Goal: Communication & Community: Ask a question

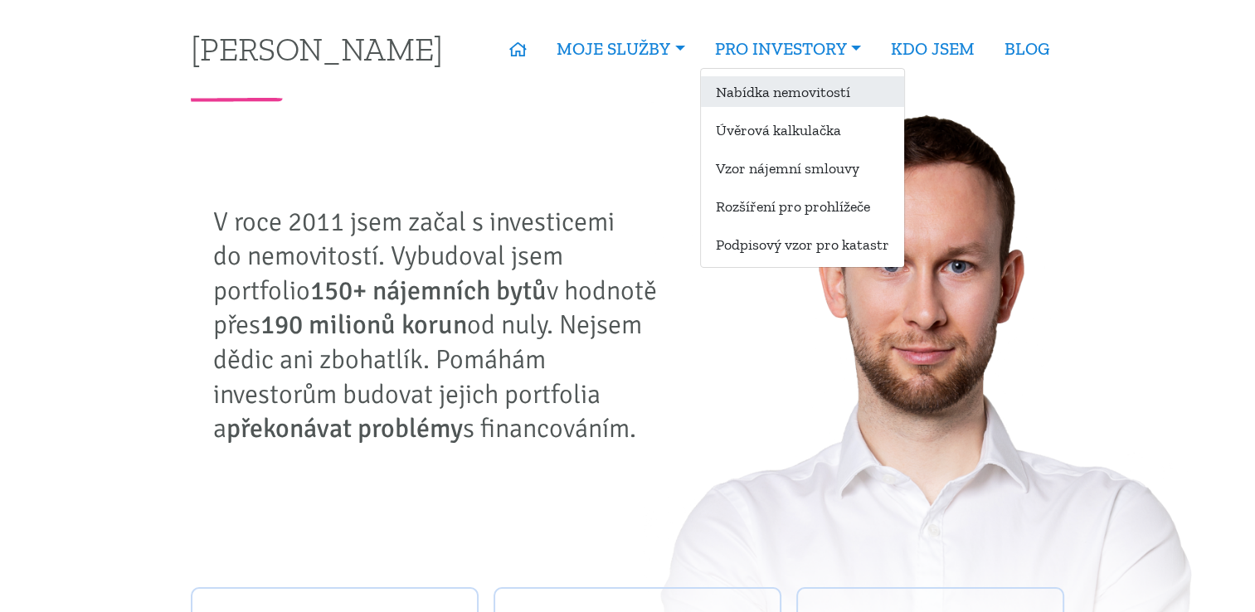
click at [801, 94] on link "Nabídka nemovitostí" at bounding box center [802, 91] width 203 height 31
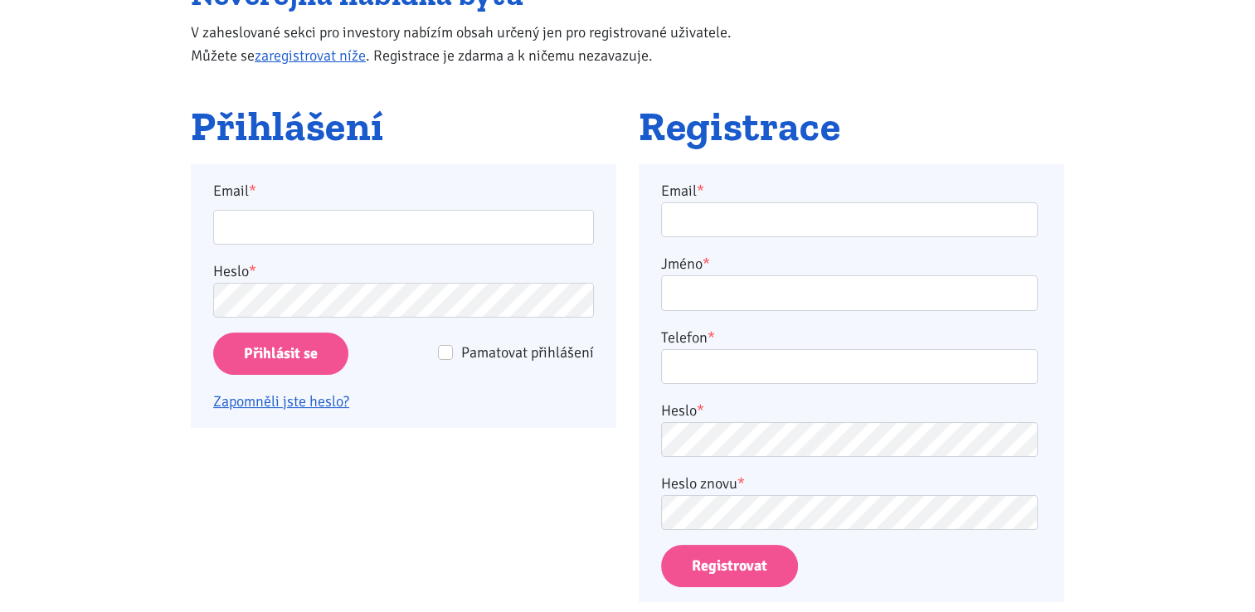
scroll to position [249, 0]
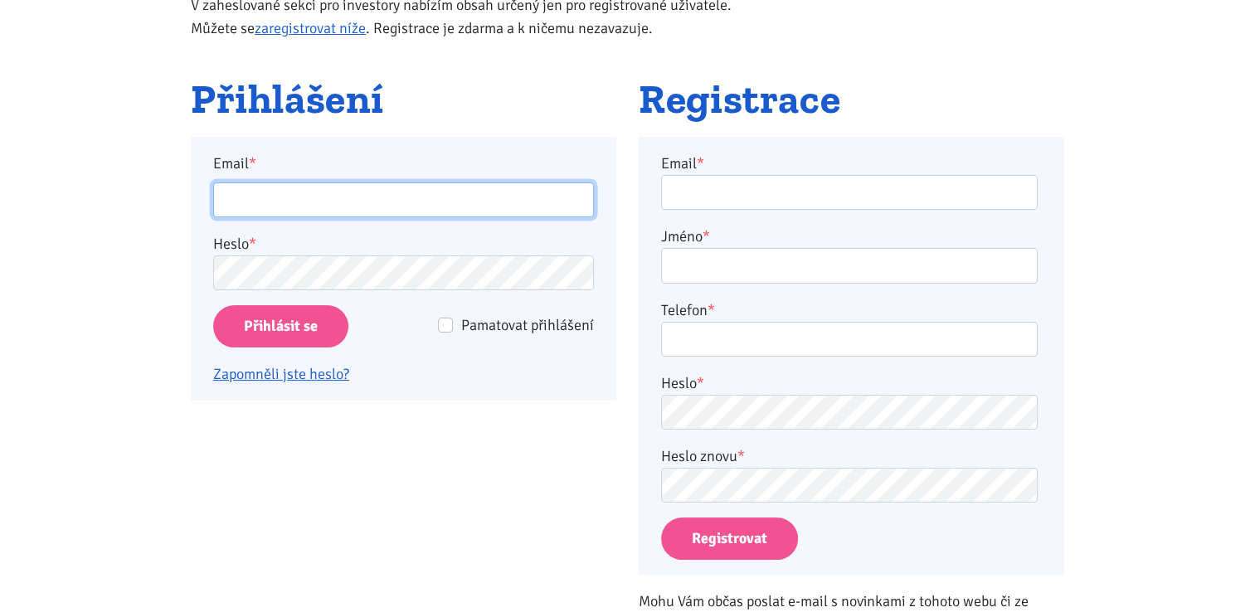
click at [239, 193] on input "Email *" at bounding box center [403, 201] width 381 height 36
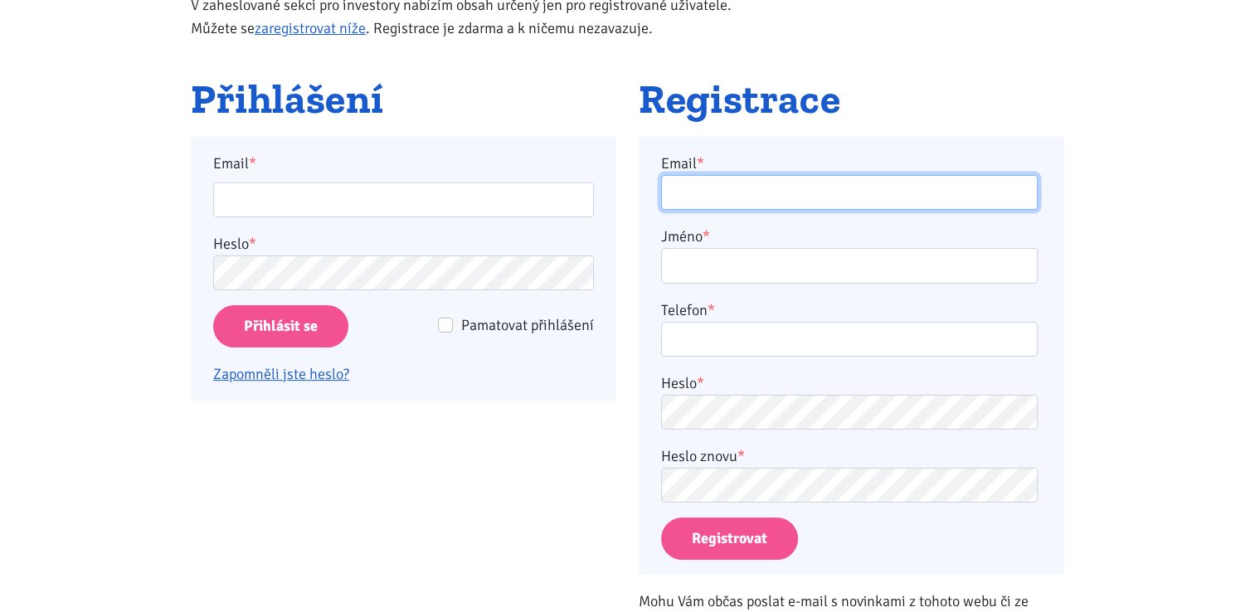
click at [710, 191] on input "Email *" at bounding box center [849, 193] width 377 height 36
type input "chemusa@seznam.cz"
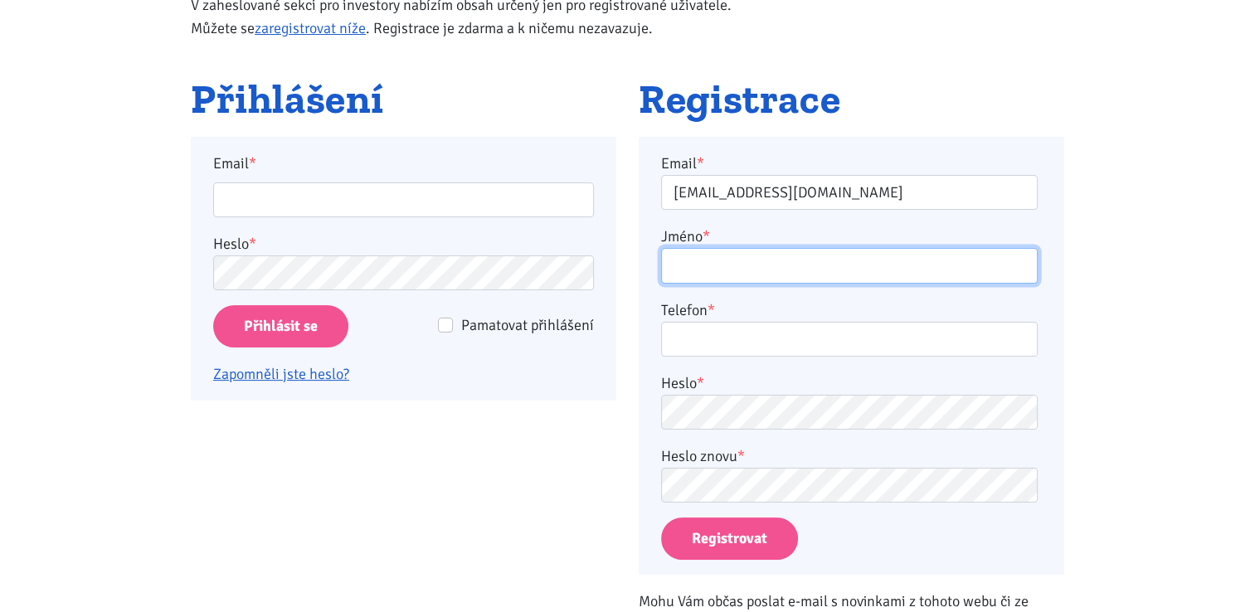
click at [727, 275] on input "Jméno *" at bounding box center [849, 266] width 377 height 36
type input "Tereza Černá"
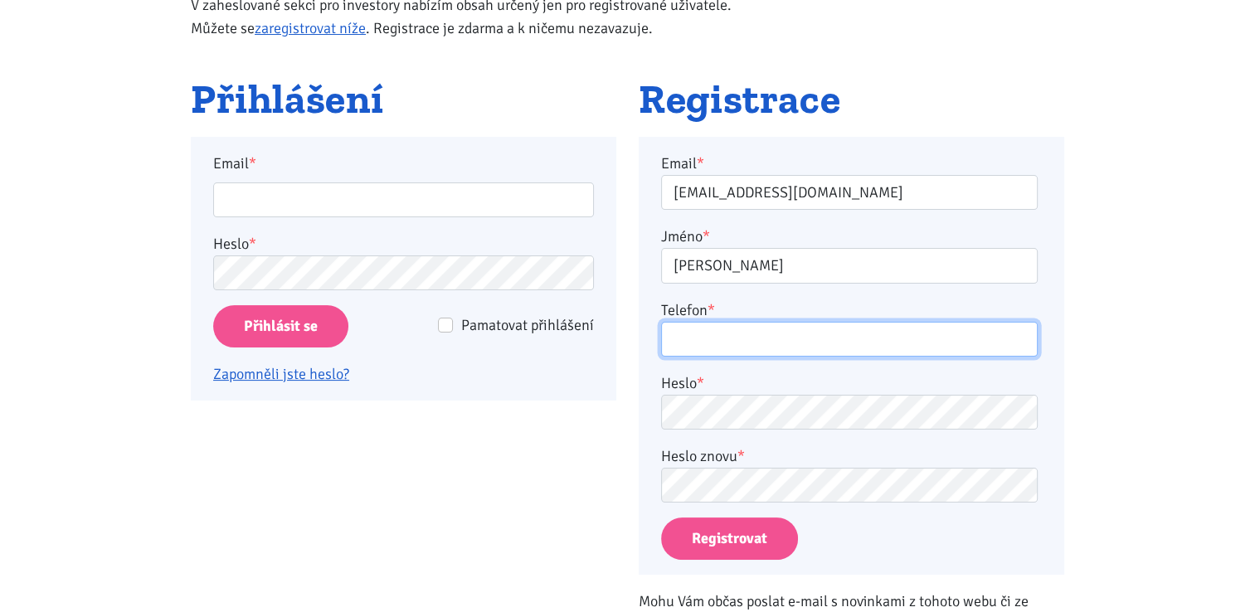
click at [727, 340] on input "Telefon *" at bounding box center [849, 340] width 377 height 36
type input "732288558"
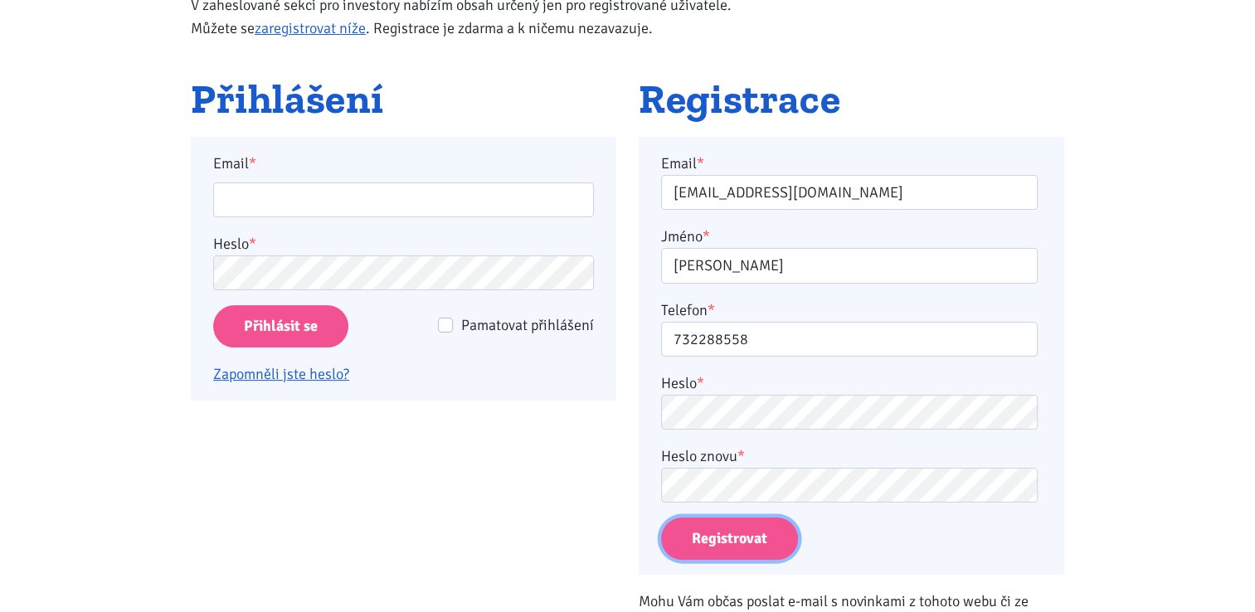
click at [704, 537] on button "Registrovat" at bounding box center [729, 539] width 137 height 42
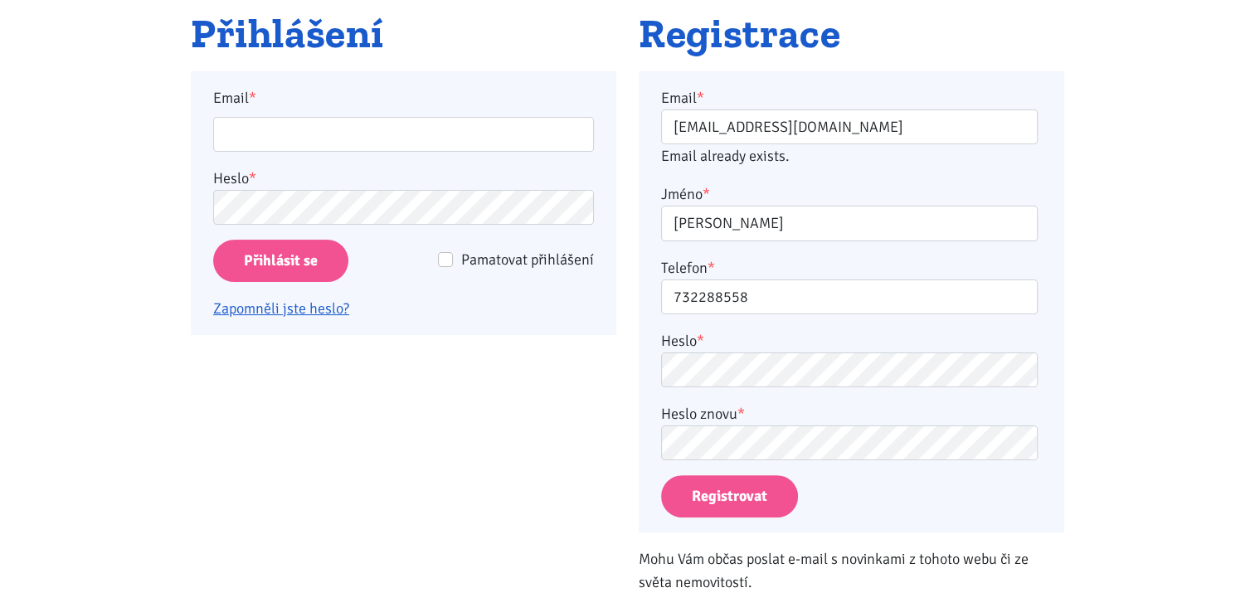
scroll to position [385, 0]
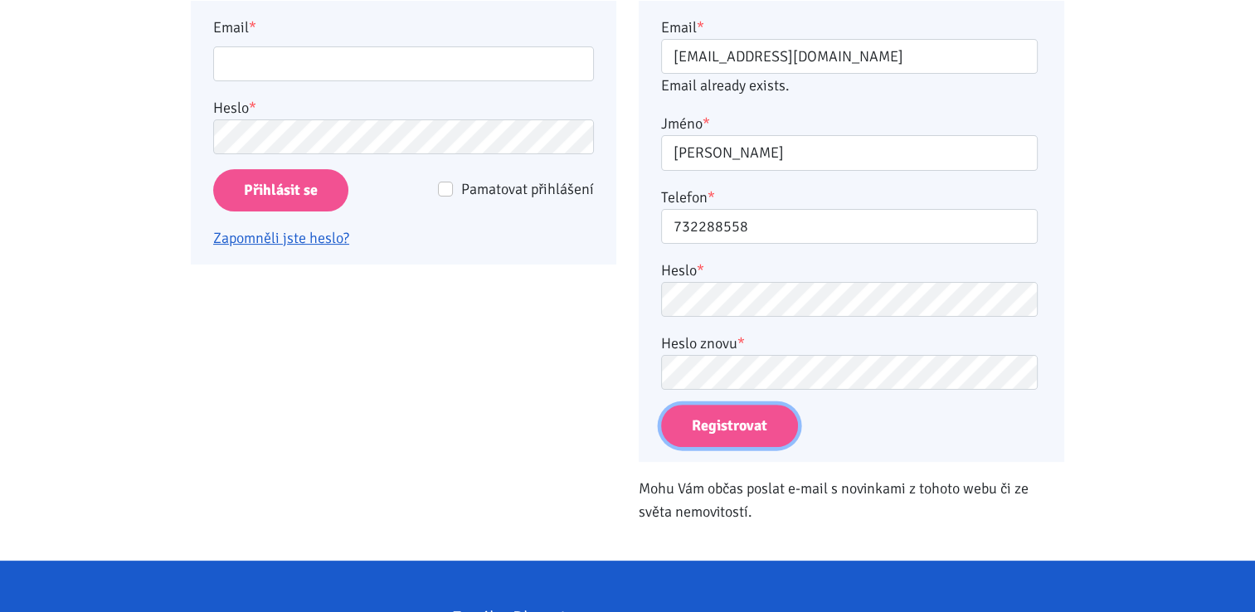
click at [755, 427] on button "Registrovat" at bounding box center [729, 426] width 137 height 42
click at [700, 497] on p "Mohu Vám občas poslat e-mail s novinkami z tohoto webu či ze světa nemovitostí." at bounding box center [852, 500] width 426 height 46
click at [699, 493] on p "Mohu Vám občas poslat e-mail s novinkami z tohoto webu či ze světa nemovitostí." at bounding box center [852, 500] width 426 height 46
drag, startPoint x: 699, startPoint y: 493, endPoint x: 711, endPoint y: 509, distance: 20.7
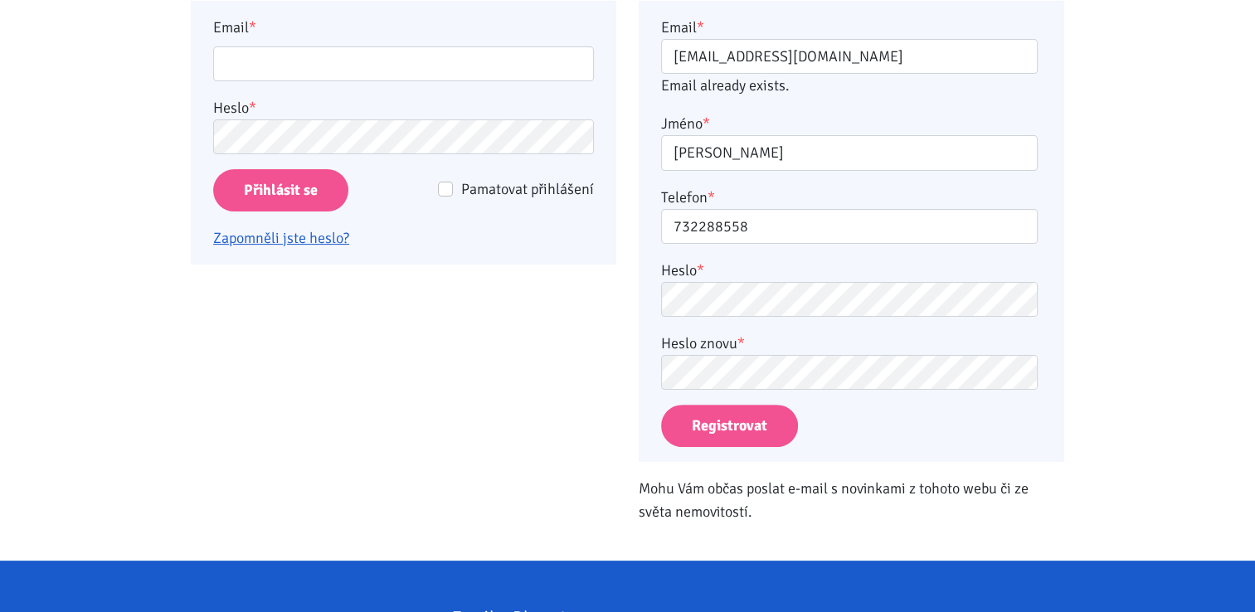
click at [711, 509] on p "Mohu Vám občas poslat e-mail s novinkami z tohoto webu či ze světa nemovitostí." at bounding box center [852, 500] width 426 height 46
click at [778, 504] on p "Mohu Vám občas poslat e-mail s novinkami z tohoto webu či ze světa nemovitostí." at bounding box center [852, 500] width 426 height 46
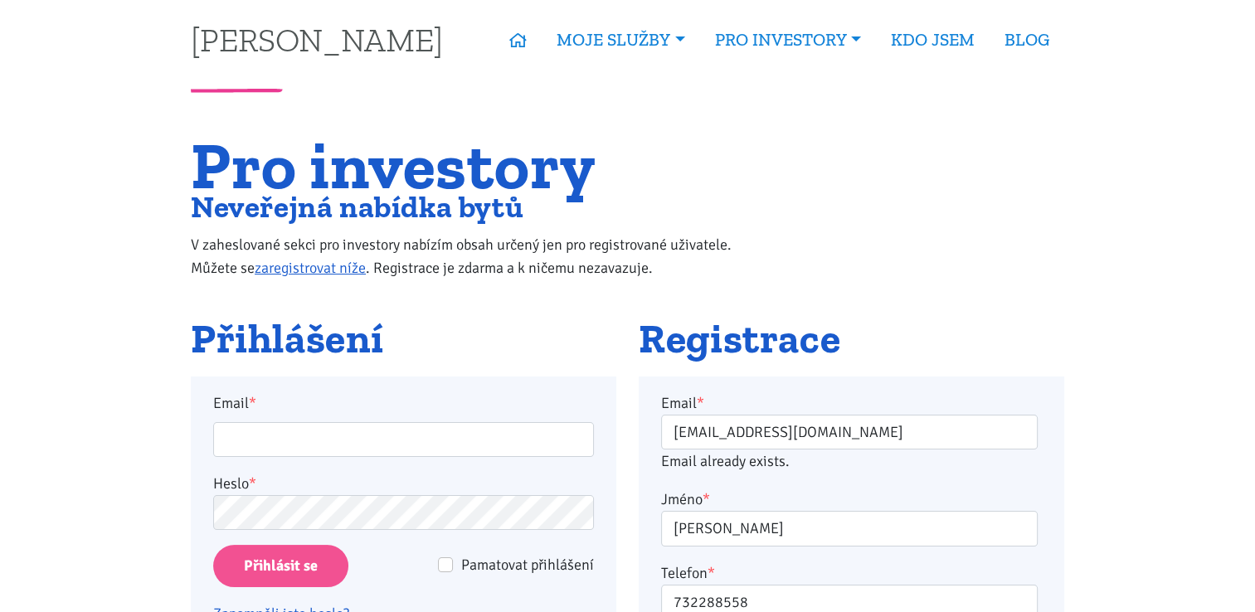
scroll to position [0, 0]
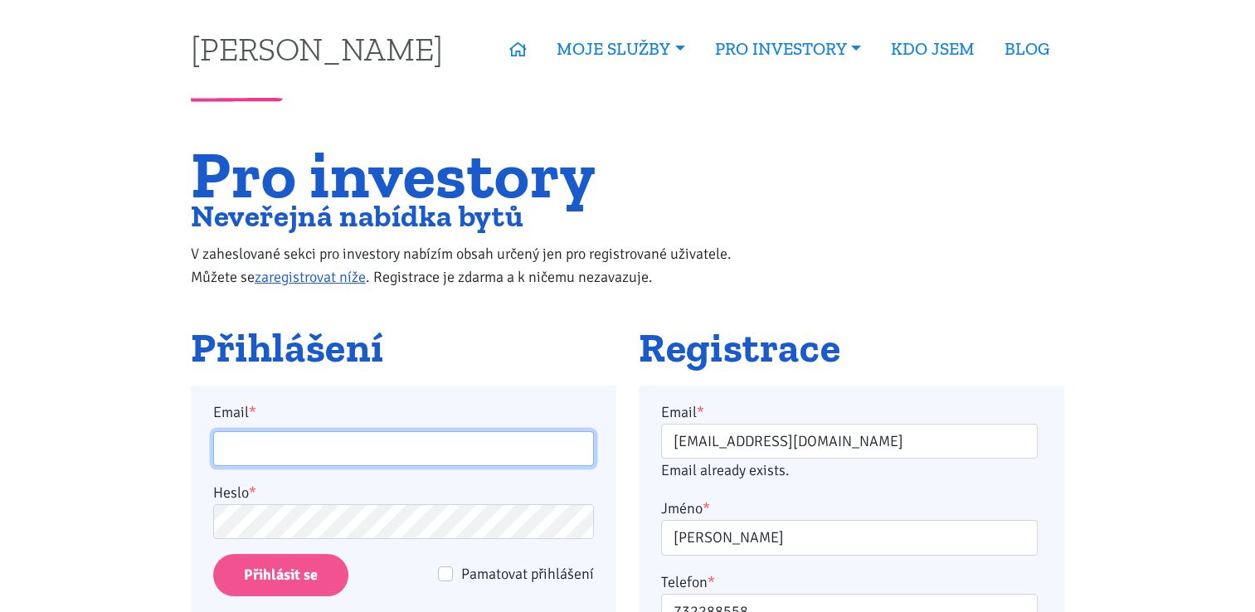
click at [262, 449] on input "Email *" at bounding box center [403, 449] width 381 height 36
type input "chemusa@seznam.cz"
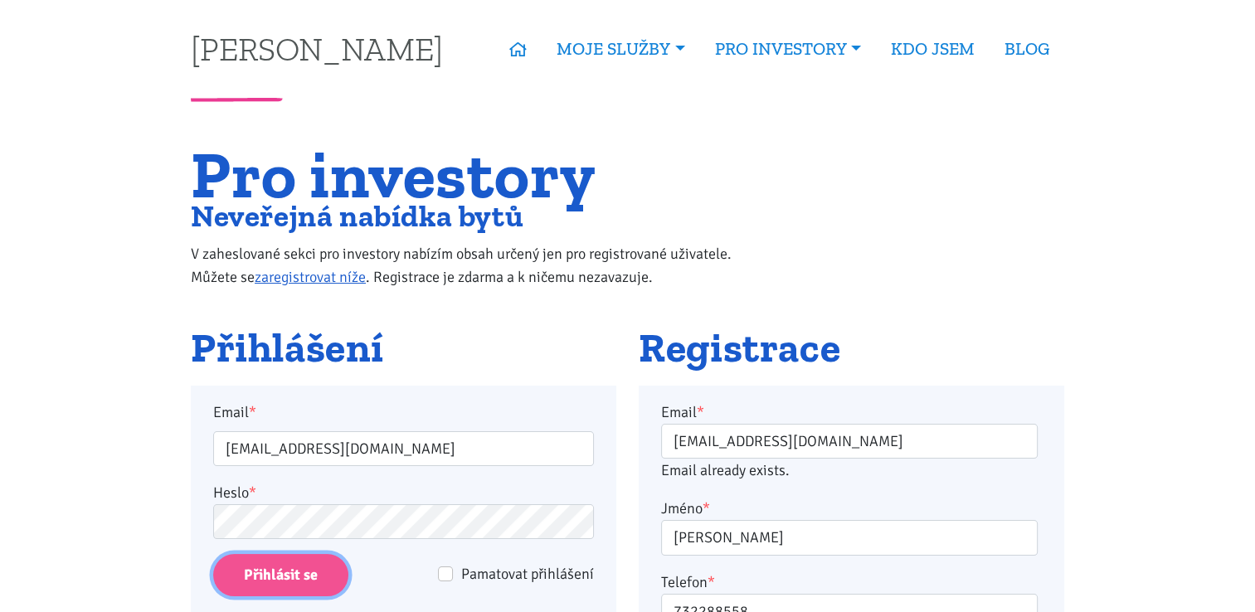
click at [275, 571] on input "Přihlásit se" at bounding box center [280, 575] width 135 height 42
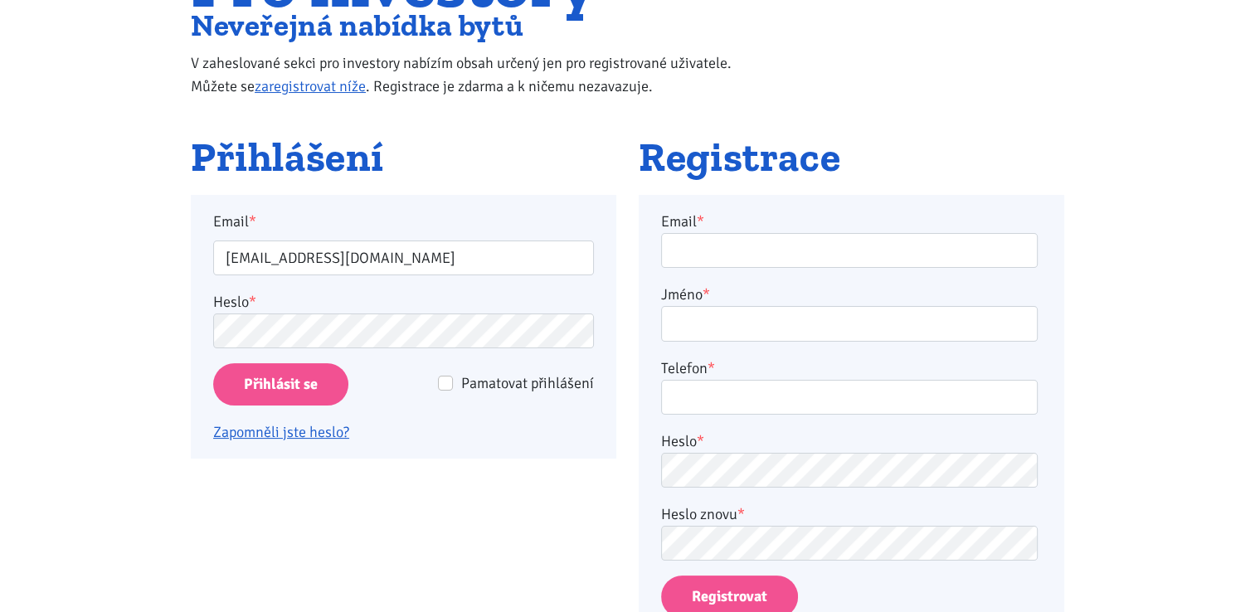
scroll to position [189, 0]
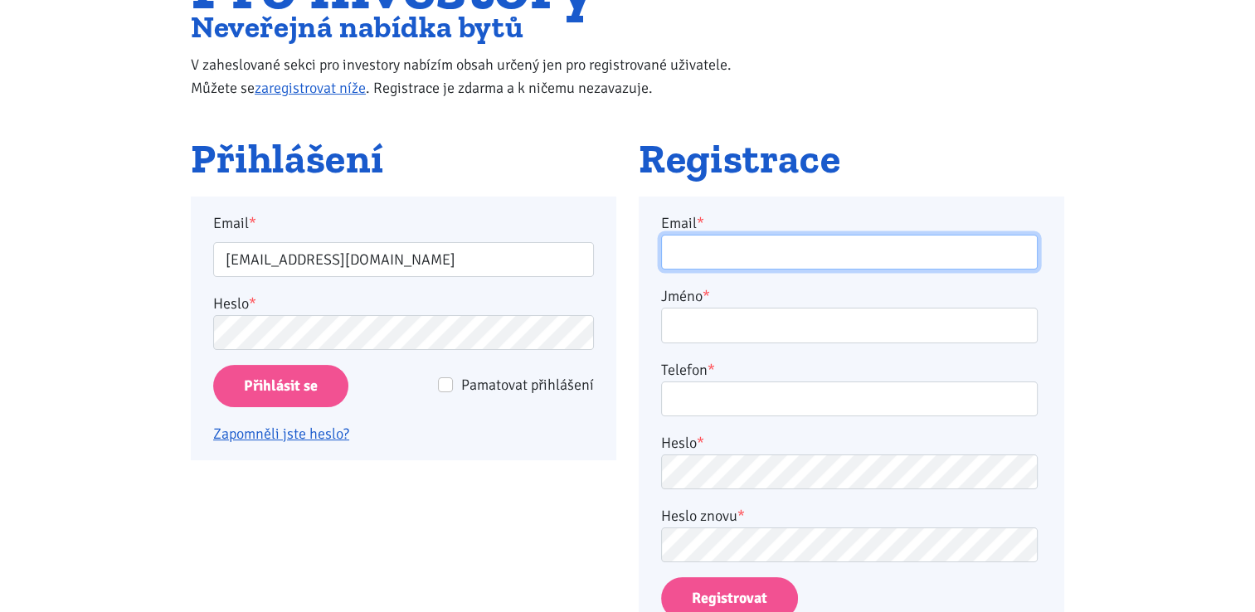
click at [714, 254] on input "Email *" at bounding box center [849, 253] width 377 height 36
type input "chemusa@seznam.cz"
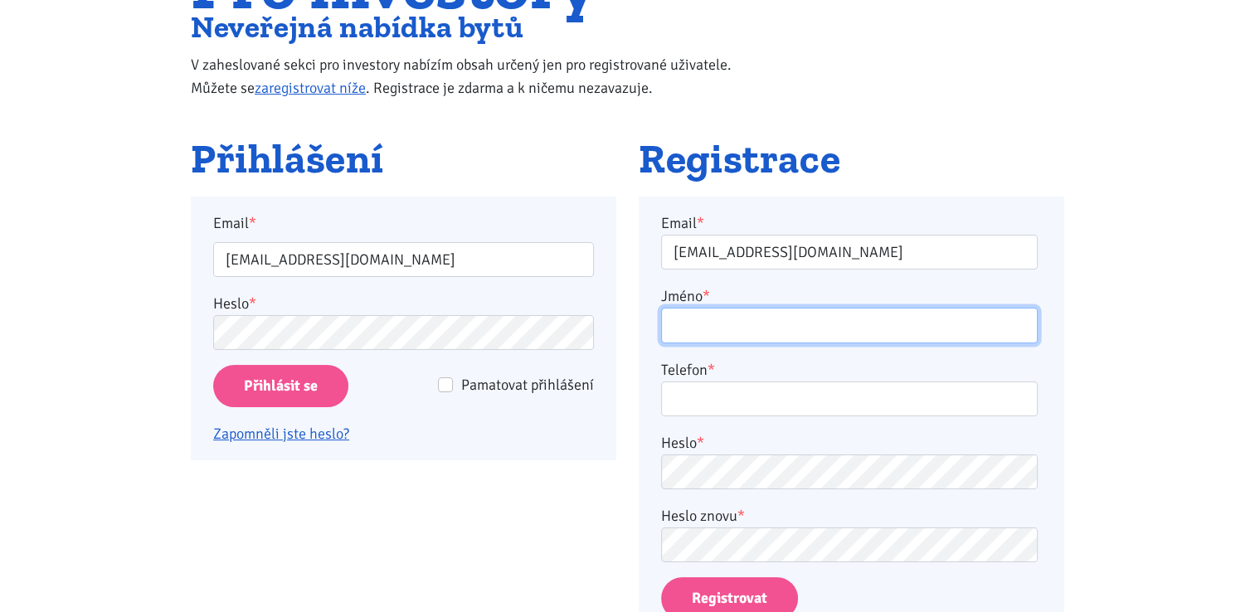
type input "Tereza Černá"
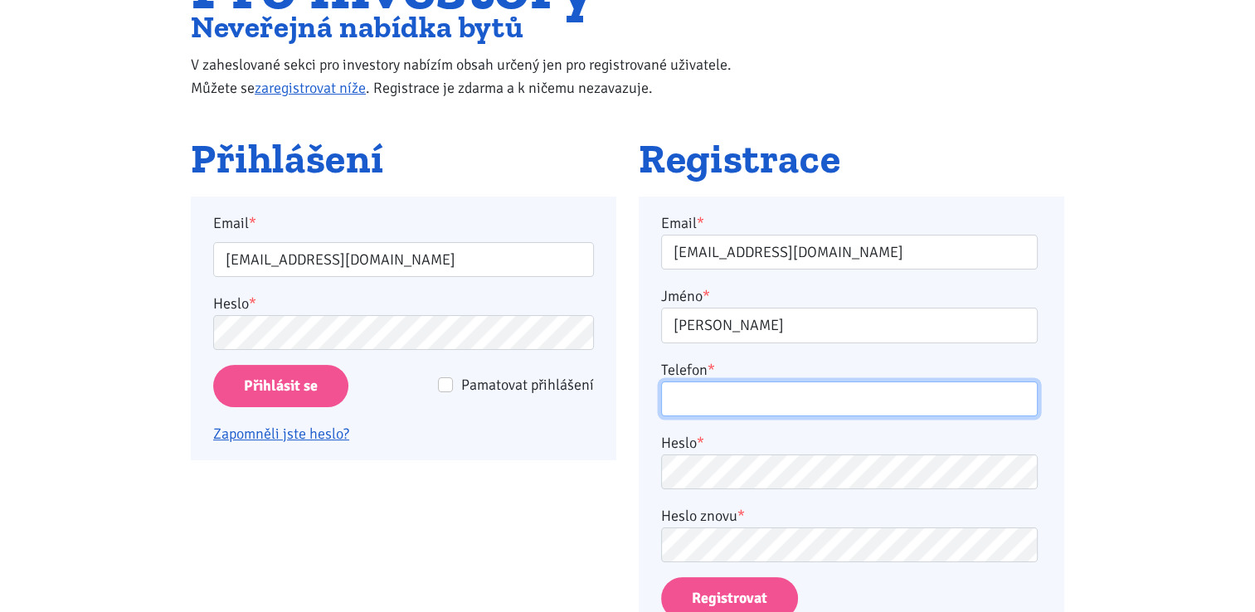
click at [723, 399] on input "Telefon *" at bounding box center [849, 400] width 377 height 36
type input "732288558"
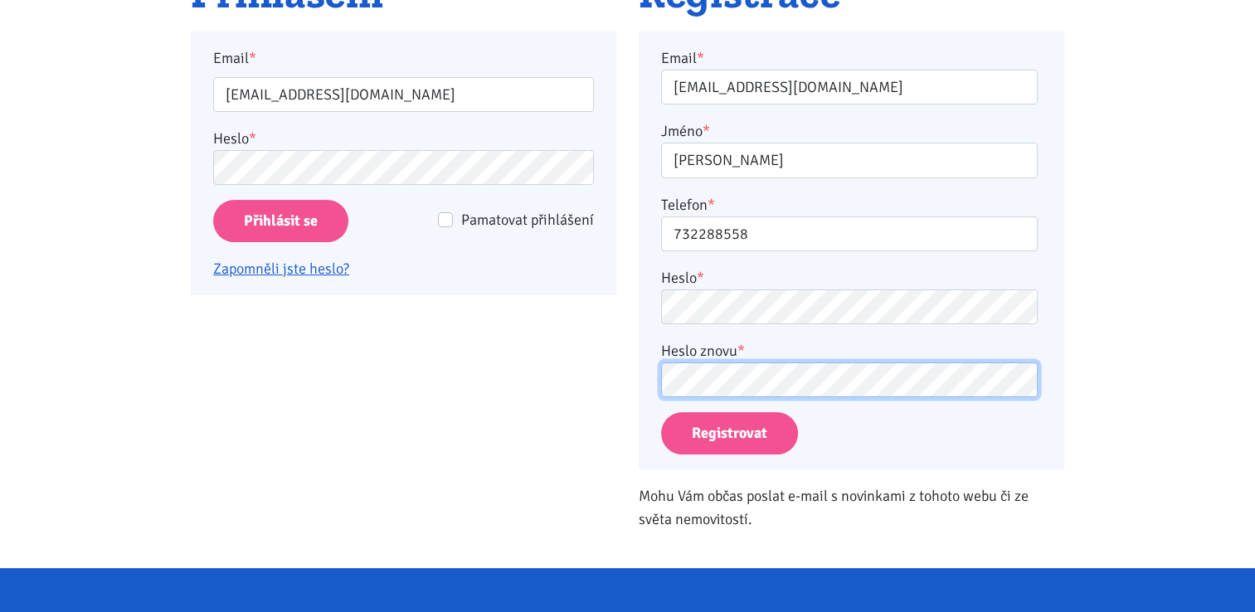
scroll to position [355, 0]
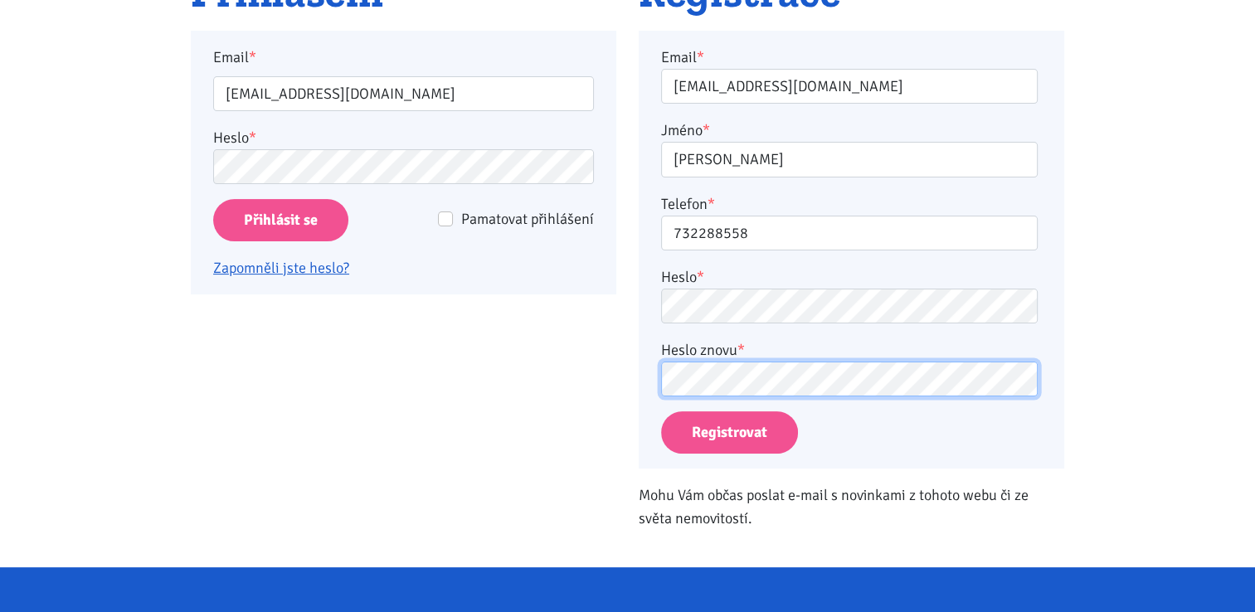
click at [661, 412] on button "Registrovat" at bounding box center [729, 433] width 137 height 42
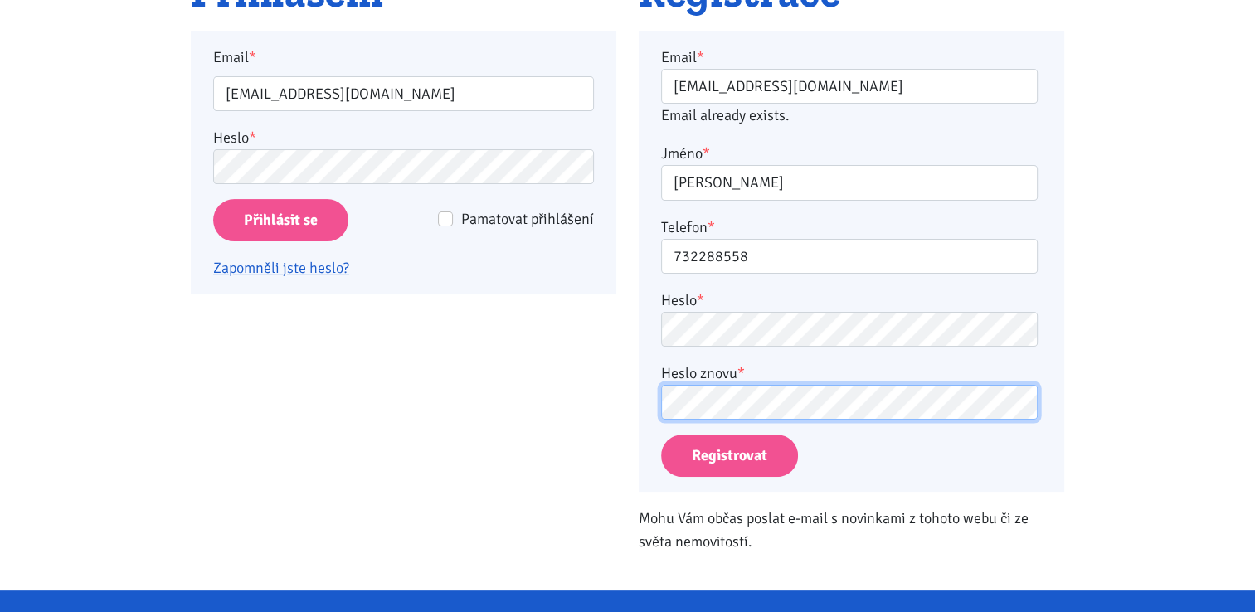
scroll to position [385, 0]
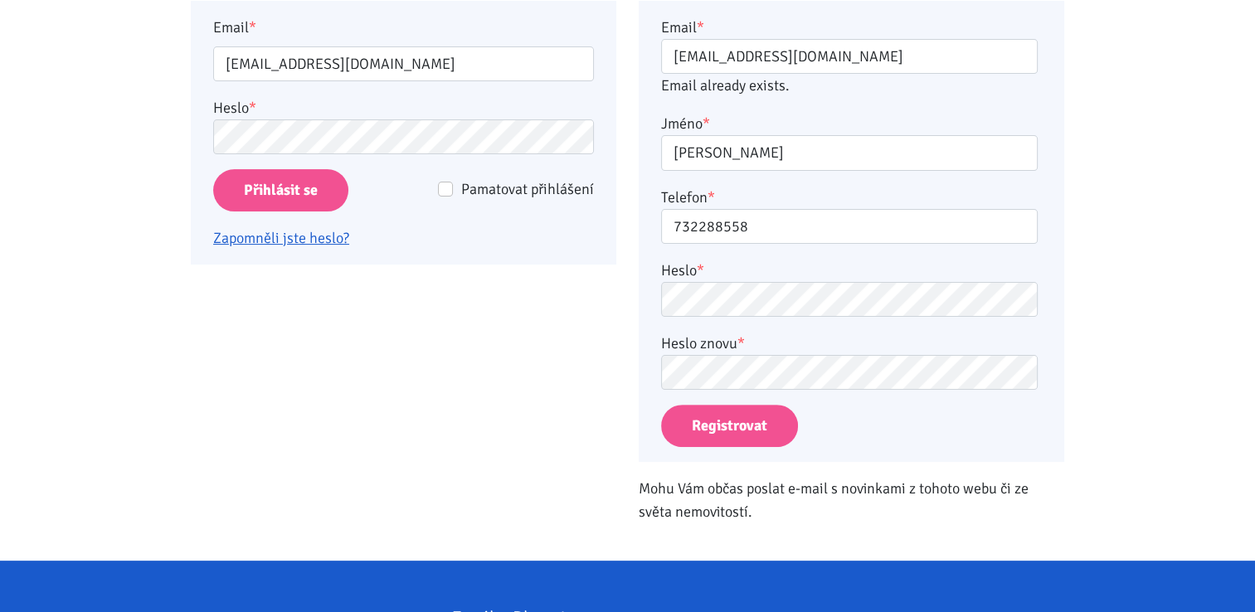
click at [758, 514] on p "Mohu Vám občas poslat e-mail s novinkami z tohoto webu či ze světa nemovitostí." at bounding box center [852, 500] width 426 height 46
click at [646, 483] on p "Mohu Vám občas poslat e-mail s novinkami z tohoto webu či ze světa nemovitostí." at bounding box center [852, 500] width 426 height 46
click at [636, 481] on div "Registrace Email * chemusa@seznam.cz Email already exists. Jméno * Tereza Černá…" at bounding box center [852, 239] width 448 height 597
click at [642, 485] on p "Mohu Vám občas poslat e-mail s novinkami z tohoto webu či ze světa nemovitostí." at bounding box center [852, 500] width 426 height 46
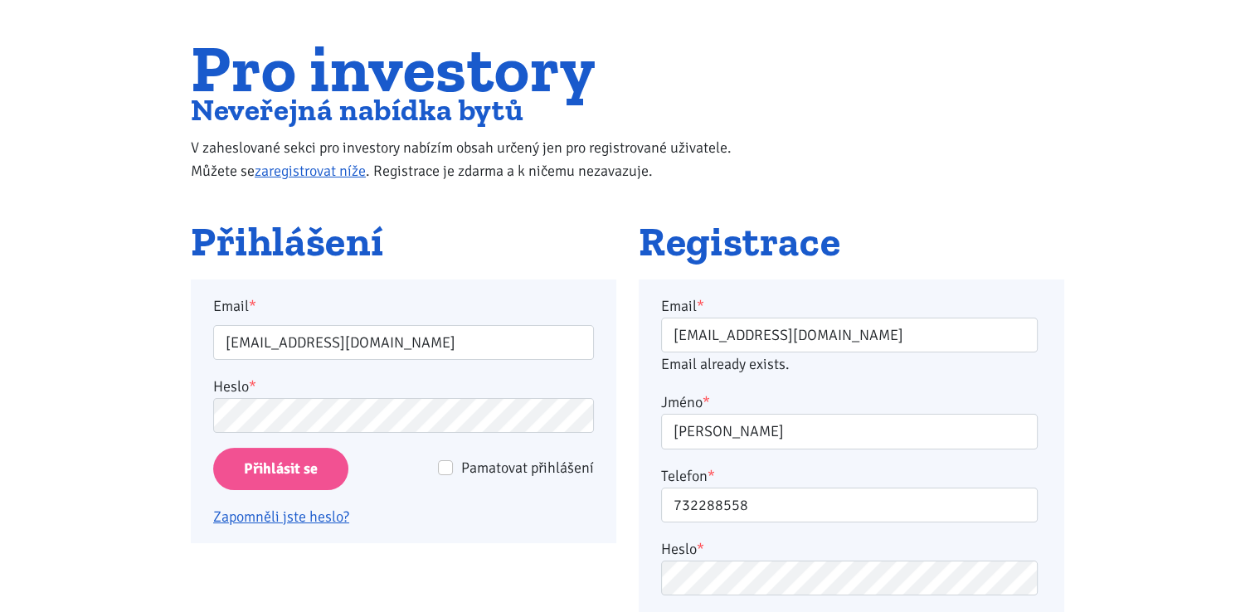
scroll to position [53, 0]
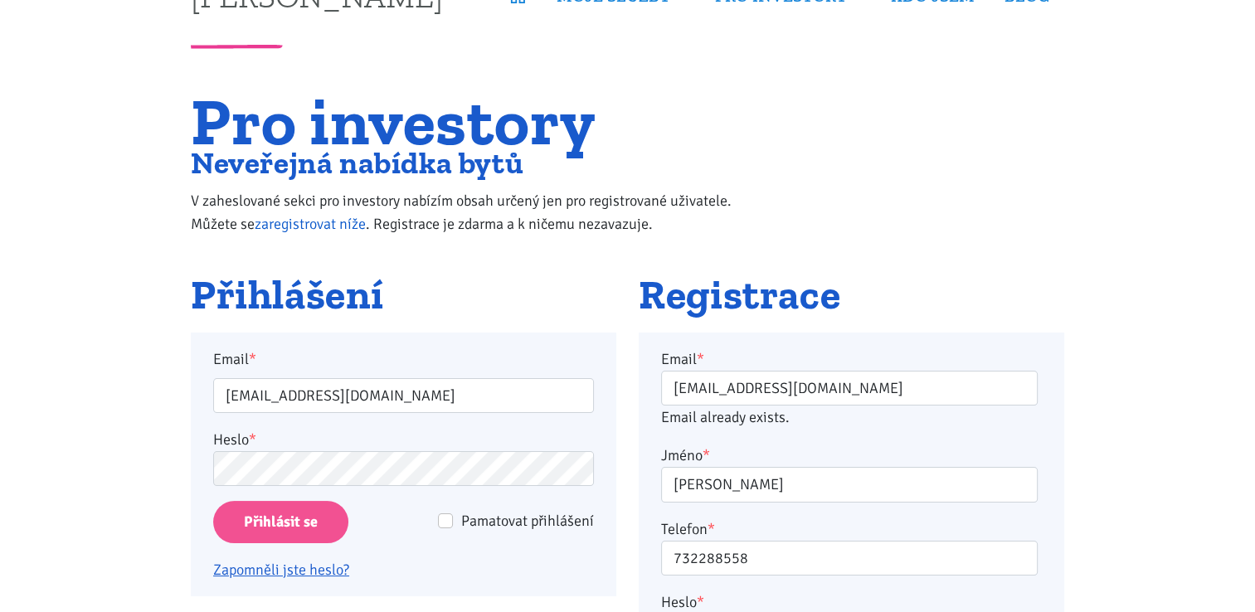
click at [313, 218] on link "zaregistrovat níže" at bounding box center [310, 224] width 111 height 18
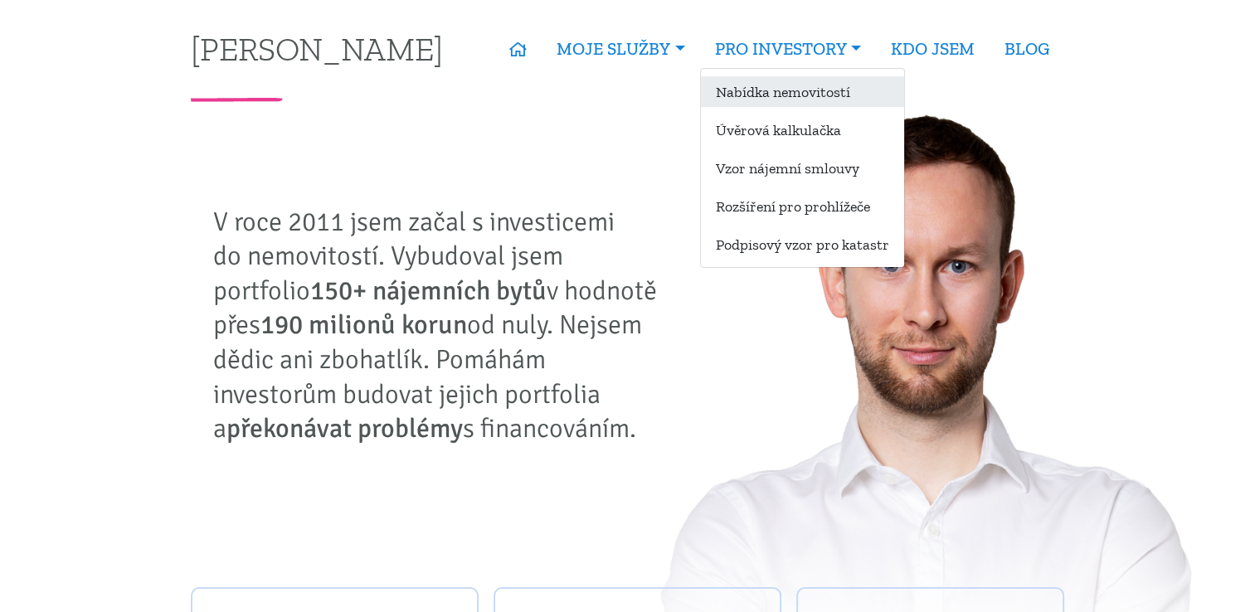
click at [800, 98] on link "Nabídka nemovitostí" at bounding box center [802, 91] width 203 height 31
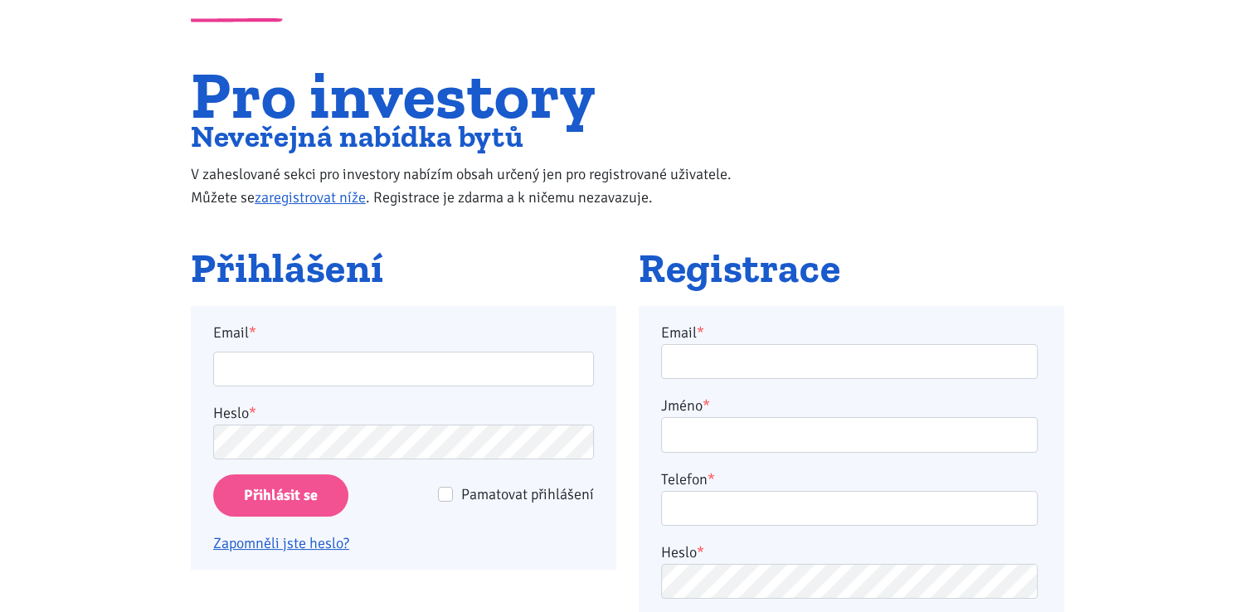
scroll to position [249, 0]
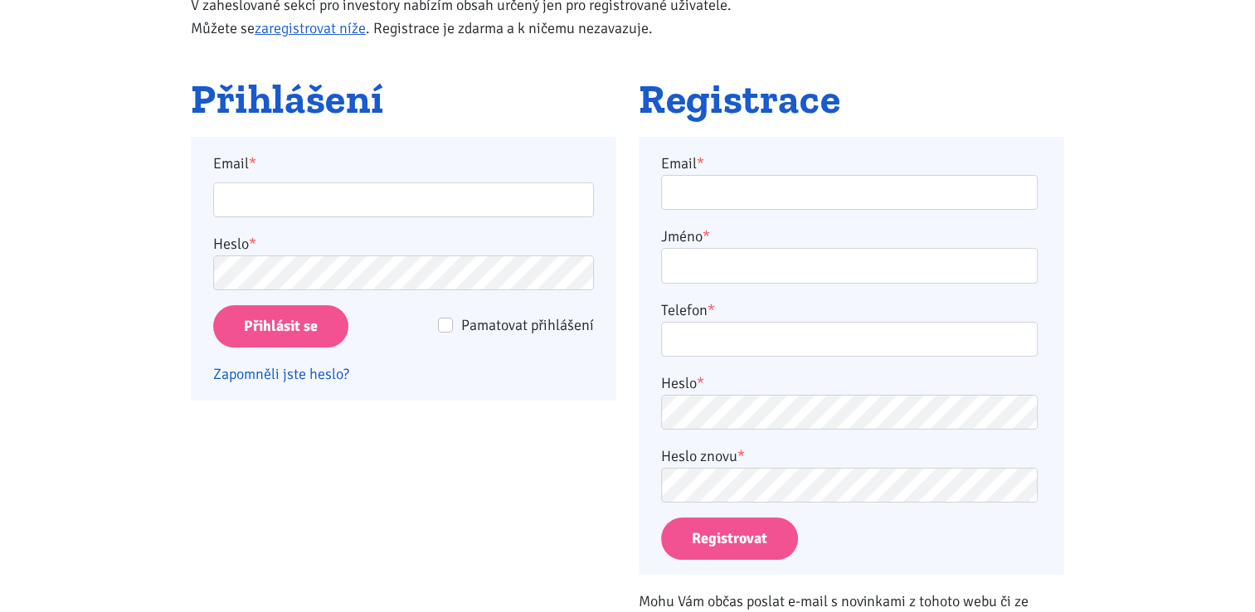
click at [322, 373] on link "Zapomněli jste heslo?" at bounding box center [281, 374] width 136 height 18
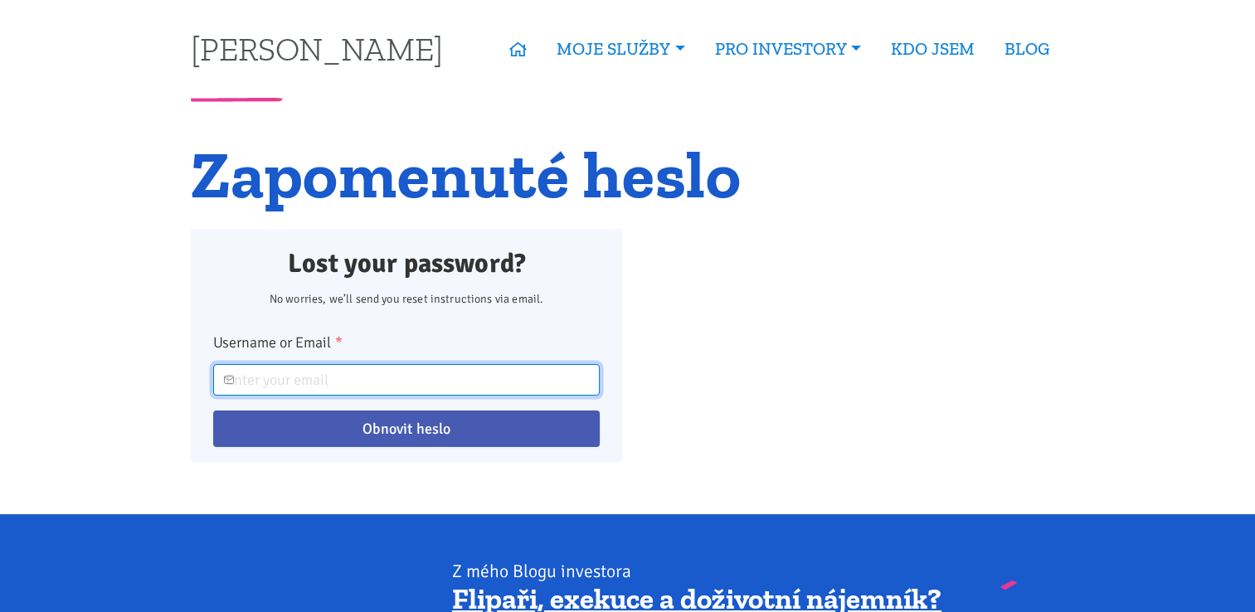
drag, startPoint x: 0, startPoint y: 0, endPoint x: 322, endPoint y: 373, distance: 492.4
click at [322, 373] on input "Username or Email *" at bounding box center [406, 380] width 387 height 32
type input "[EMAIL_ADDRESS][DOMAIN_NAME]"
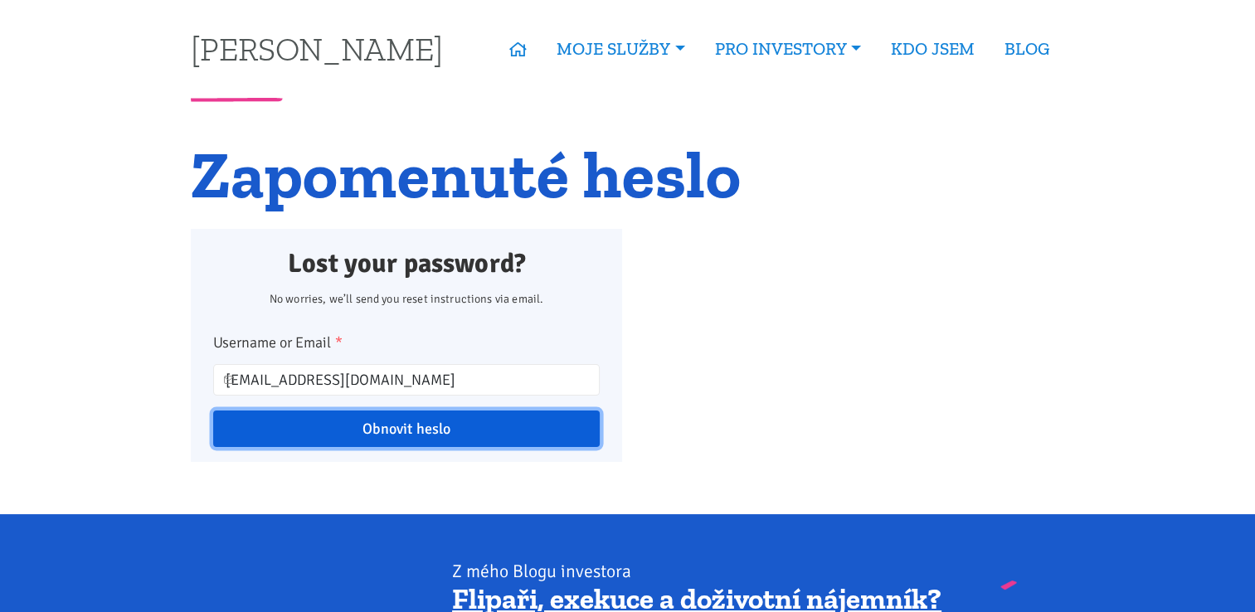
click at [378, 437] on input "Obnovit heslo" at bounding box center [406, 429] width 387 height 37
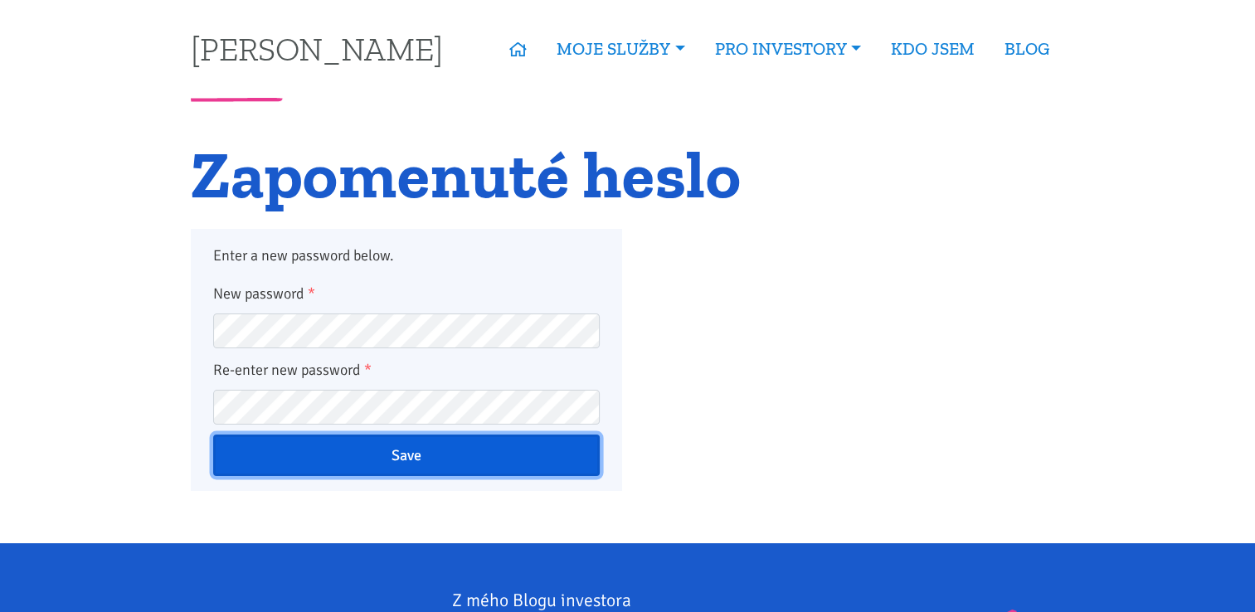
click at [415, 460] on input "Save" at bounding box center [406, 455] width 387 height 41
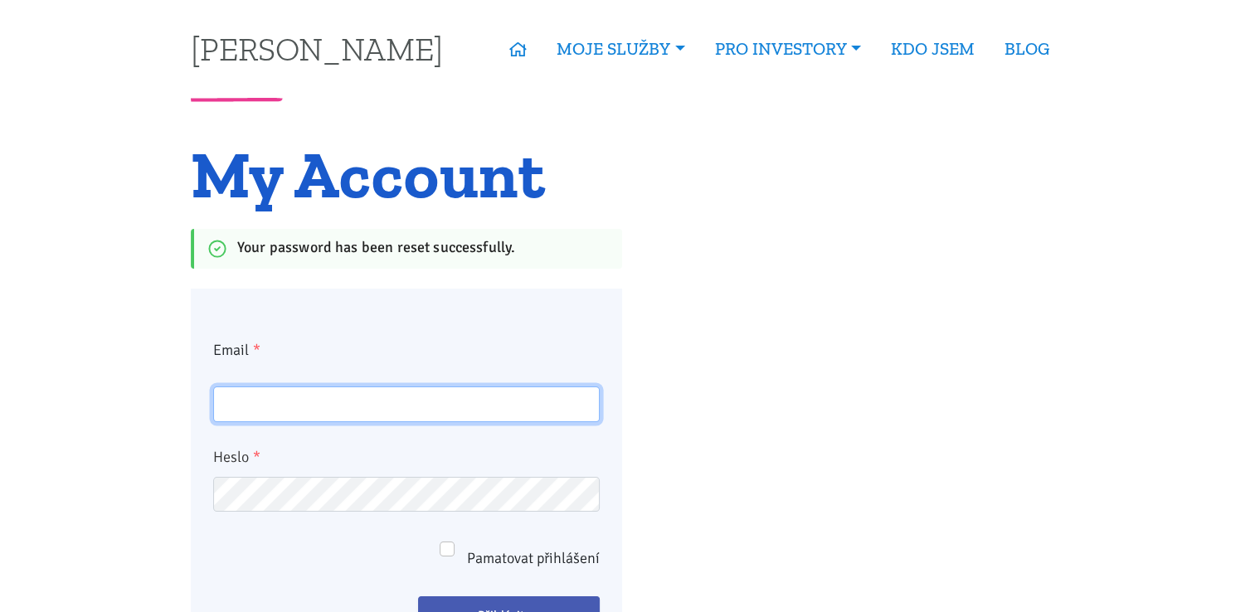
click at [266, 410] on input "Email *" at bounding box center [406, 405] width 387 height 36
type input "chemusa@seznam.cz"
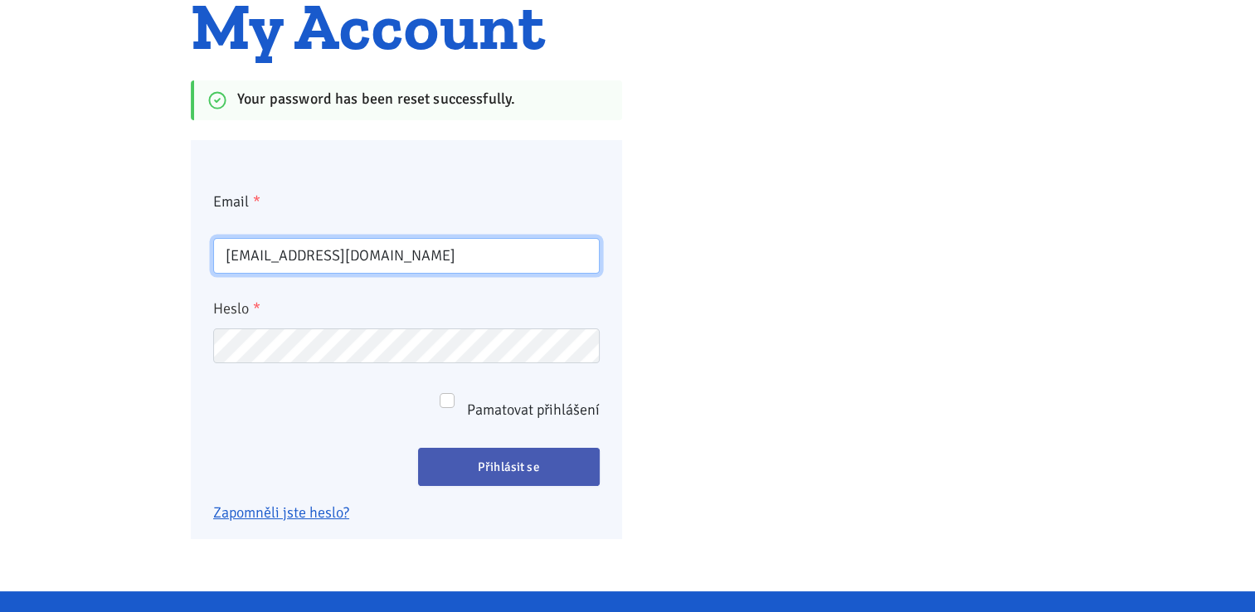
scroll to position [166, 0]
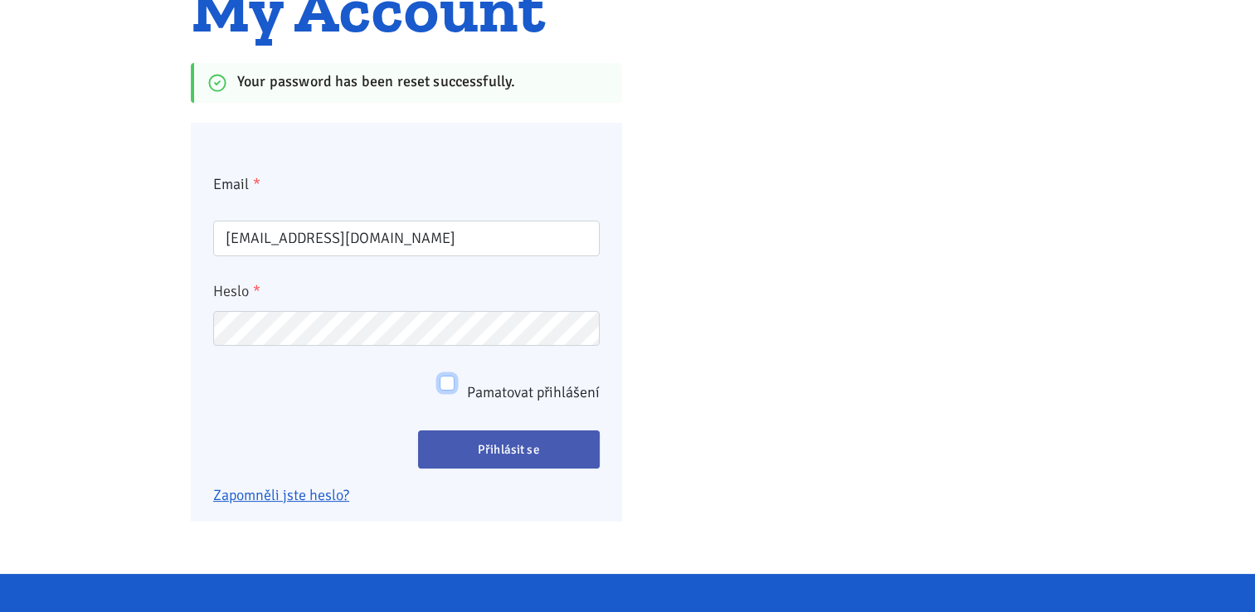
click at [445, 386] on input "Pamatovat přihlášení" at bounding box center [447, 383] width 15 height 15
checkbox input "true"
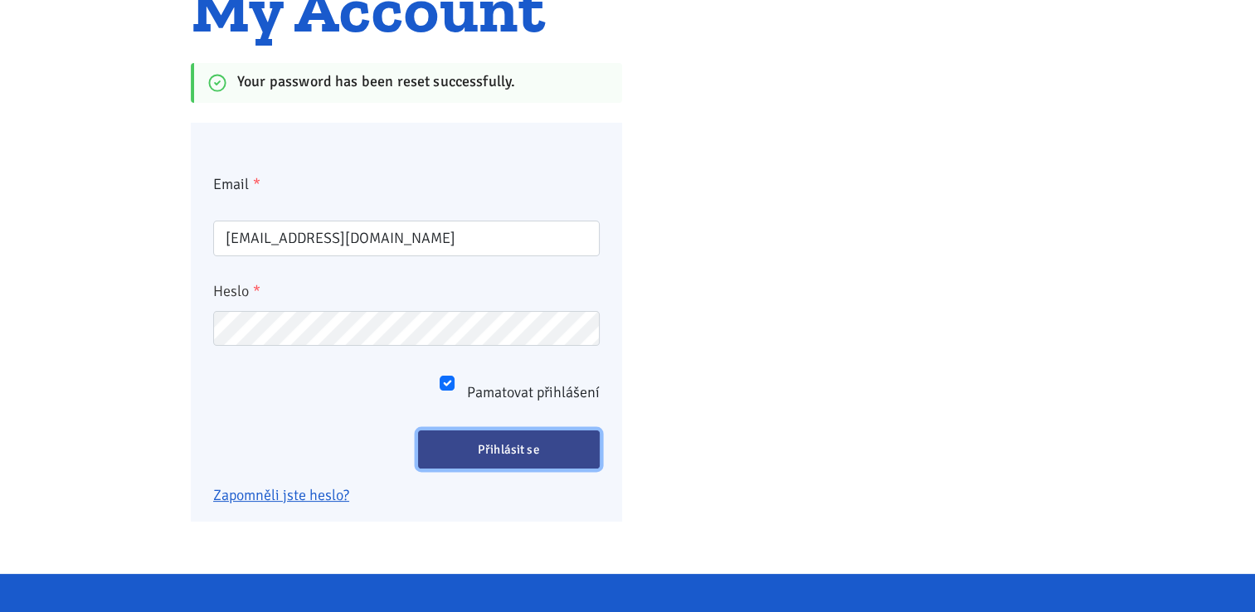
click at [527, 454] on input "Přihlásit se" at bounding box center [509, 450] width 183 height 38
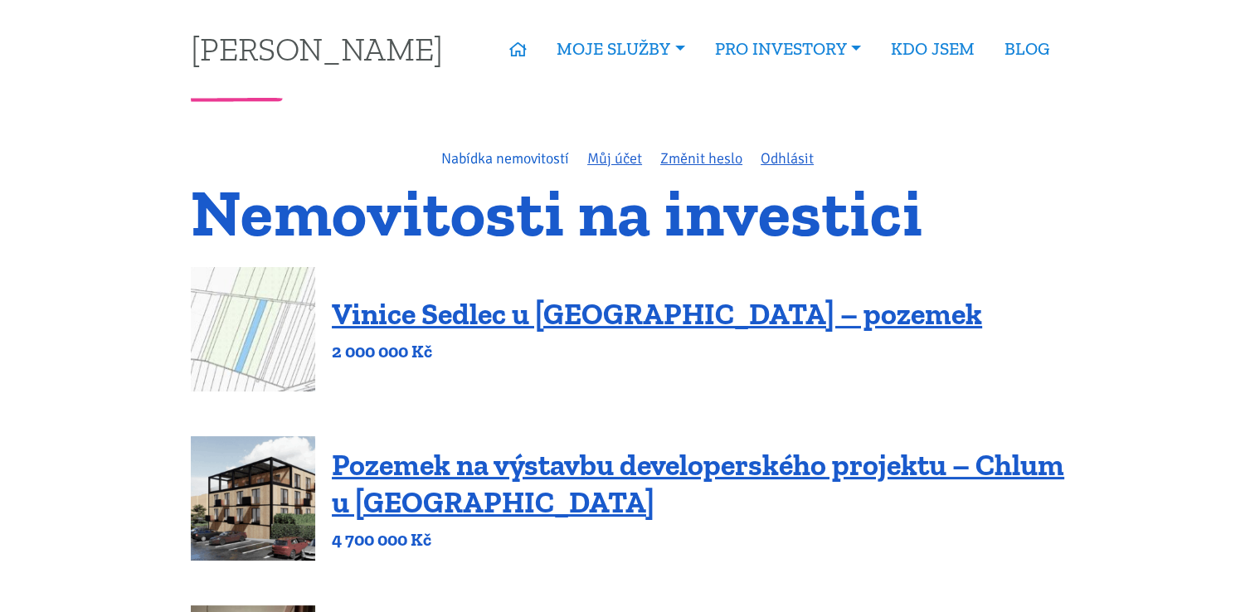
click at [508, 157] on link "Nabídka nemovitostí" at bounding box center [505, 158] width 128 height 18
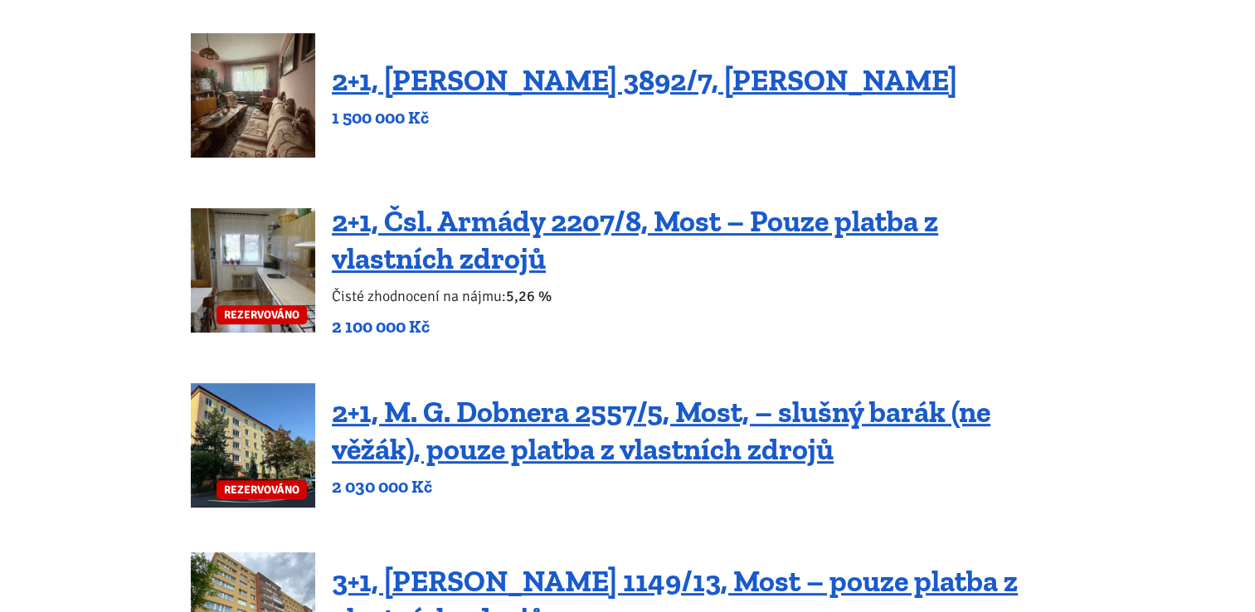
scroll to position [581, 0]
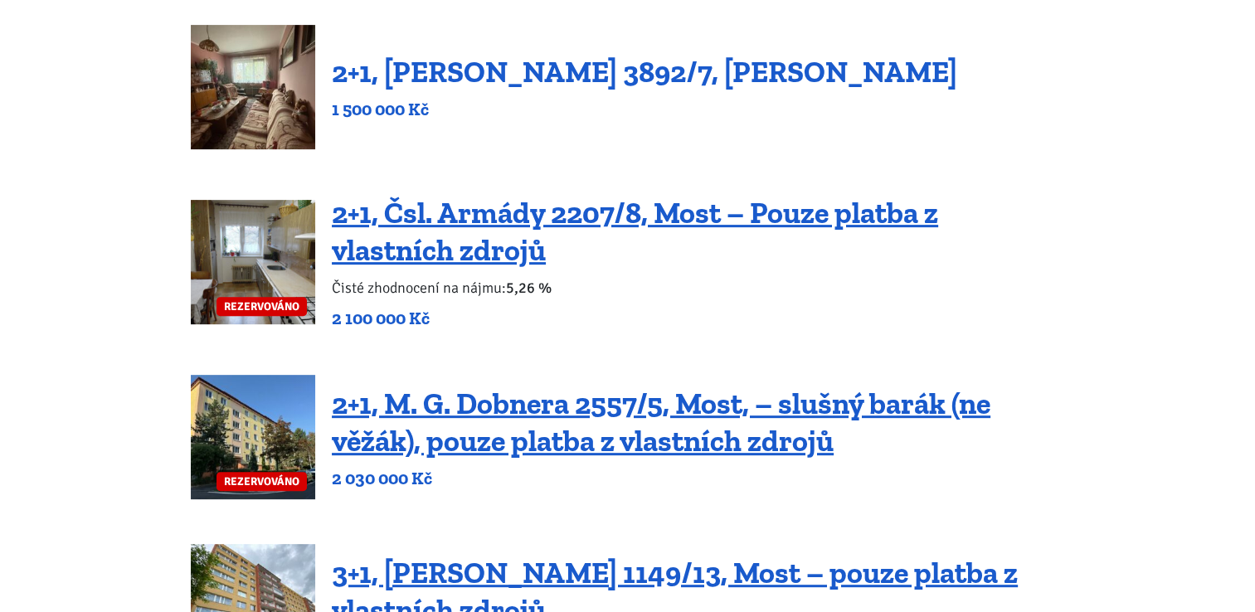
click at [441, 78] on link "2+1, [PERSON_NAME] 3892/7, [PERSON_NAME]" at bounding box center [645, 72] width 626 height 36
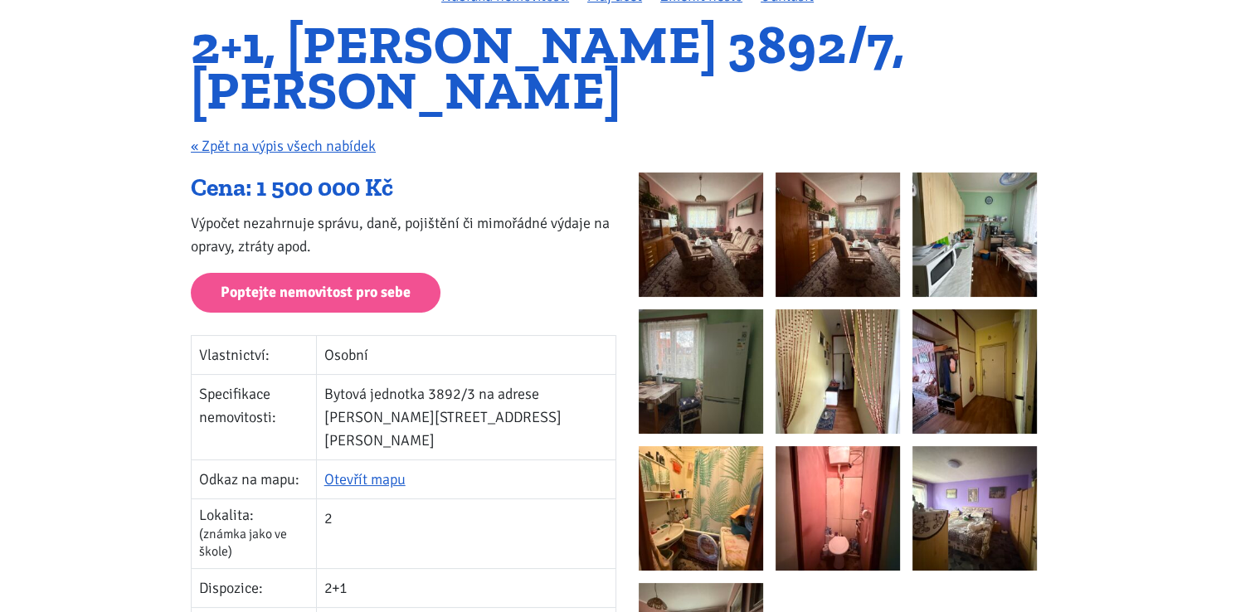
scroll to position [249, 0]
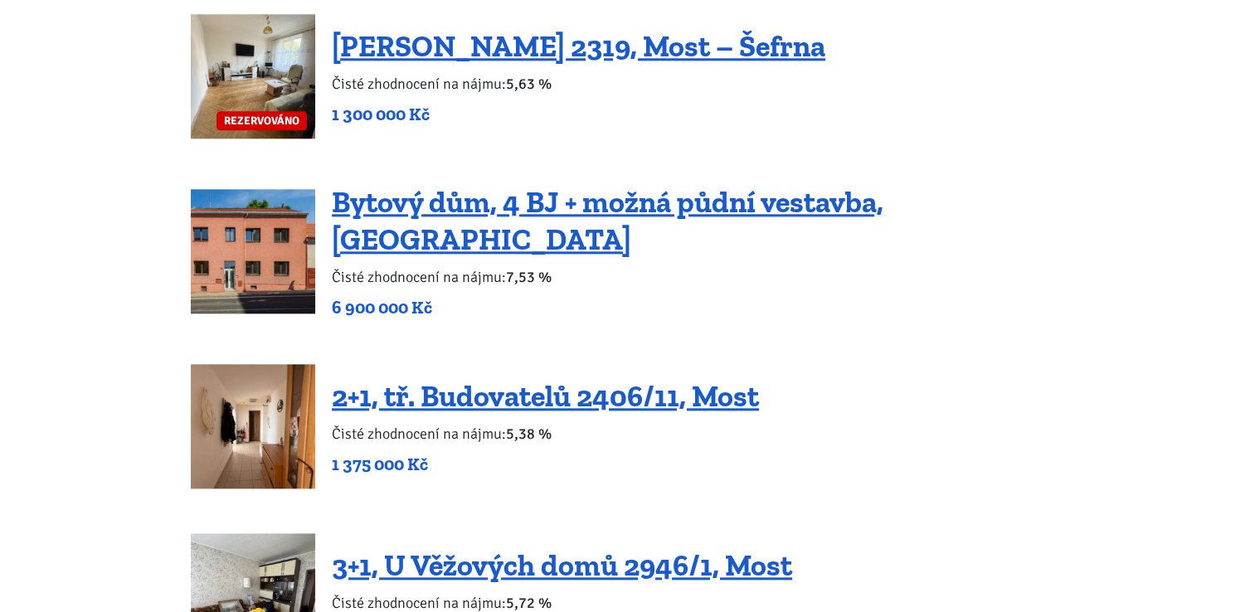
scroll to position [1909, 0]
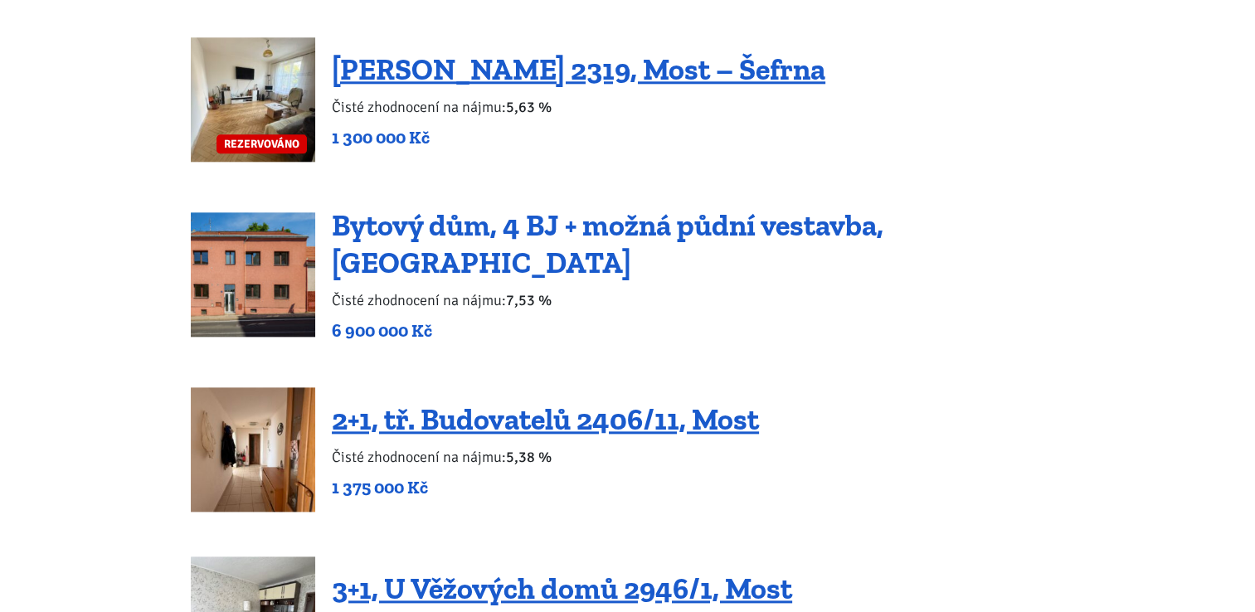
click at [466, 237] on link "Bytový dům, 4 BJ + možná půdní vestavba, [GEOGRAPHIC_DATA]" at bounding box center [608, 243] width 552 height 73
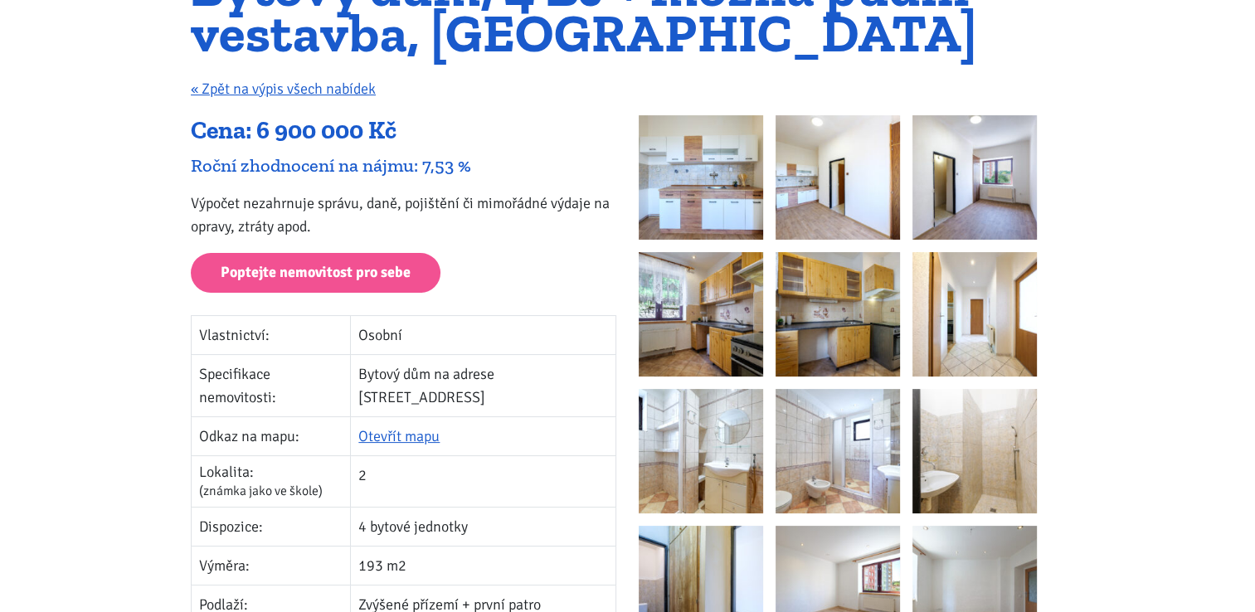
scroll to position [249, 0]
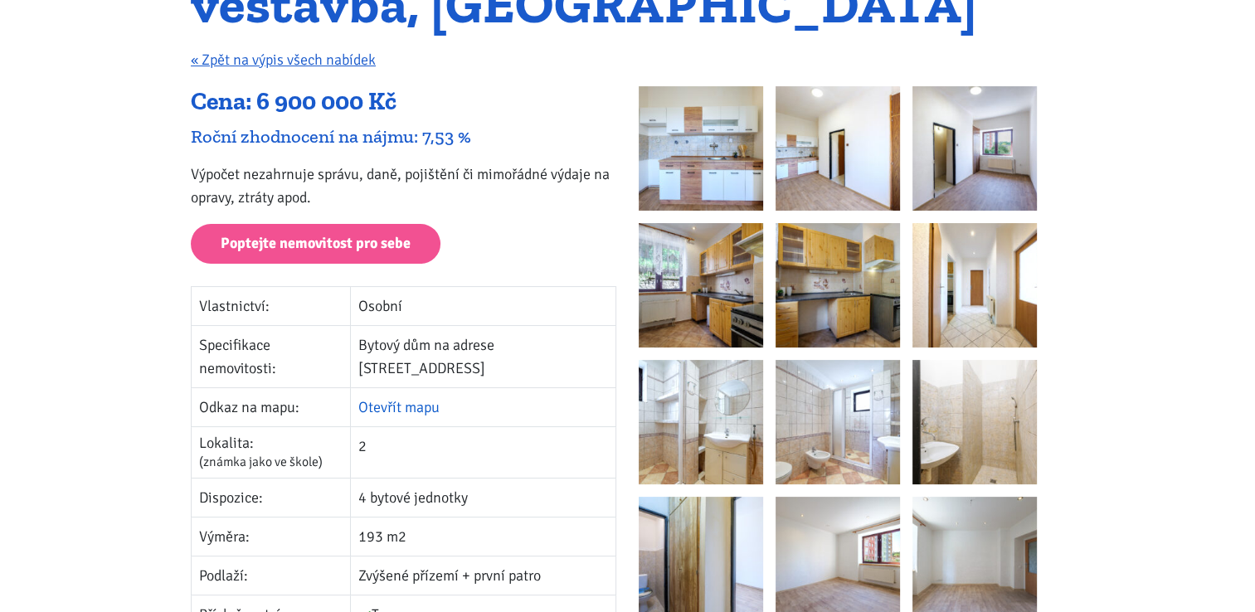
click at [415, 398] on link "Otevřít mapu" at bounding box center [398, 407] width 81 height 18
click at [715, 157] on img at bounding box center [701, 148] width 124 height 124
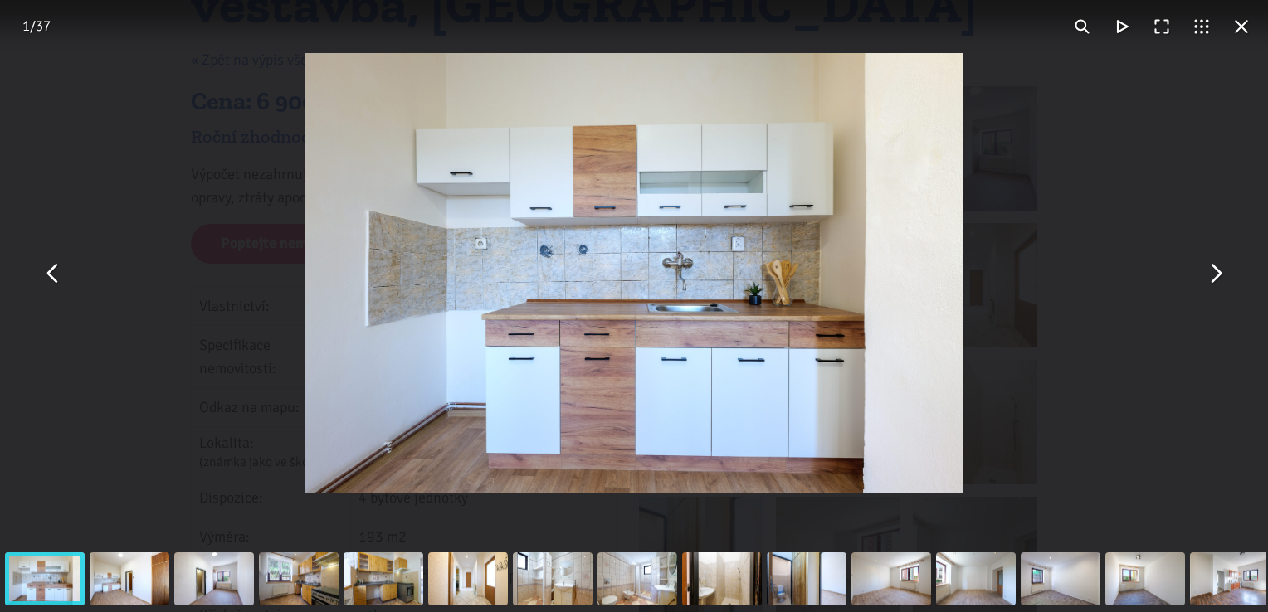
click at [1215, 278] on button "You can close this modal content with the ESC key" at bounding box center [1215, 273] width 40 height 40
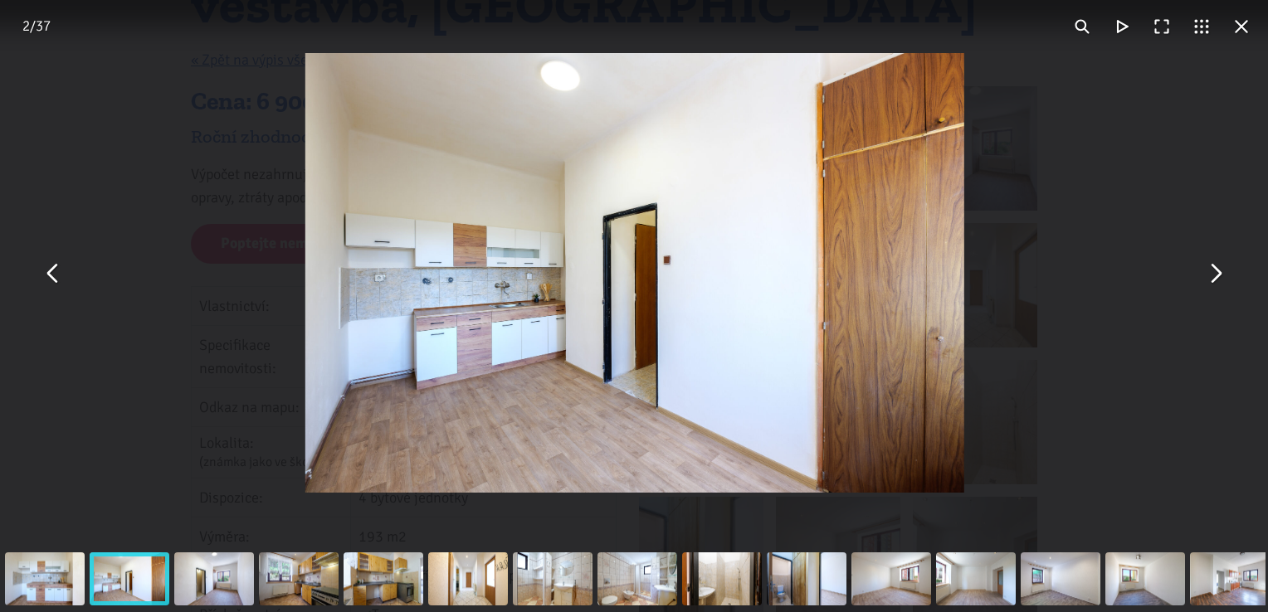
click at [1215, 278] on button "You can close this modal content with the ESC key" at bounding box center [1215, 273] width 40 height 40
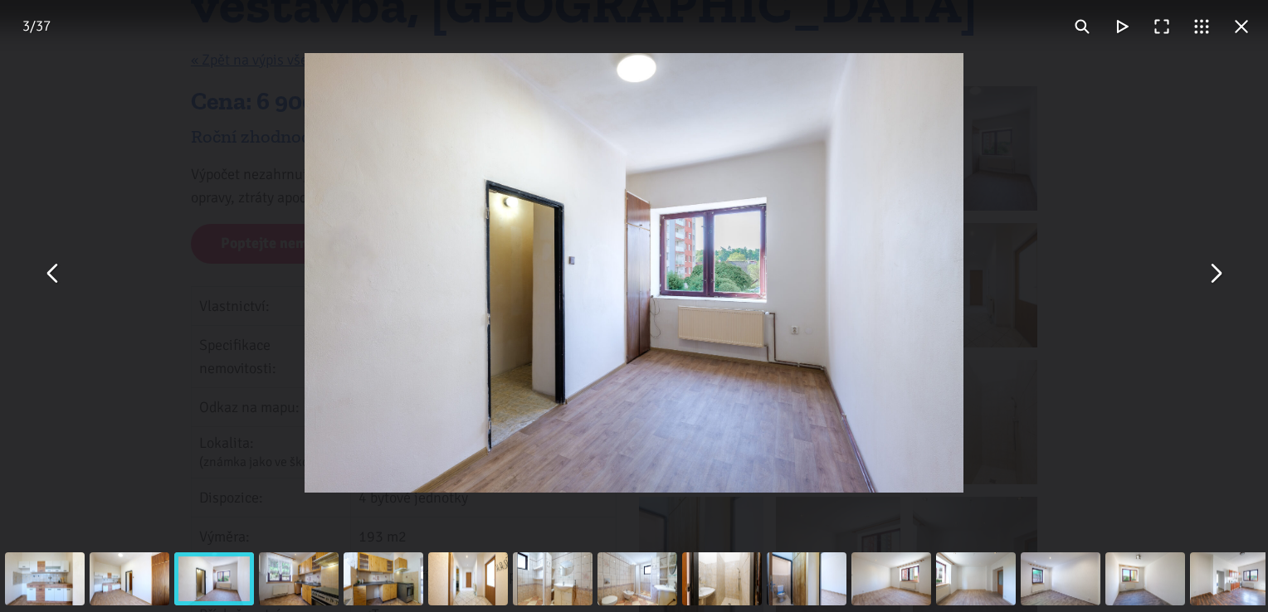
click at [1215, 278] on button "You can close this modal content with the ESC key" at bounding box center [1215, 273] width 40 height 40
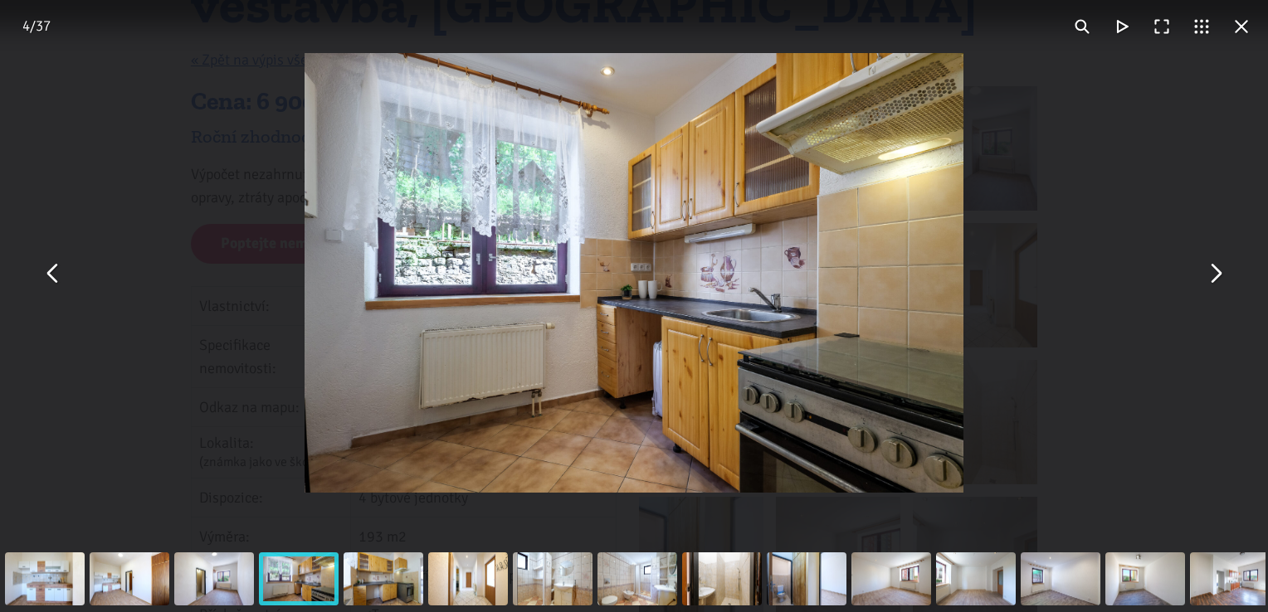
click at [1215, 278] on button "You can close this modal content with the ESC key" at bounding box center [1215, 273] width 40 height 40
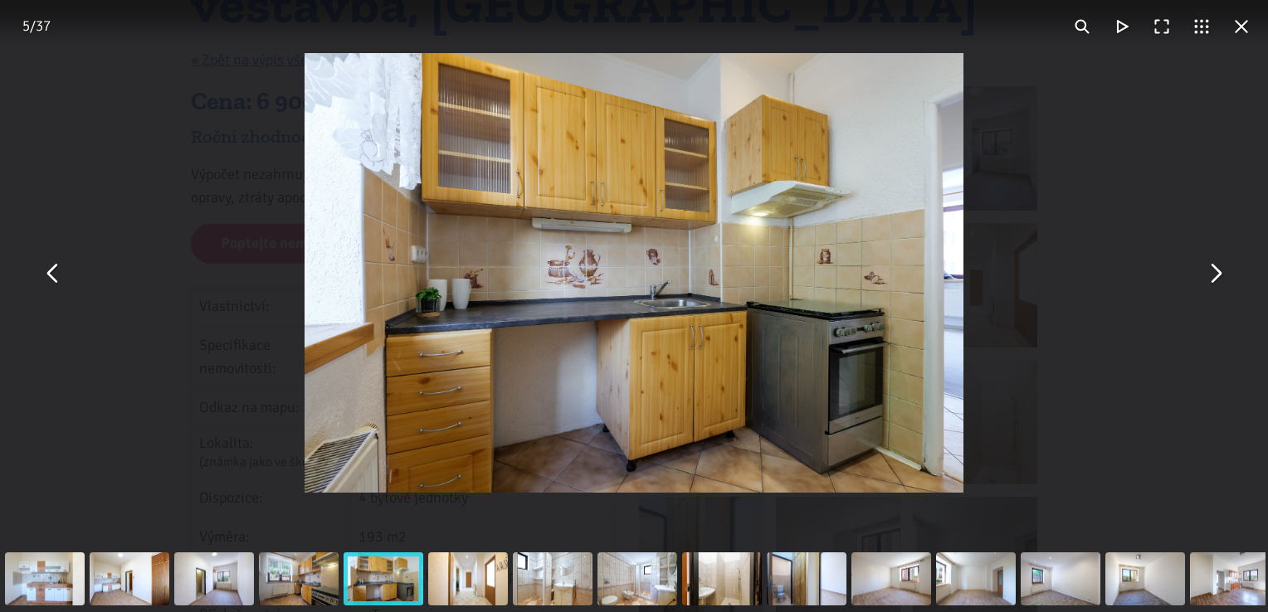
click at [1215, 278] on button "You can close this modal content with the ESC key" at bounding box center [1215, 273] width 40 height 40
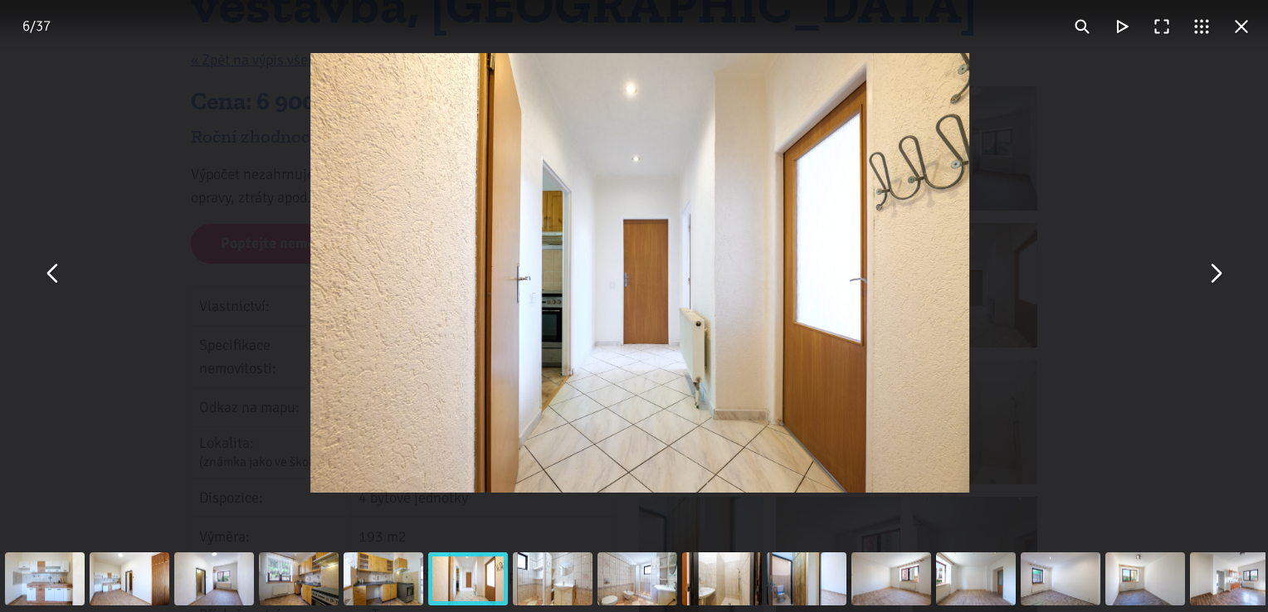
click at [1215, 278] on button "You can close this modal content with the ESC key" at bounding box center [1215, 273] width 40 height 40
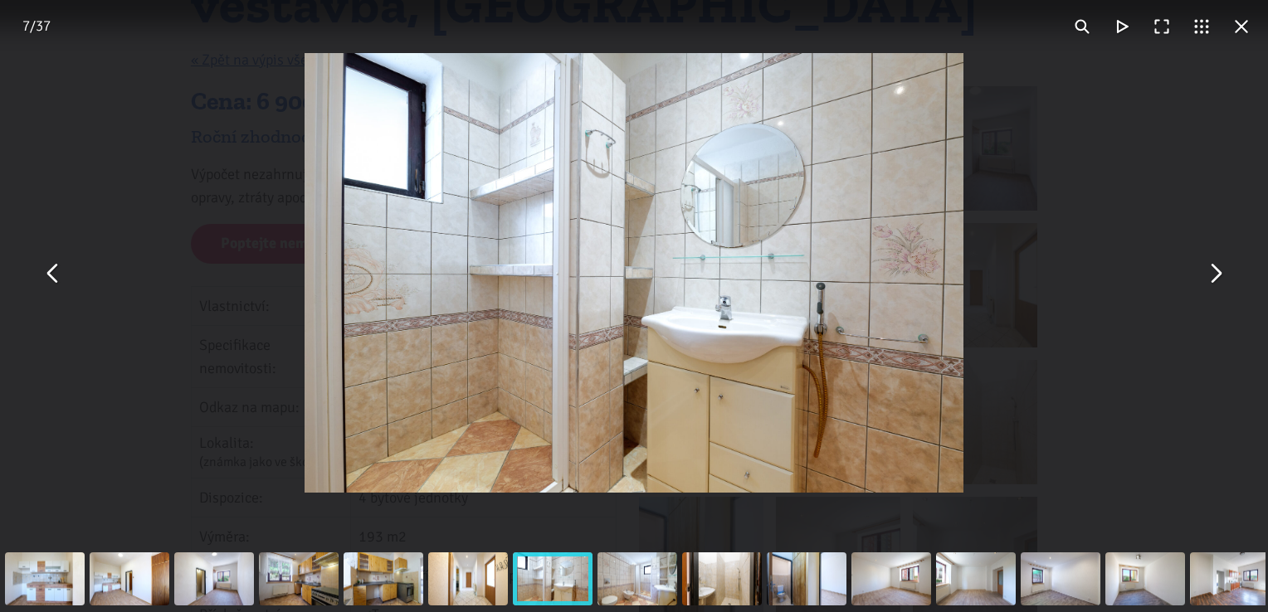
click at [1215, 278] on button "You can close this modal content with the ESC key" at bounding box center [1215, 273] width 40 height 40
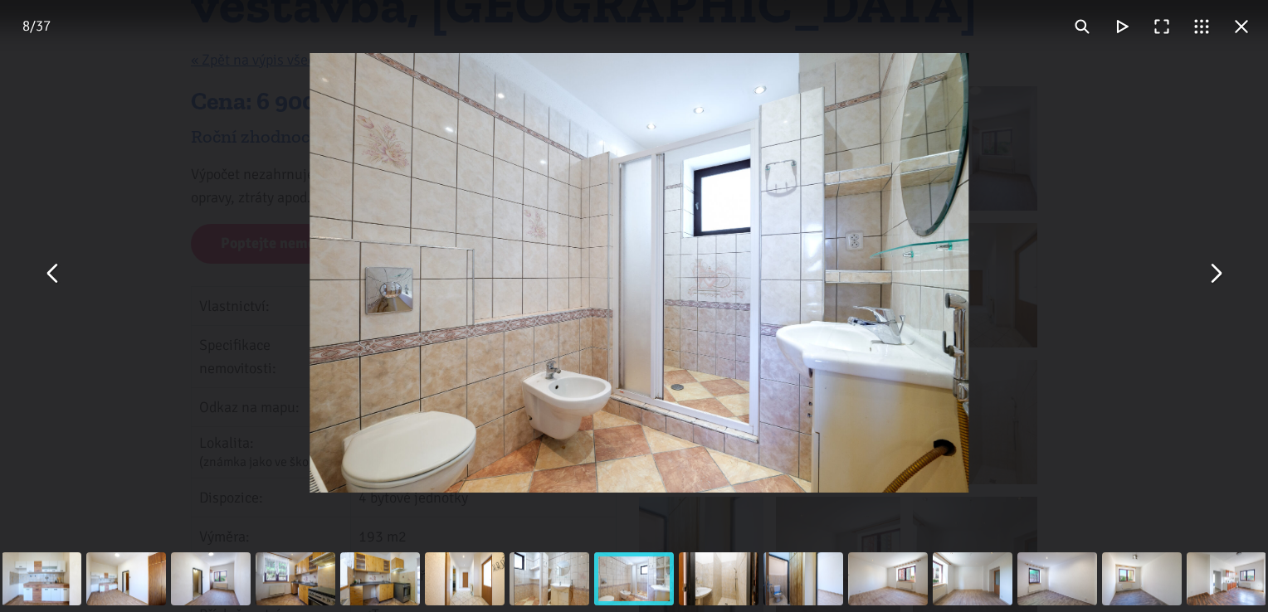
click at [1215, 278] on button "You can close this modal content with the ESC key" at bounding box center [1215, 273] width 40 height 40
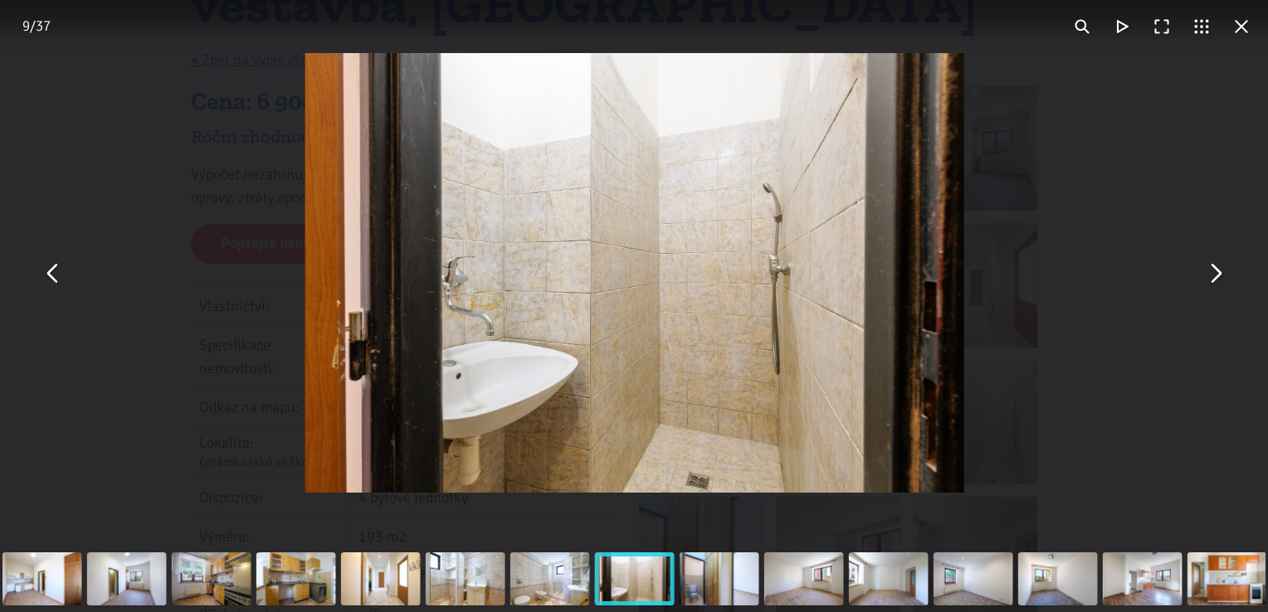
click at [1215, 278] on button "You can close this modal content with the ESC key" at bounding box center [1215, 273] width 40 height 40
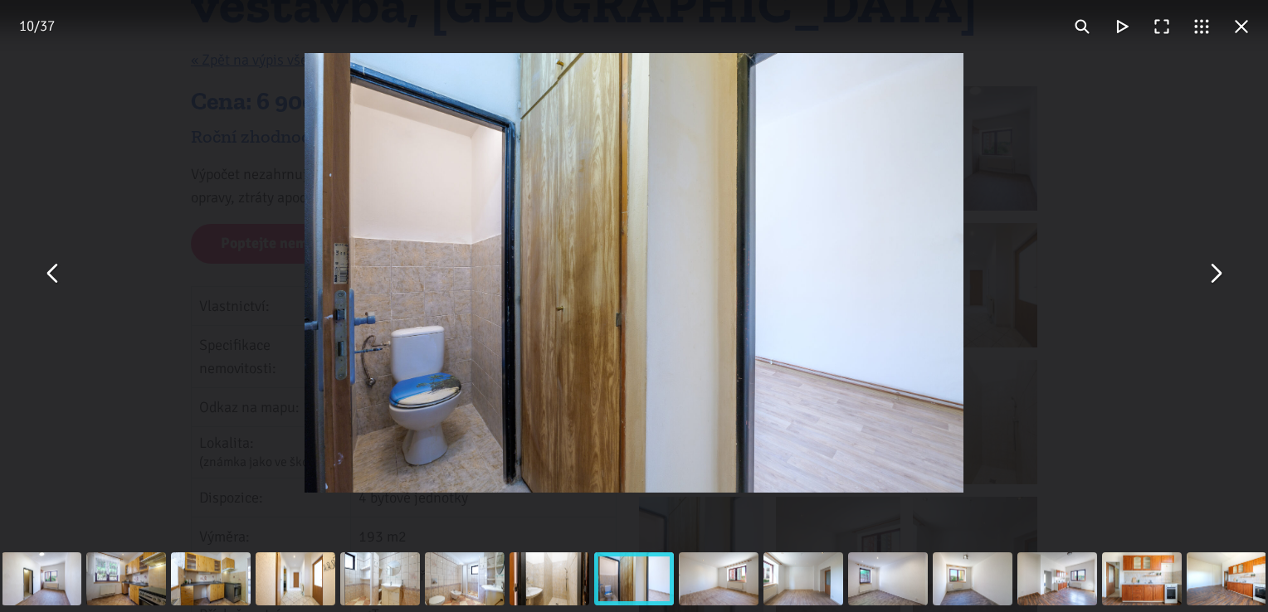
click at [56, 282] on button "You can close this modal content with the ESC key" at bounding box center [53, 273] width 40 height 40
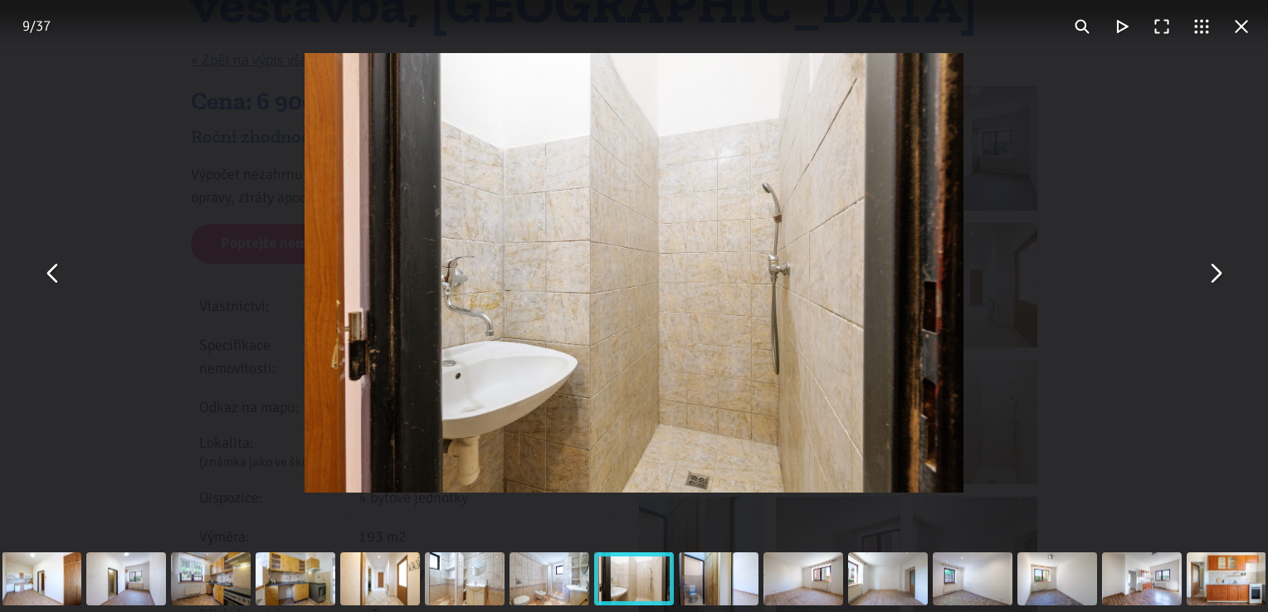
click at [1216, 290] on button "You can close this modal content with the ESC key" at bounding box center [1215, 273] width 40 height 40
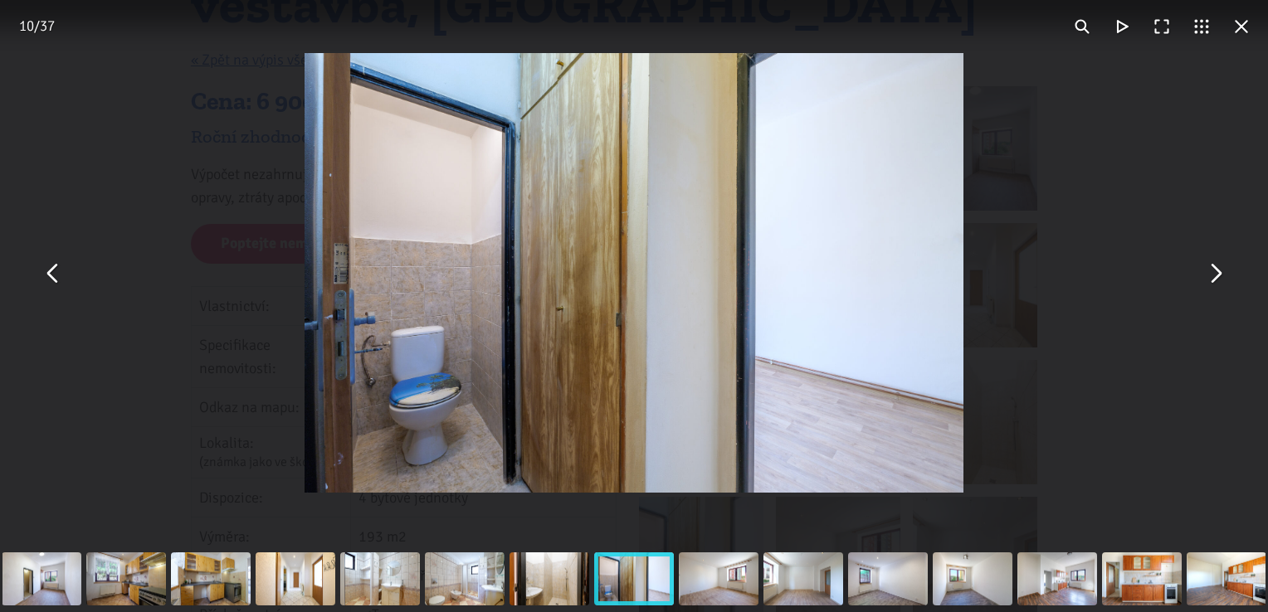
click at [1216, 290] on button "You can close this modal content with the ESC key" at bounding box center [1215, 273] width 40 height 40
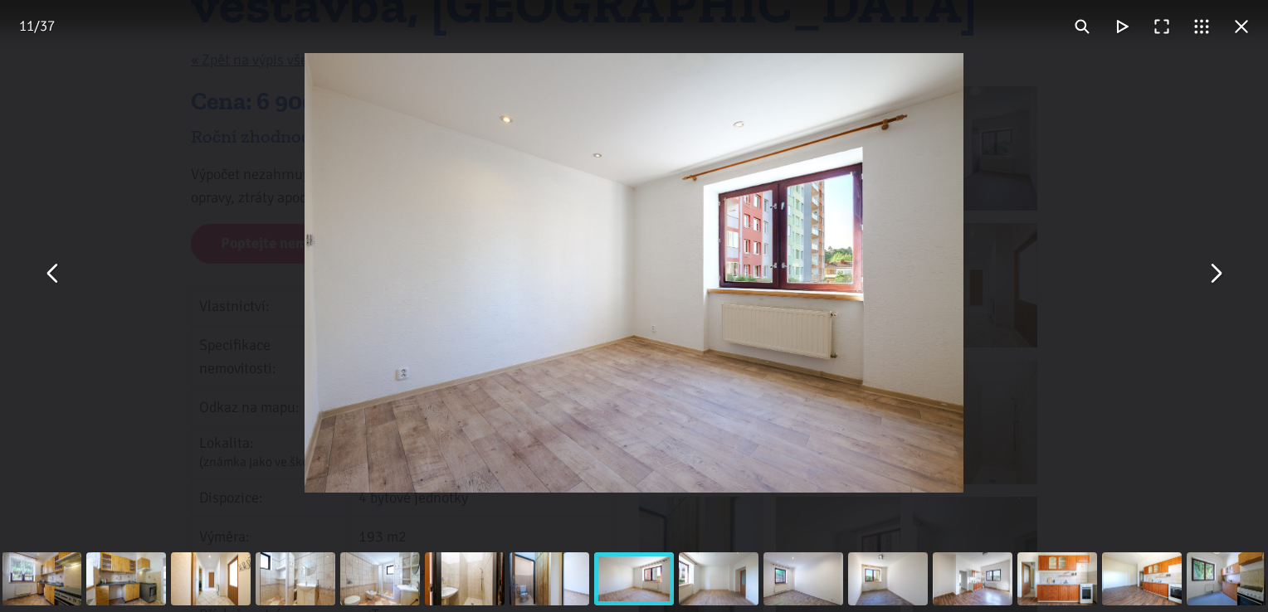
click at [1216, 290] on button "You can close this modal content with the ESC key" at bounding box center [1215, 273] width 40 height 40
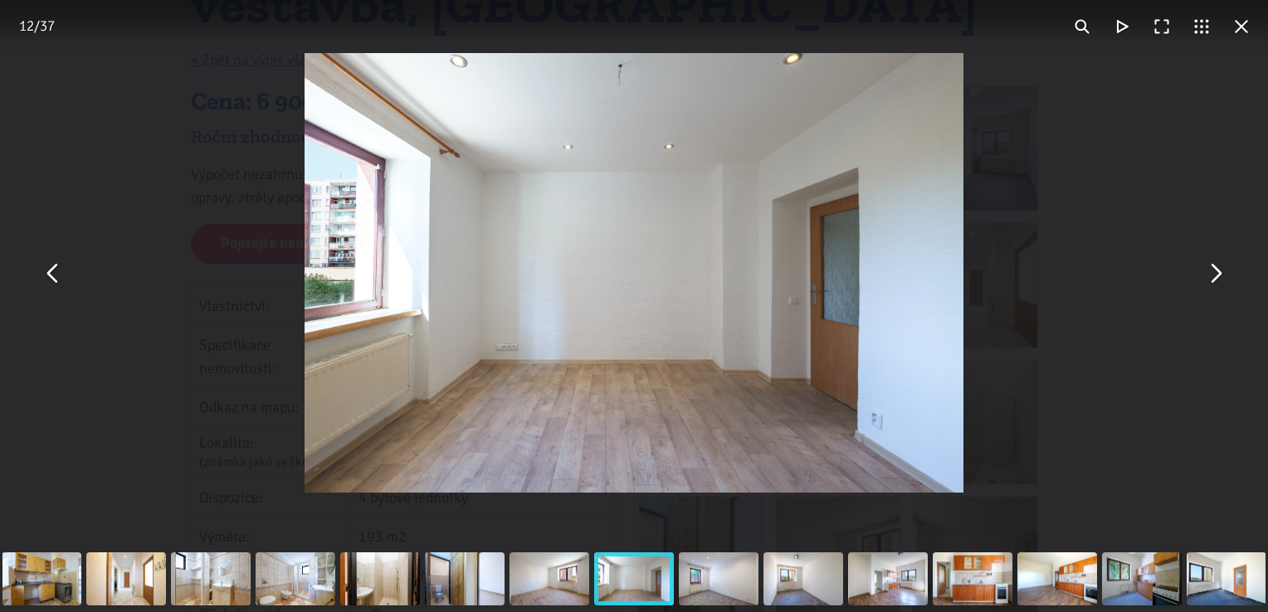
click at [1216, 290] on button "You can close this modal content with the ESC key" at bounding box center [1215, 273] width 40 height 40
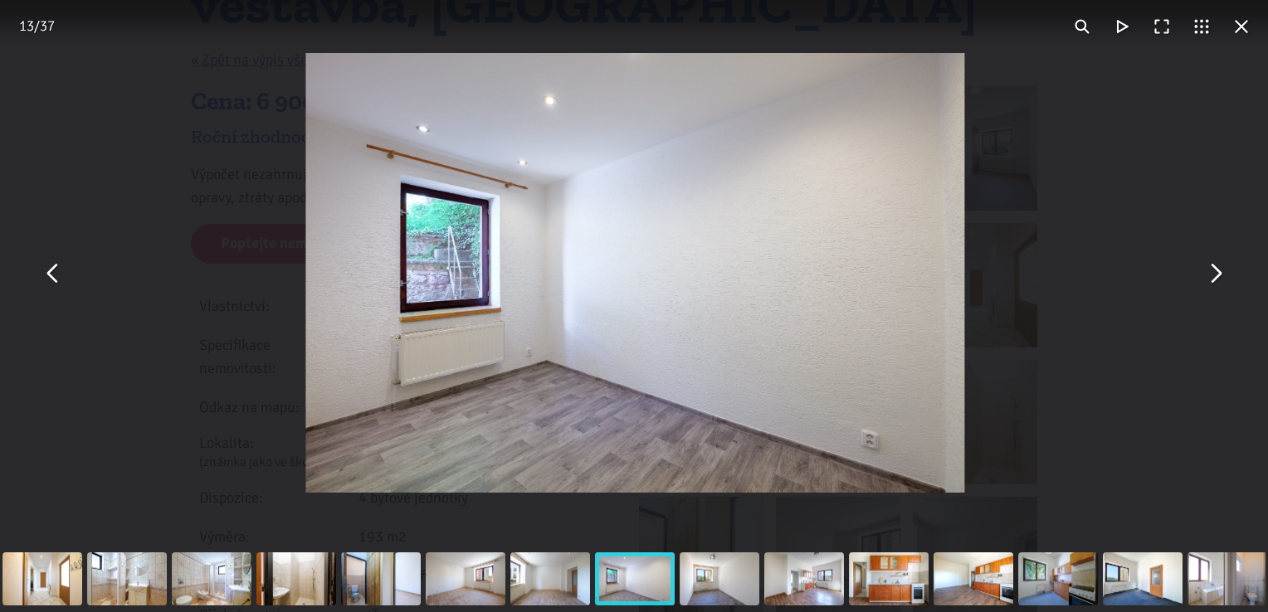
click at [1216, 290] on button "You can close this modal content with the ESC key" at bounding box center [1215, 273] width 40 height 40
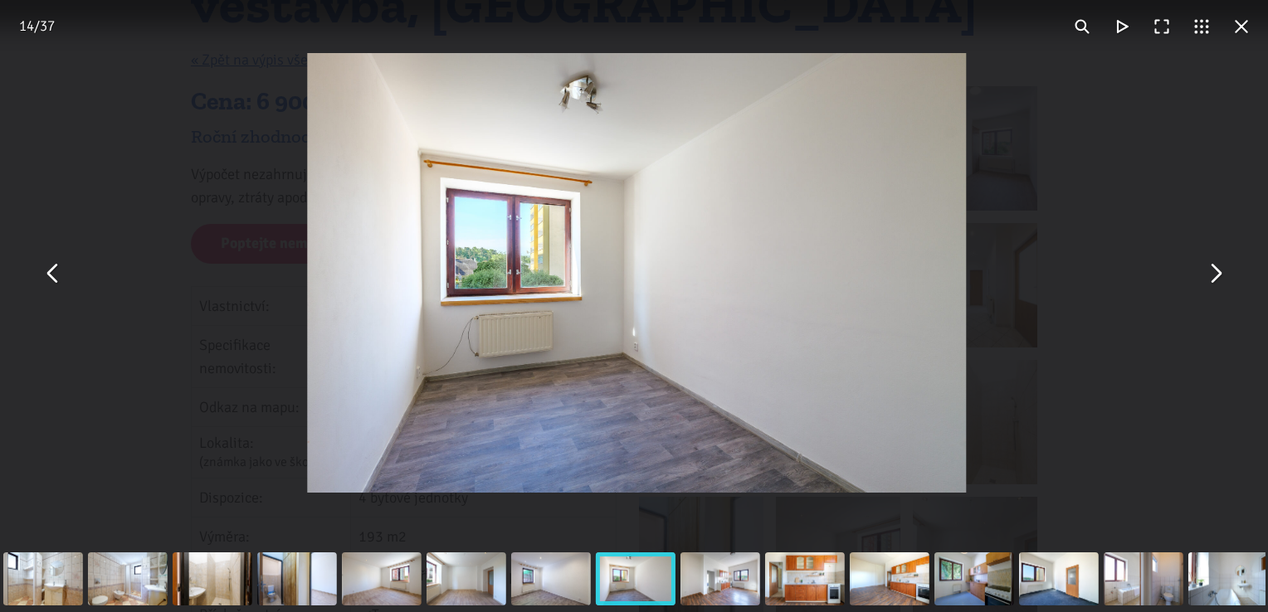
click at [1216, 290] on button "You can close this modal content with the ESC key" at bounding box center [1215, 273] width 40 height 40
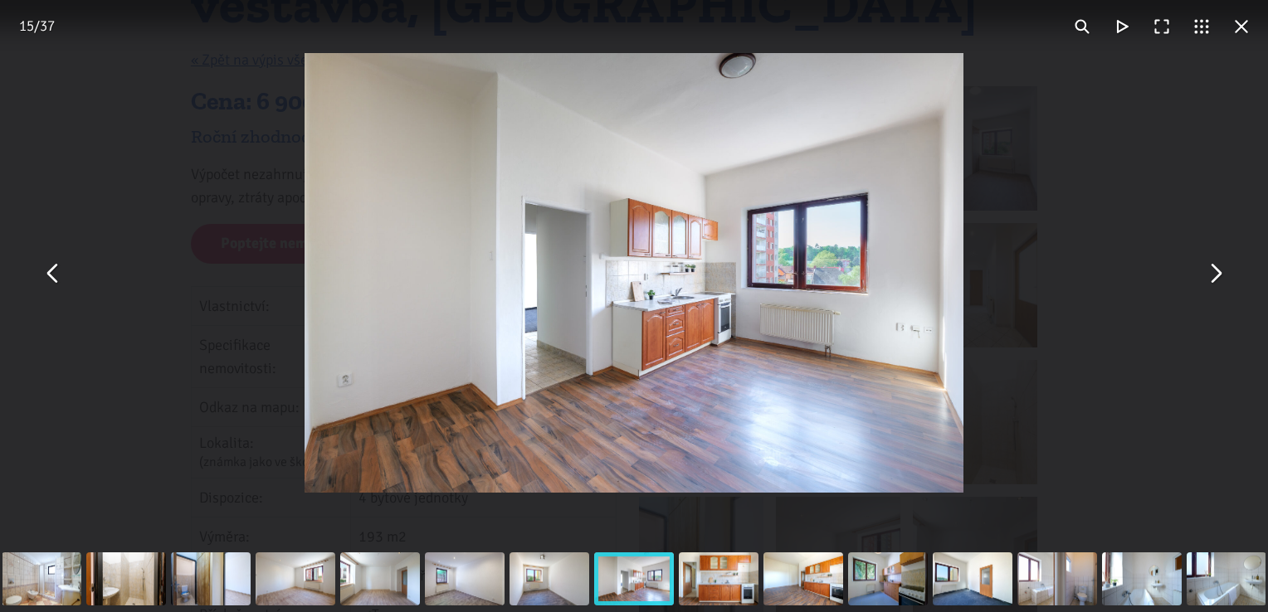
click at [1216, 290] on button "You can close this modal content with the ESC key" at bounding box center [1215, 273] width 40 height 40
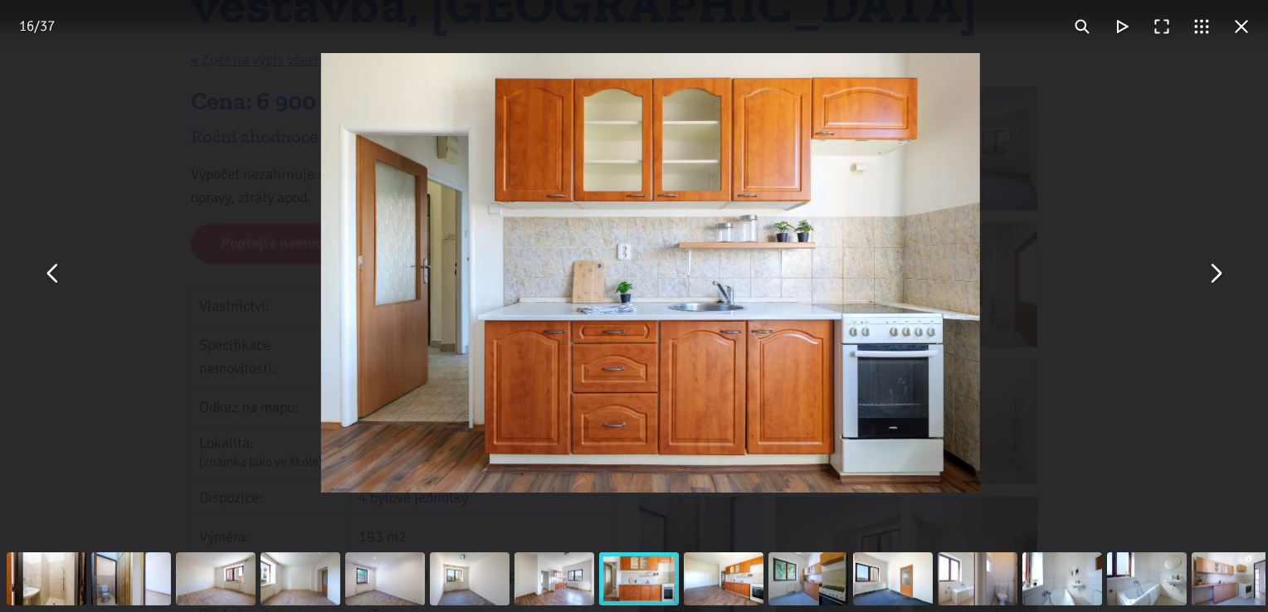
click at [1216, 290] on button "You can close this modal content with the ESC key" at bounding box center [1215, 273] width 40 height 40
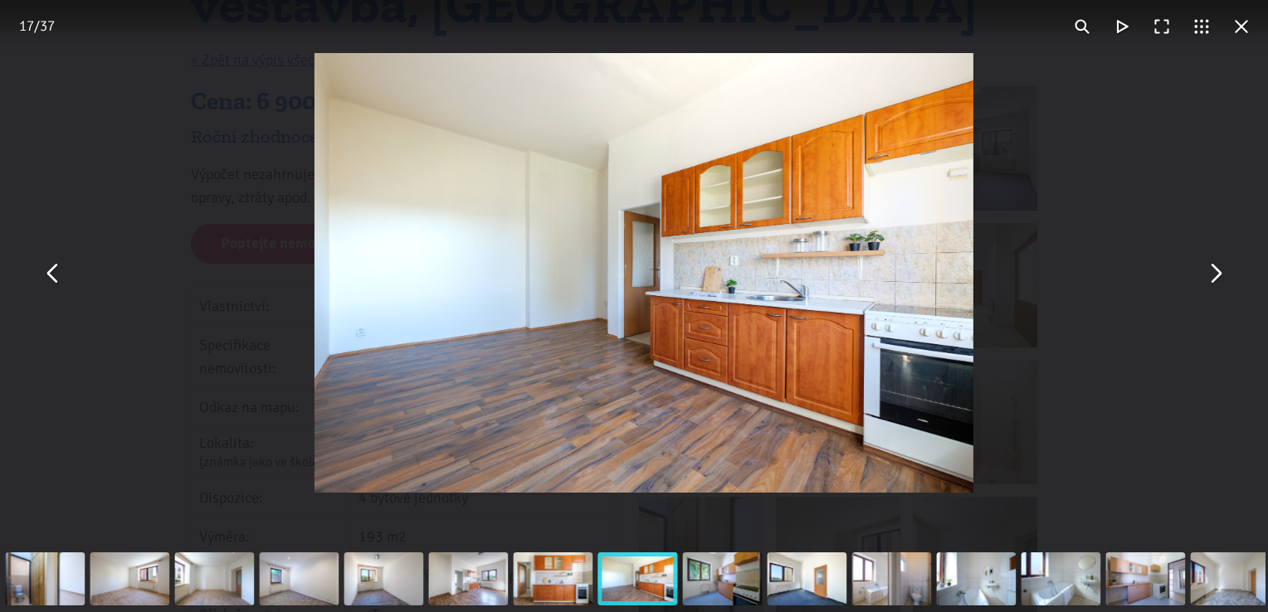
click at [1216, 290] on button "You can close this modal content with the ESC key" at bounding box center [1215, 273] width 40 height 40
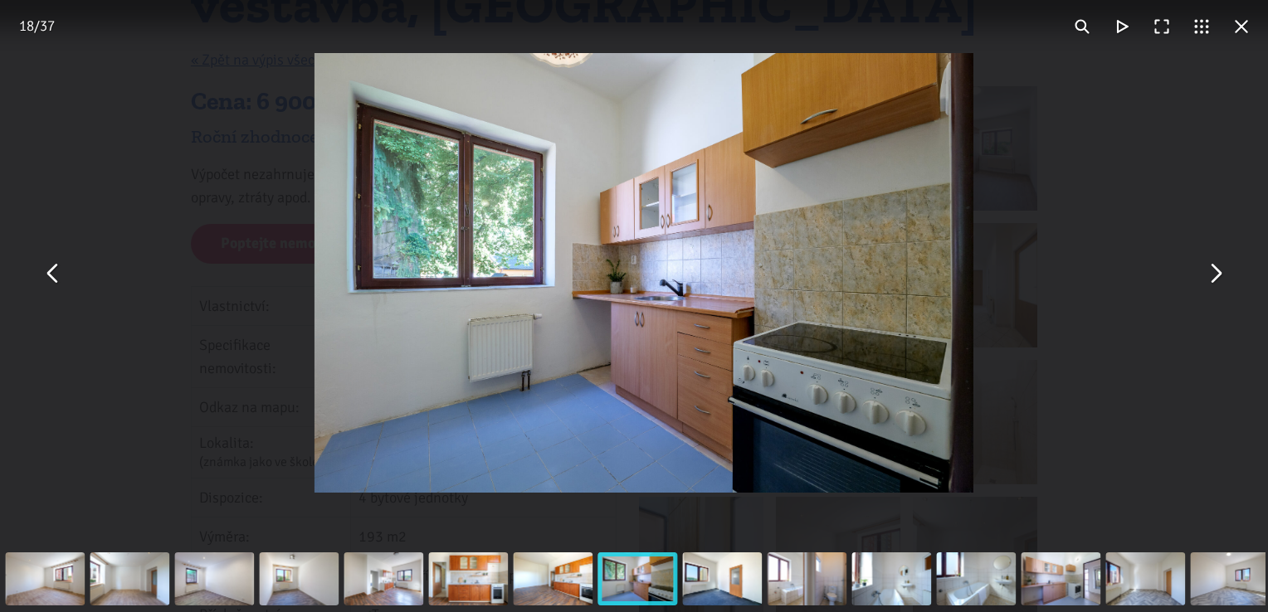
click at [1216, 290] on button "You can close this modal content with the ESC key" at bounding box center [1215, 273] width 40 height 40
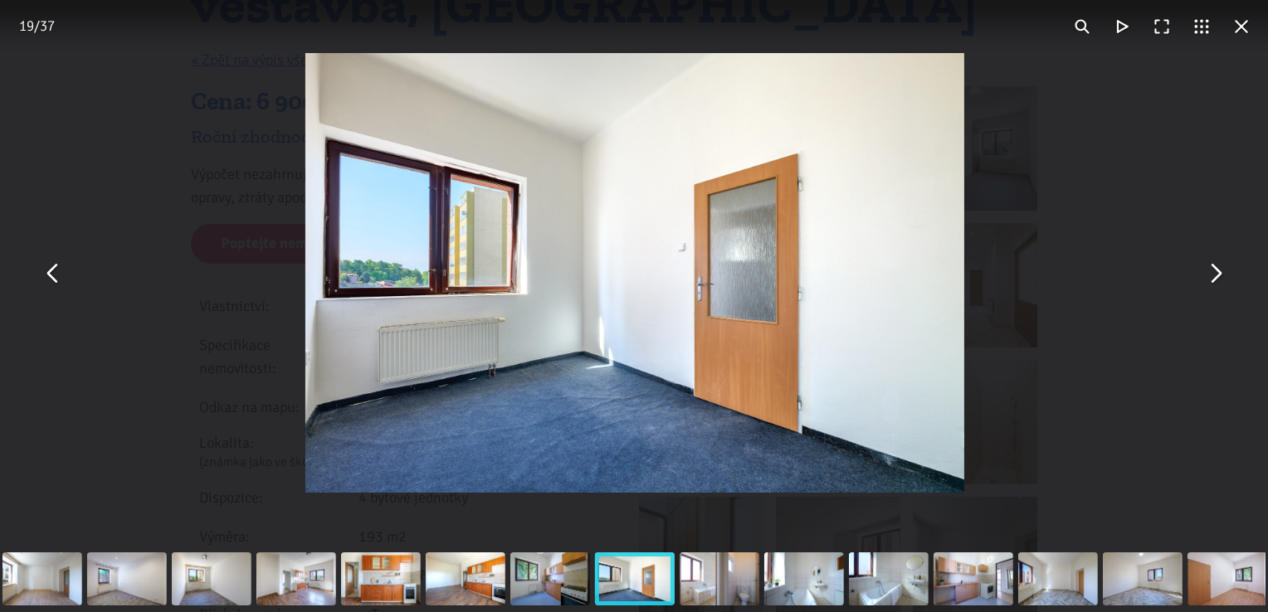
click at [1216, 290] on button "You can close this modal content with the ESC key" at bounding box center [1215, 273] width 40 height 40
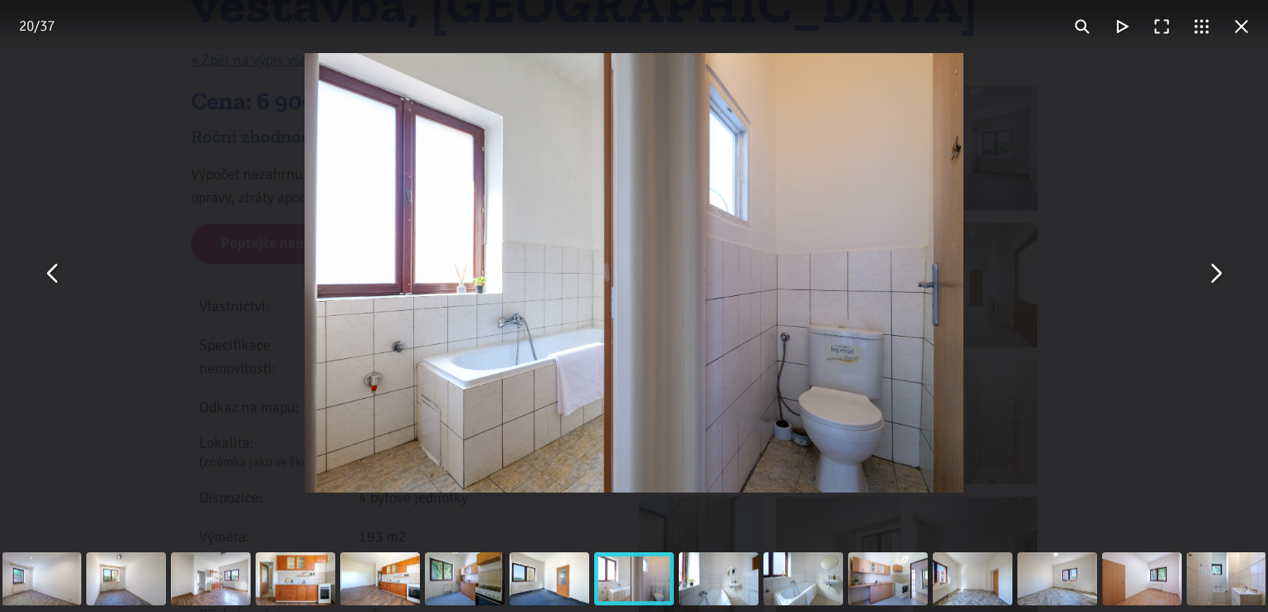
click at [1216, 290] on button "You can close this modal content with the ESC key" at bounding box center [1215, 273] width 40 height 40
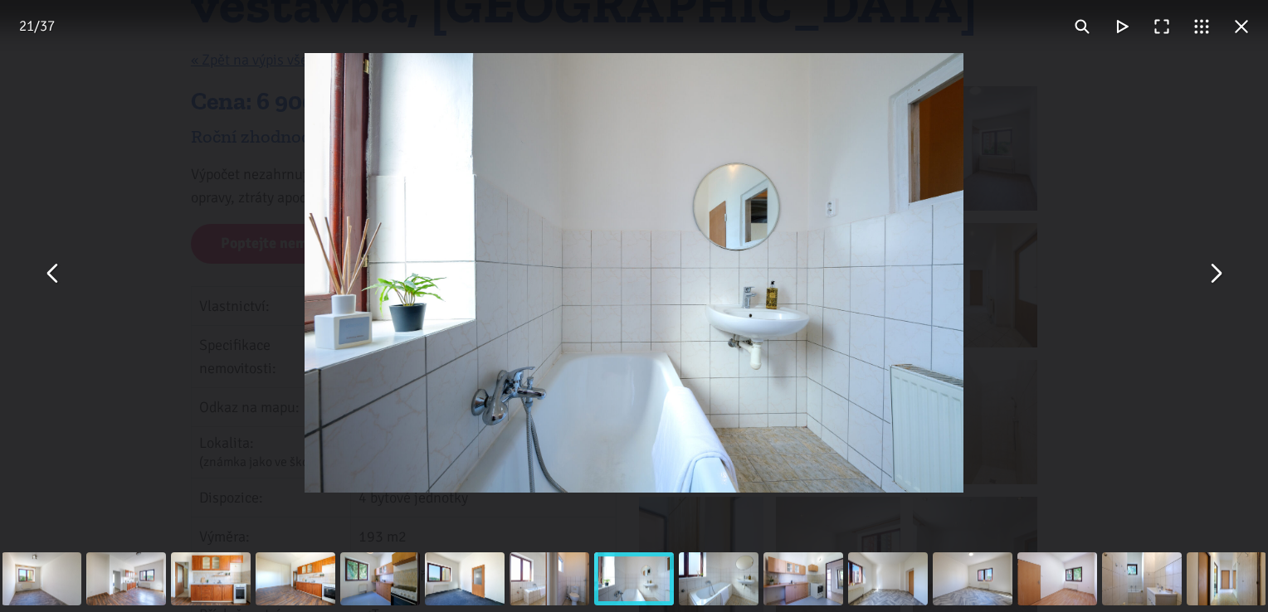
click at [1216, 290] on button "You can close this modal content with the ESC key" at bounding box center [1215, 273] width 40 height 40
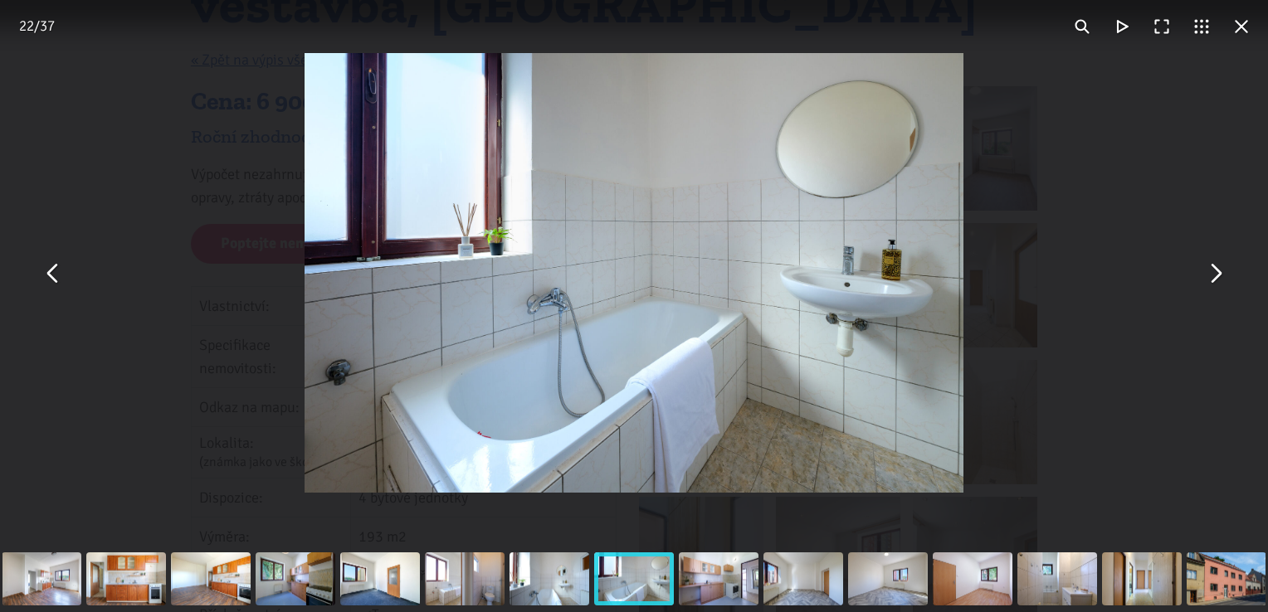
click at [1216, 290] on button "You can close this modal content with the ESC key" at bounding box center [1215, 273] width 40 height 40
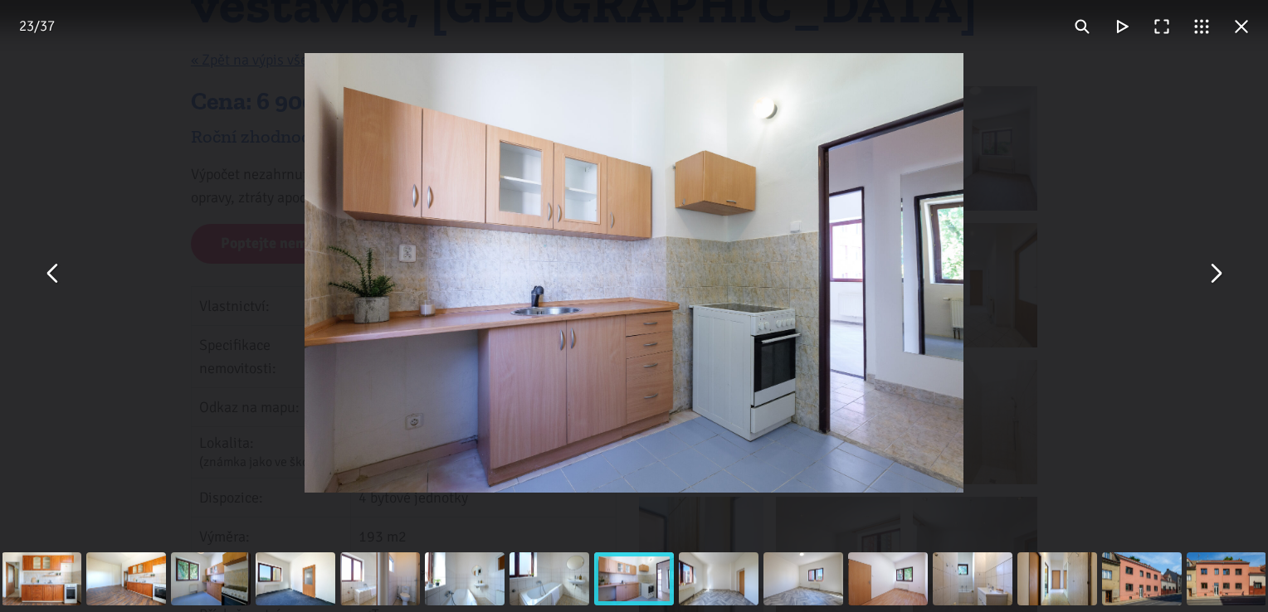
click at [1216, 290] on button "You can close this modal content with the ESC key" at bounding box center [1215, 273] width 40 height 40
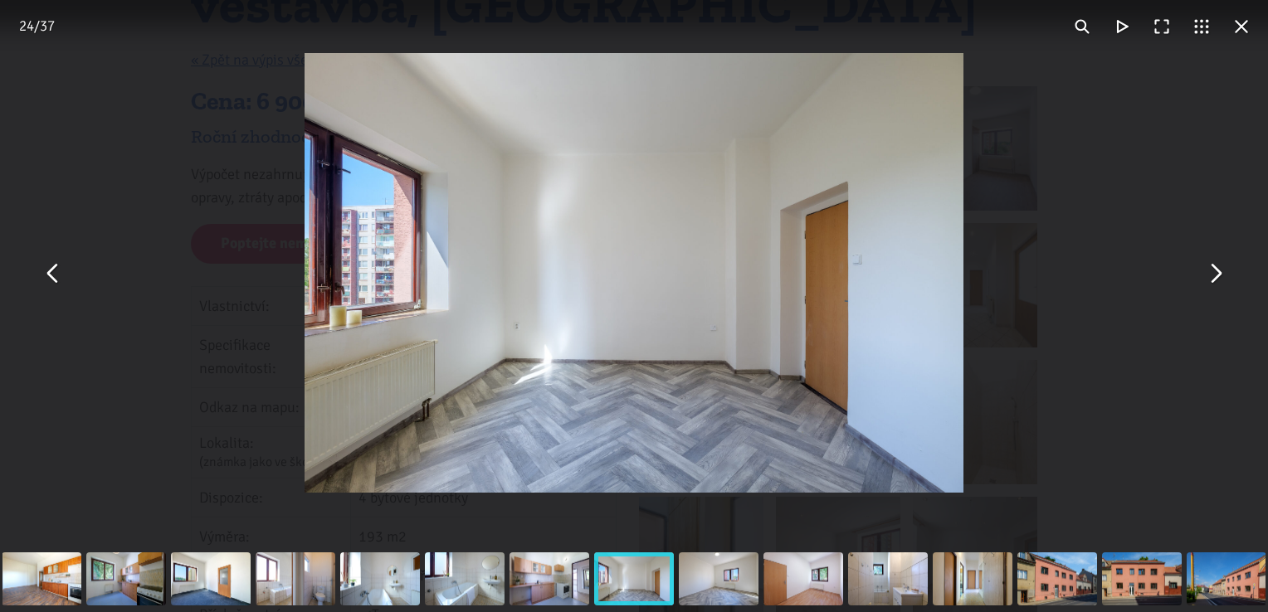
click at [1216, 290] on button "You can close this modal content with the ESC key" at bounding box center [1215, 273] width 40 height 40
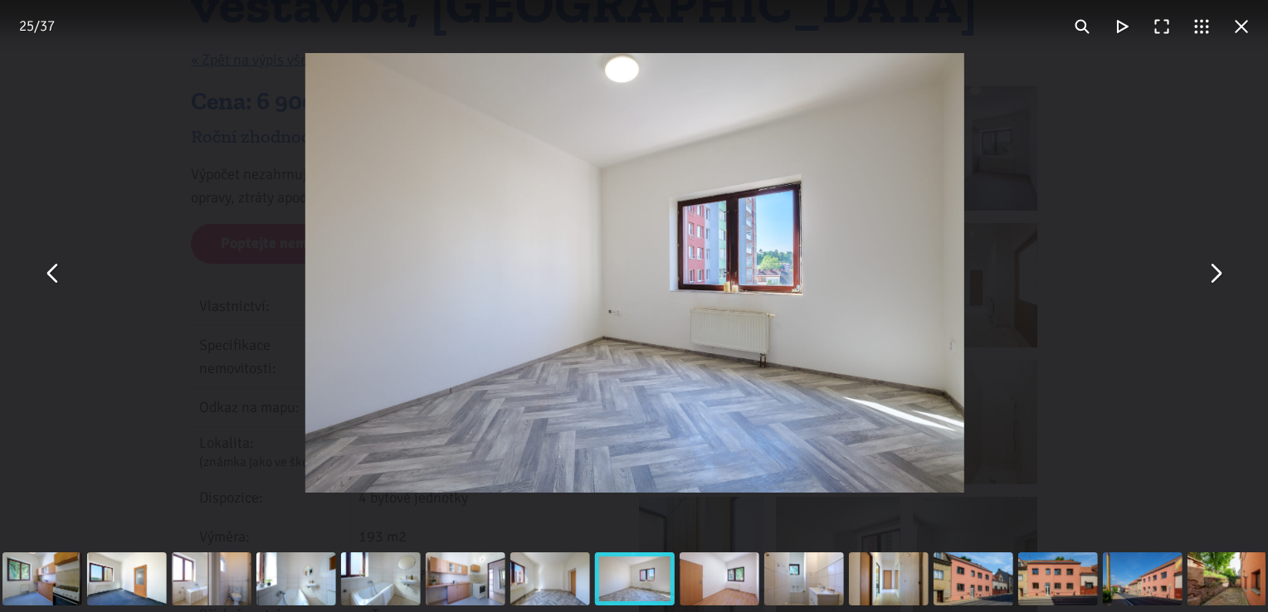
click at [1216, 290] on button "You can close this modal content with the ESC key" at bounding box center [1215, 273] width 40 height 40
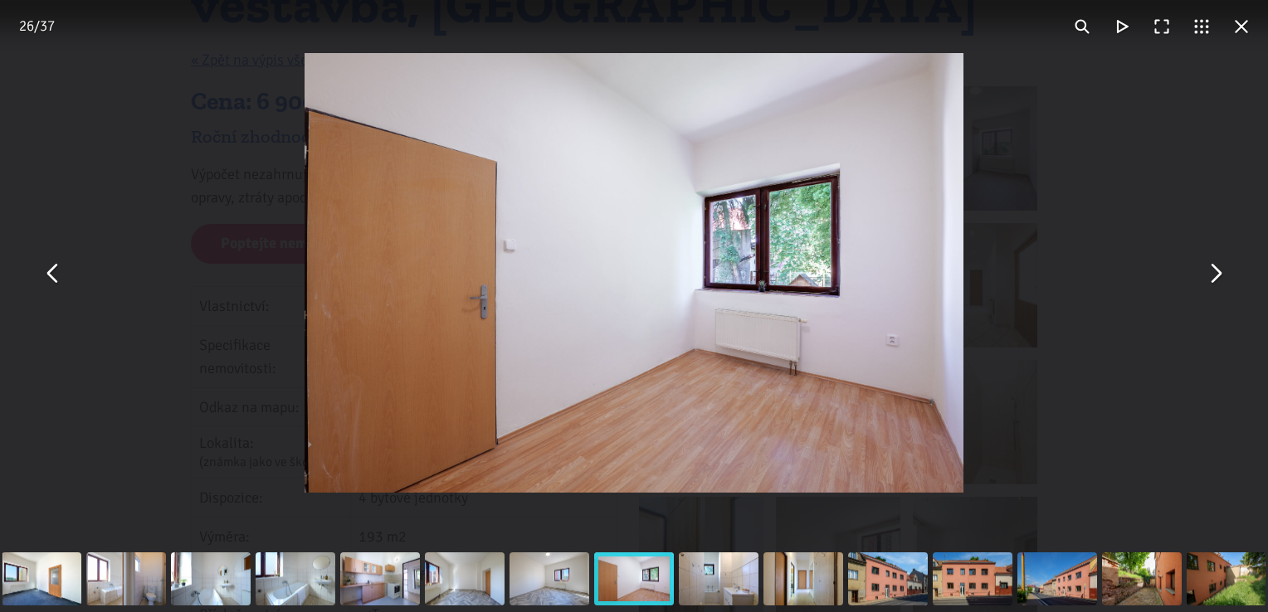
click at [1211, 273] on button "You can close this modal content with the ESC key" at bounding box center [1215, 273] width 40 height 40
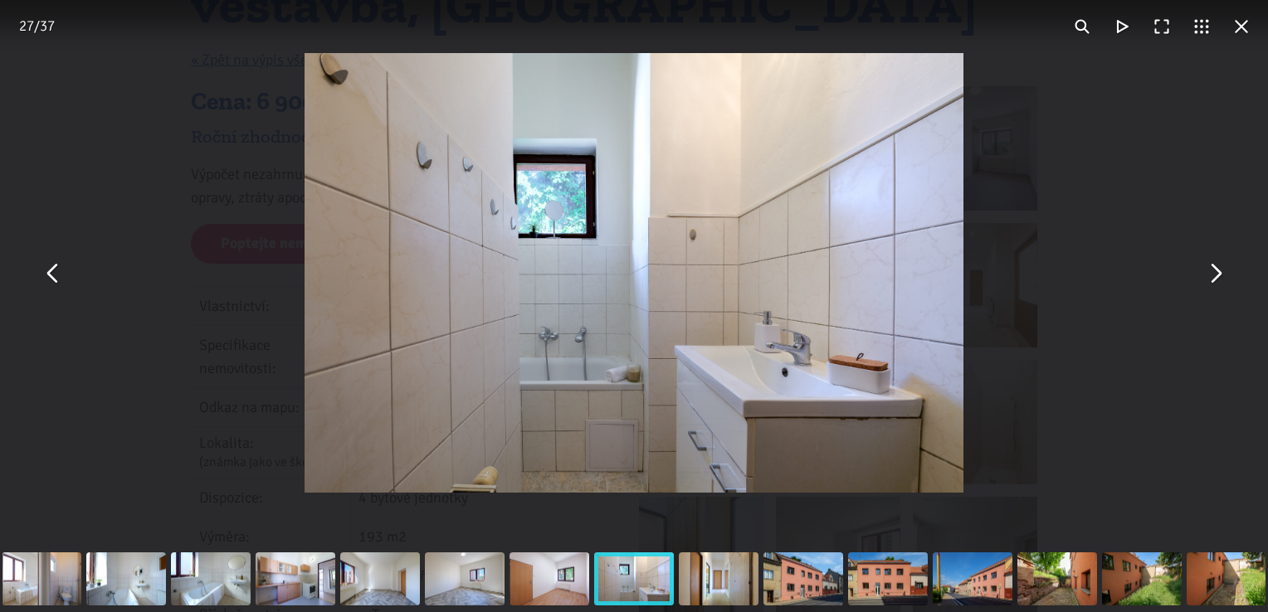
click at [1211, 273] on button "You can close this modal content with the ESC key" at bounding box center [1215, 273] width 40 height 40
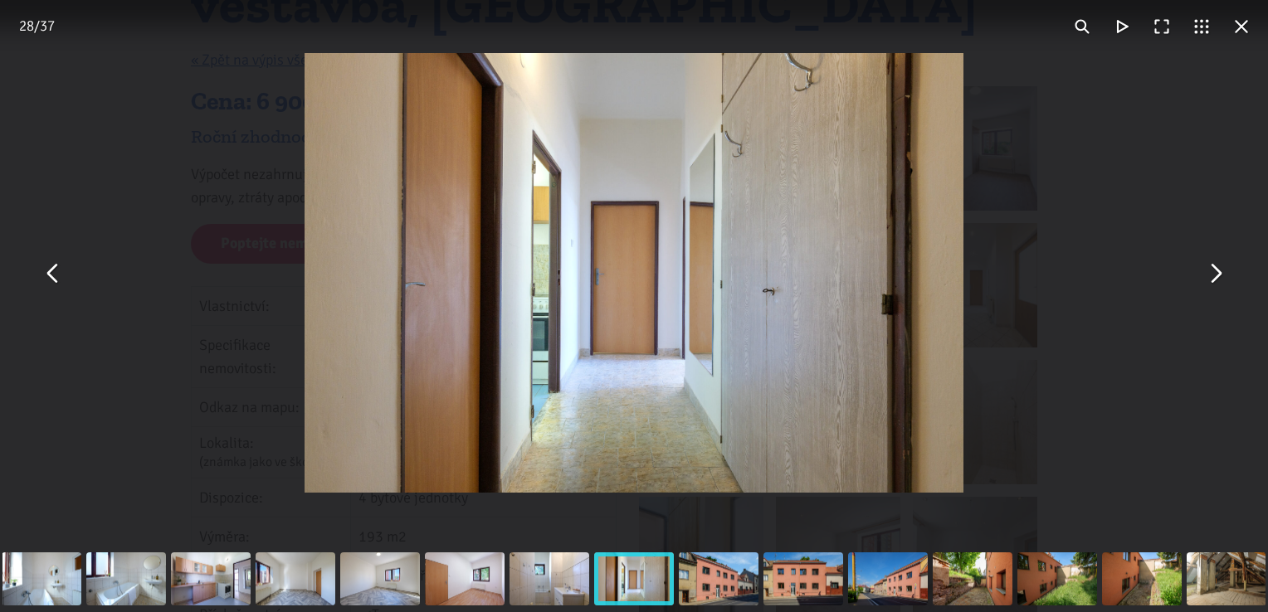
click at [1211, 273] on button "You can close this modal content with the ESC key" at bounding box center [1215, 273] width 40 height 40
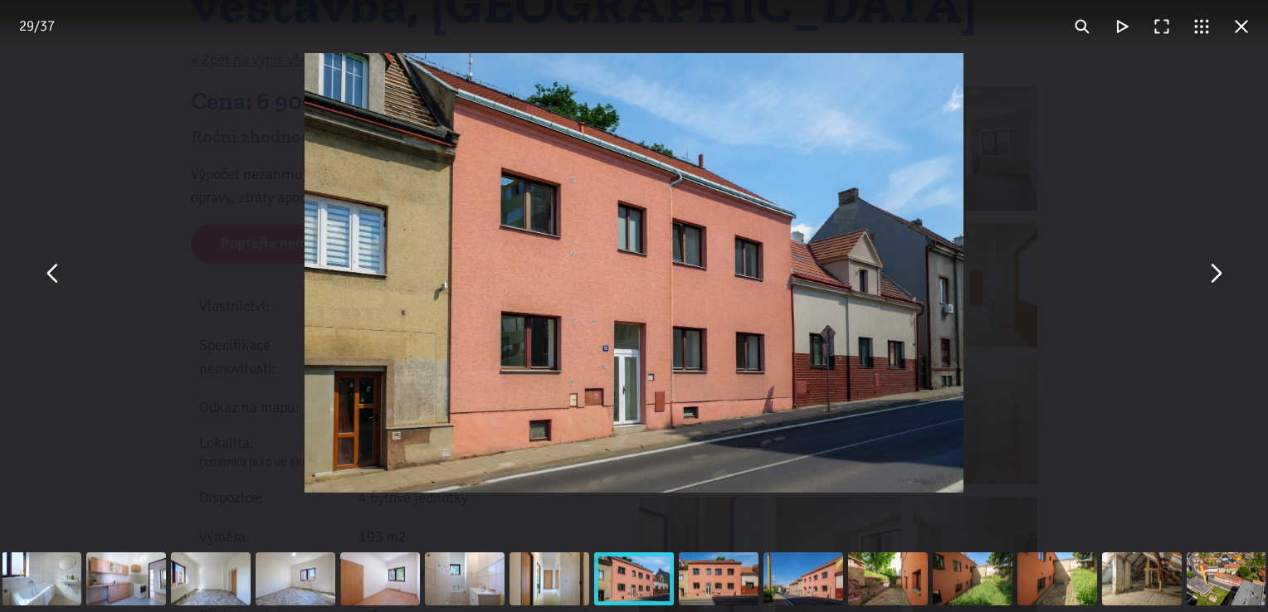
click at [1211, 273] on button "You can close this modal content with the ESC key" at bounding box center [1215, 273] width 40 height 40
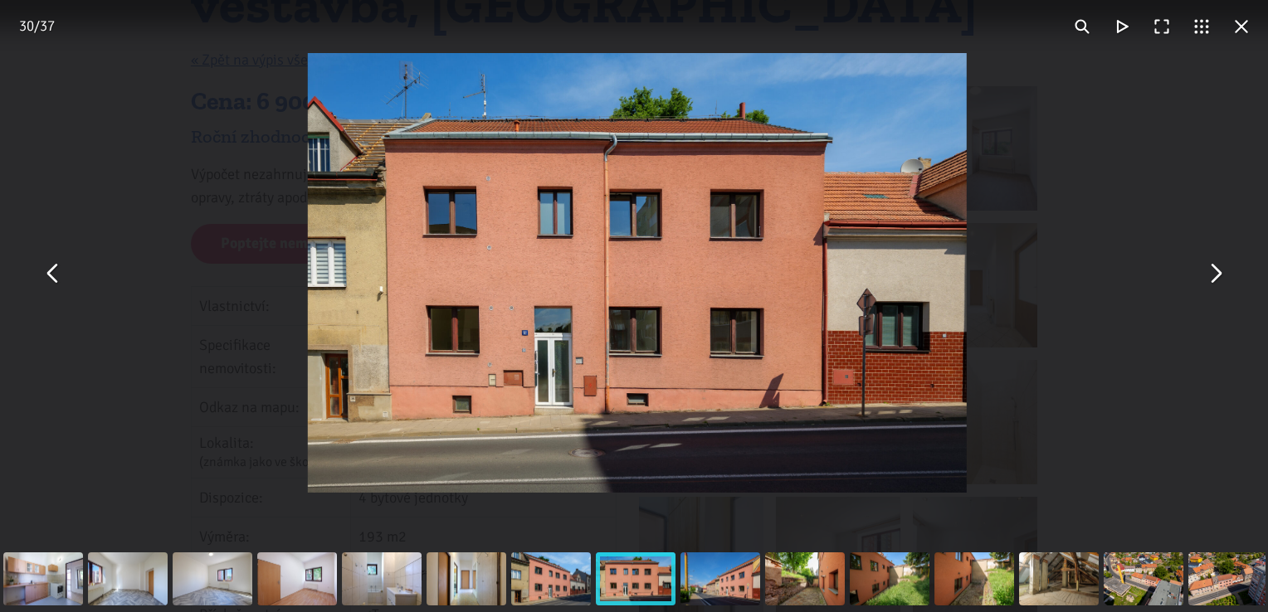
click at [1211, 273] on button "You can close this modal content with the ESC key" at bounding box center [1215, 273] width 40 height 40
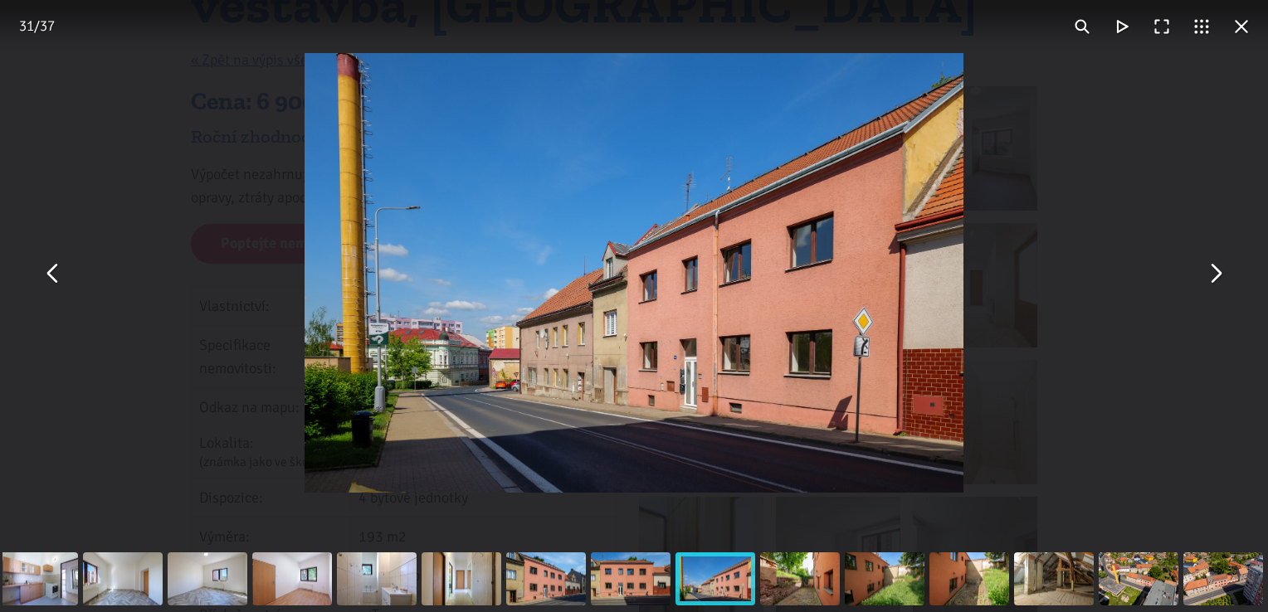
click at [1211, 273] on button "You can close this modal content with the ESC key" at bounding box center [1215, 273] width 40 height 40
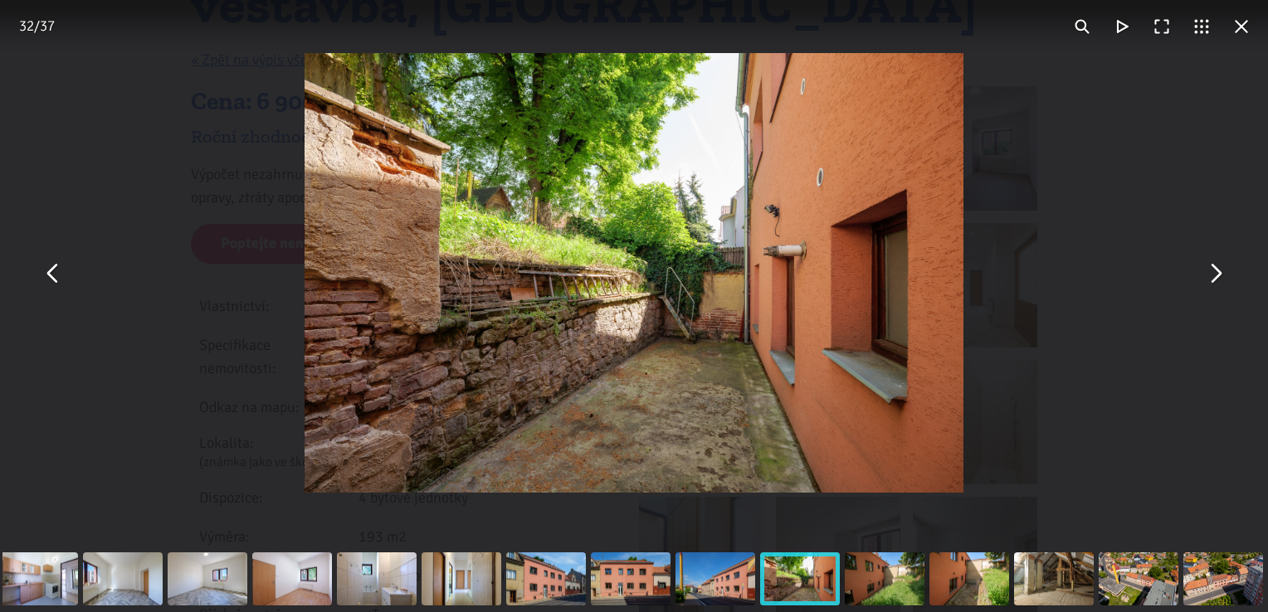
click at [1211, 273] on button "You can close this modal content with the ESC key" at bounding box center [1215, 273] width 40 height 40
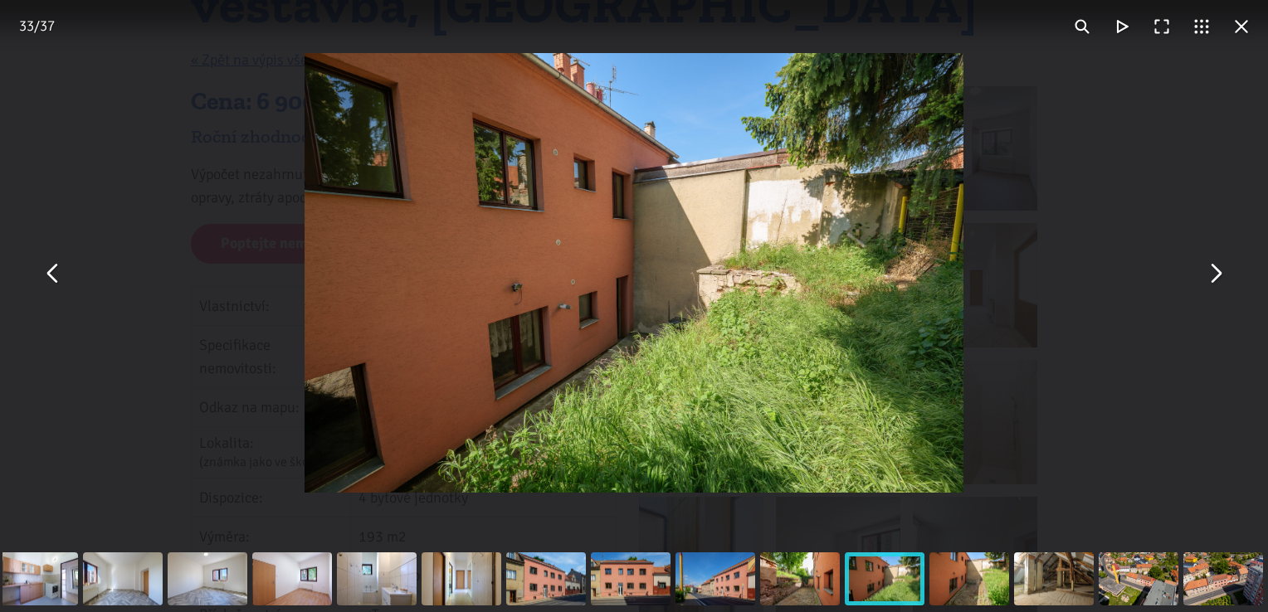
click at [1211, 273] on button "You can close this modal content with the ESC key" at bounding box center [1215, 273] width 40 height 40
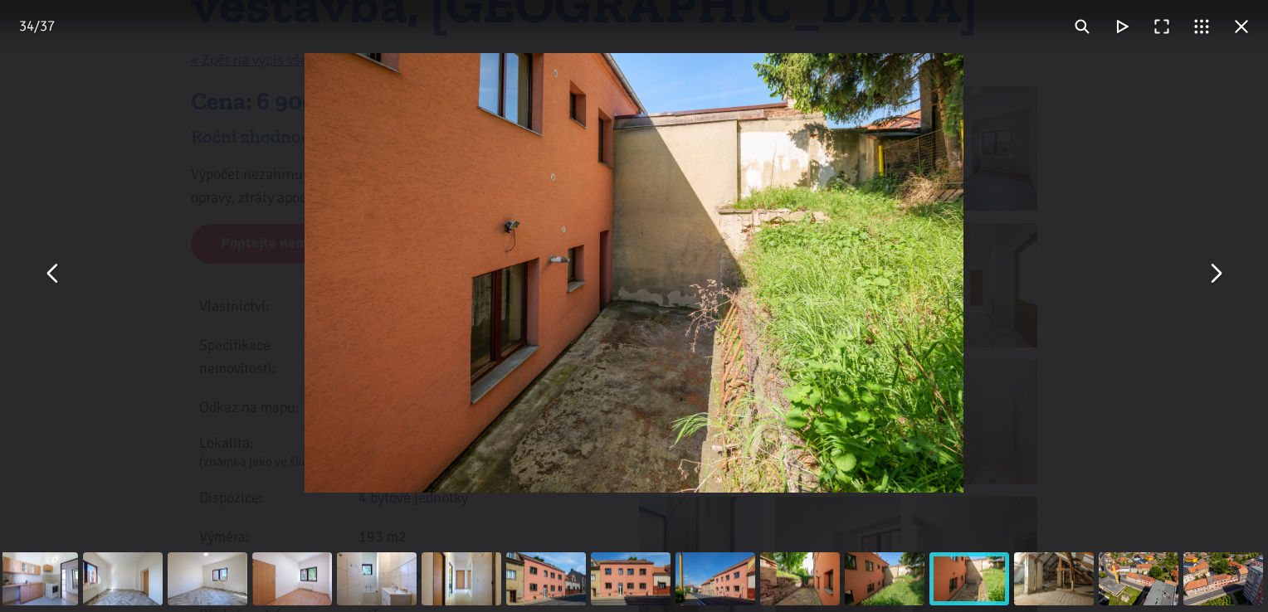
click at [1211, 273] on button "You can close this modal content with the ESC key" at bounding box center [1215, 273] width 40 height 40
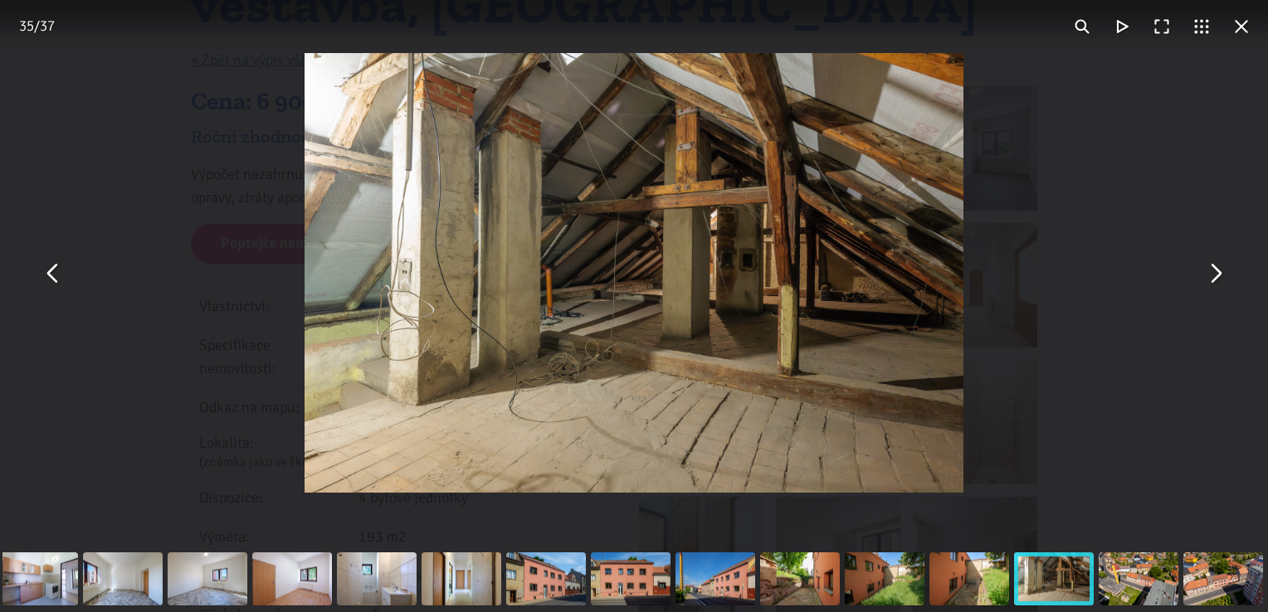
click at [1211, 273] on button "You can close this modal content with the ESC key" at bounding box center [1215, 273] width 40 height 40
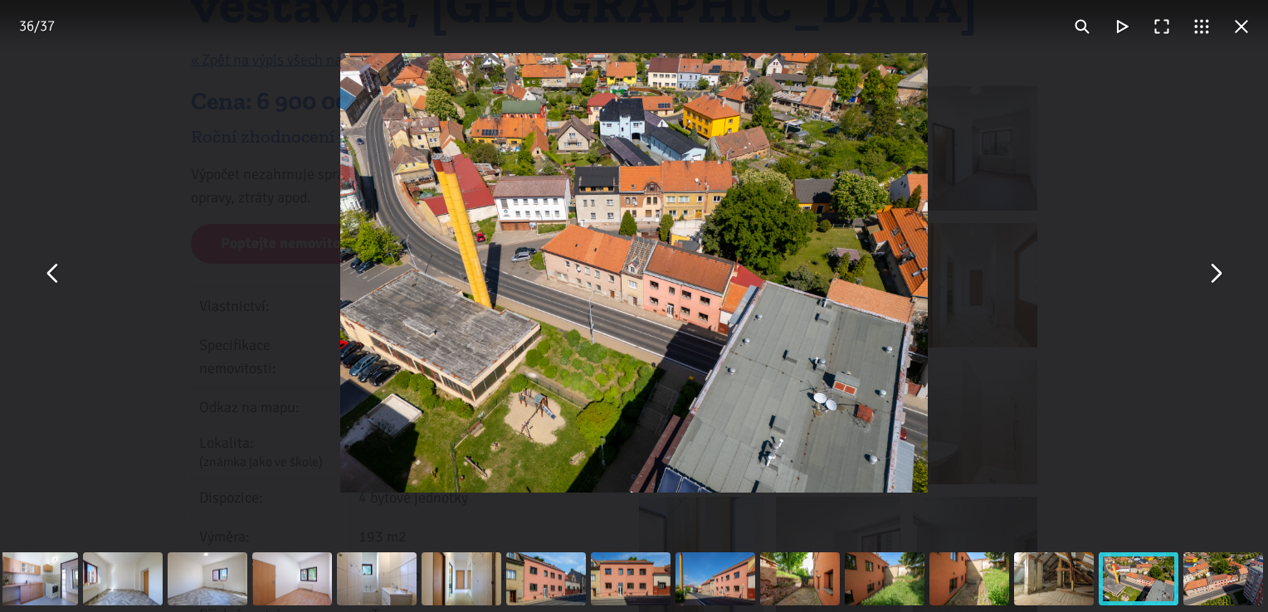
click at [1211, 273] on button "You can close this modal content with the ESC key" at bounding box center [1215, 273] width 40 height 40
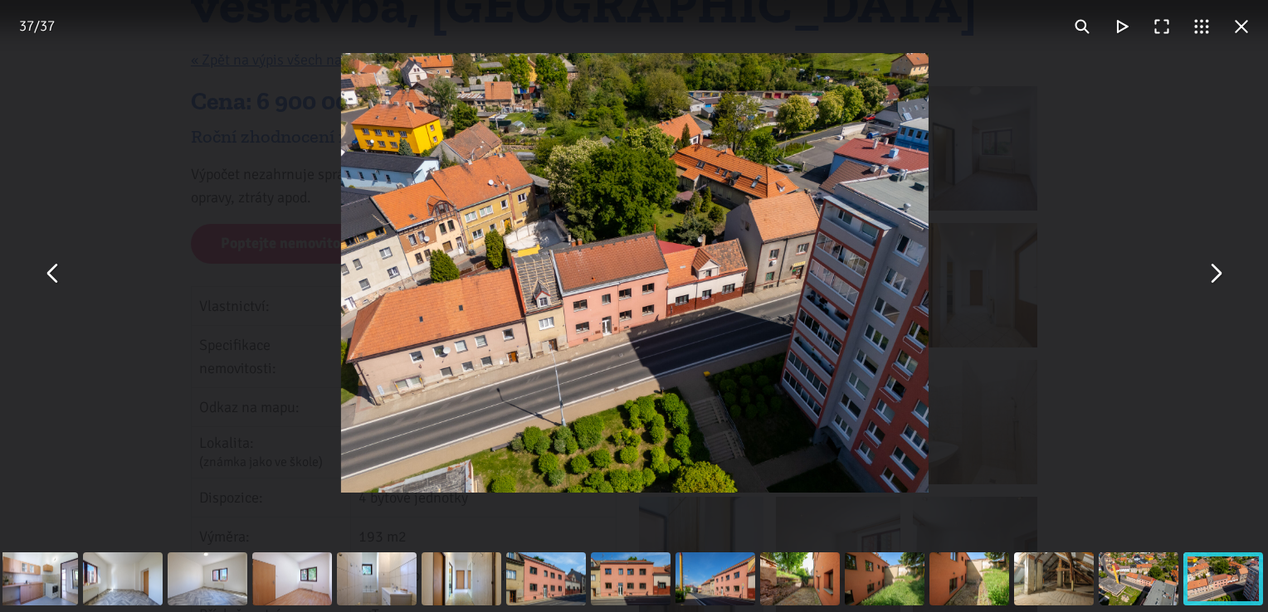
click at [1211, 273] on button "You can close this modal content with the ESC key" at bounding box center [1215, 273] width 40 height 40
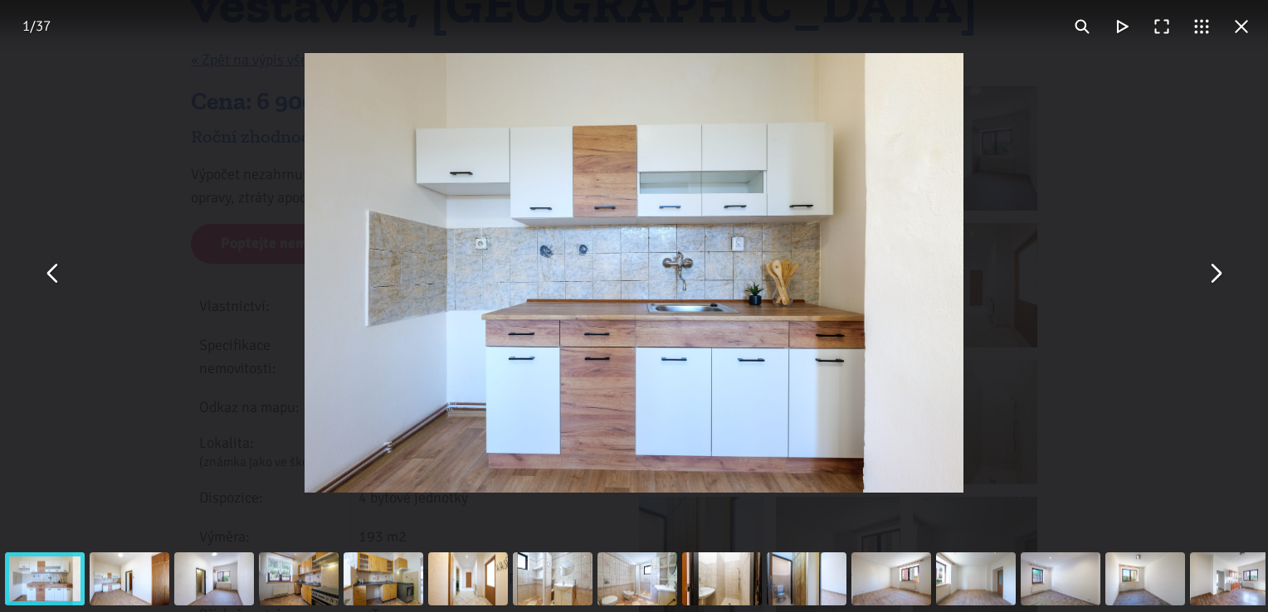
click at [1238, 31] on button "You can close this modal content with the ESC key" at bounding box center [1241, 27] width 40 height 40
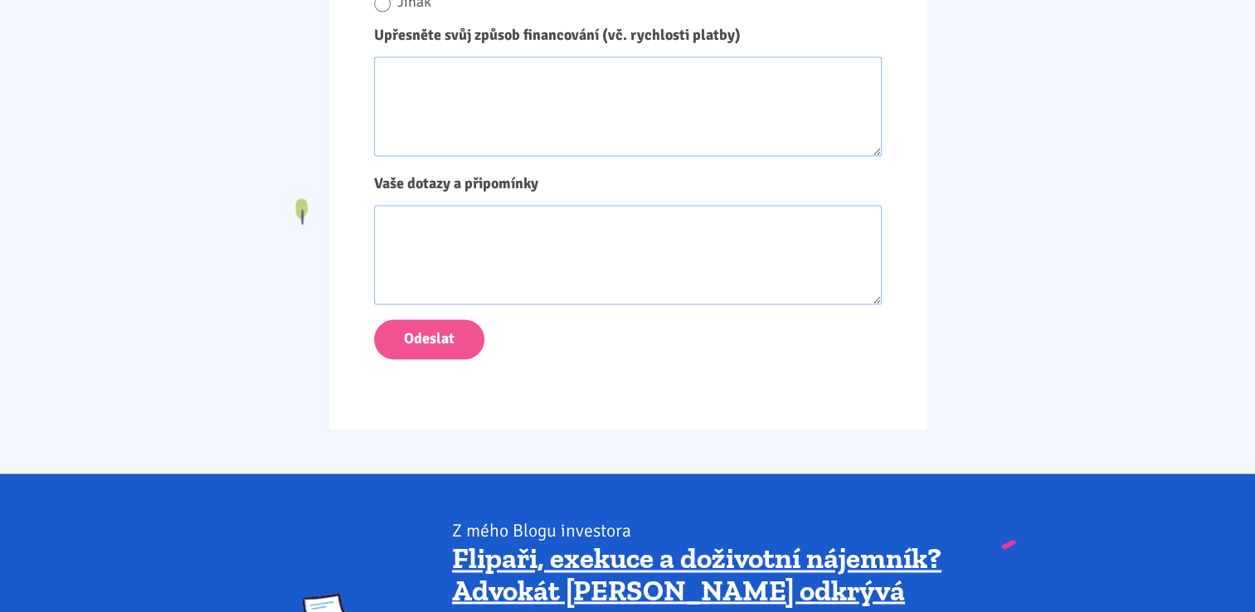
scroll to position [2572, 0]
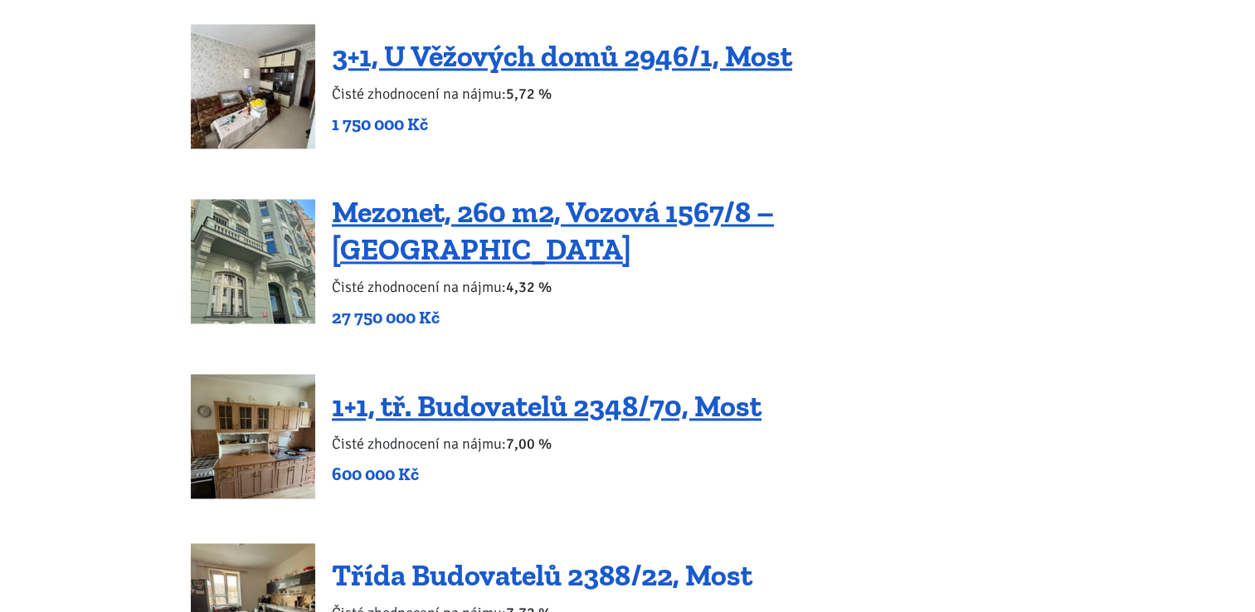
scroll to position [2406, 0]
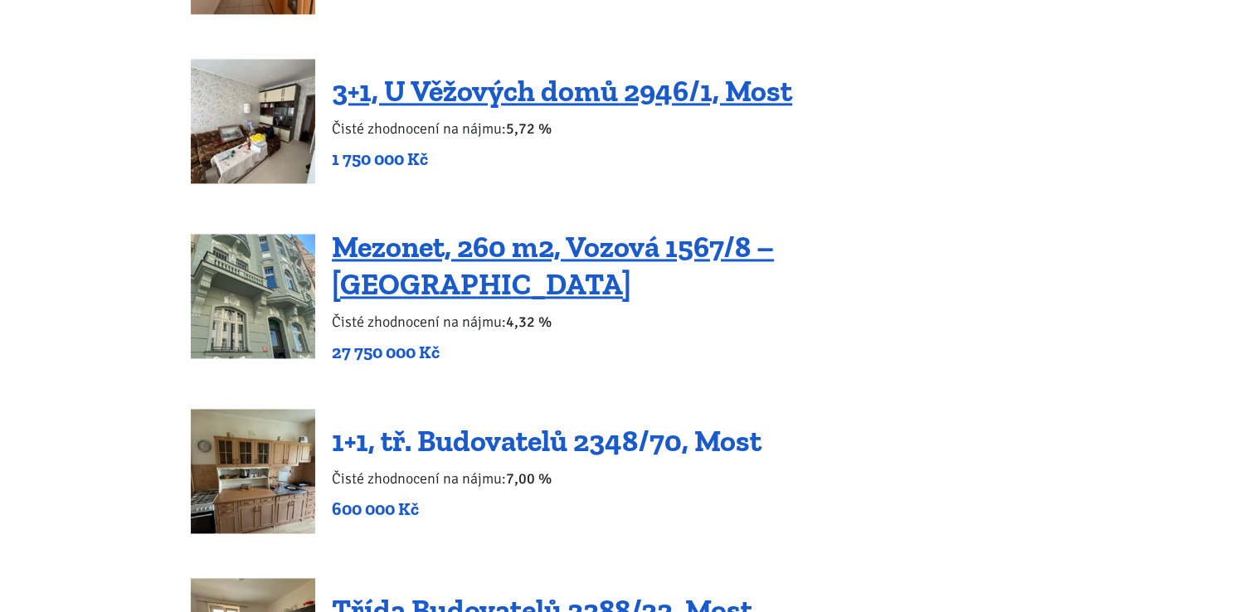
click at [497, 423] on link "1+1, tř. Budovatelů 2348/70, Most" at bounding box center [547, 441] width 430 height 36
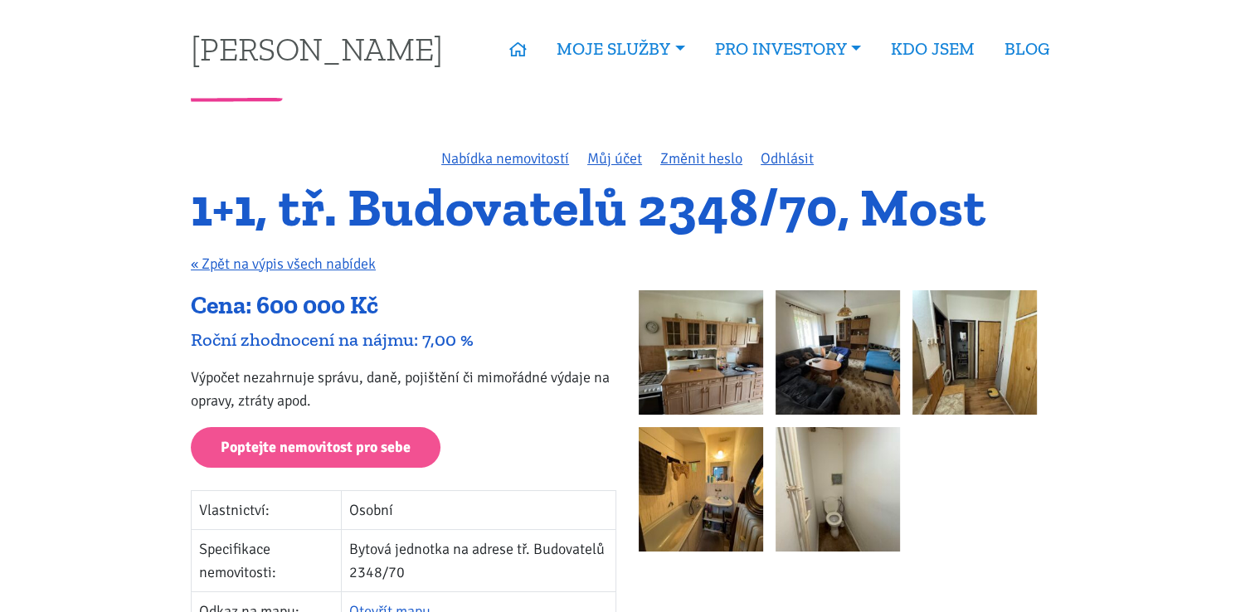
click at [724, 356] on img at bounding box center [701, 352] width 124 height 124
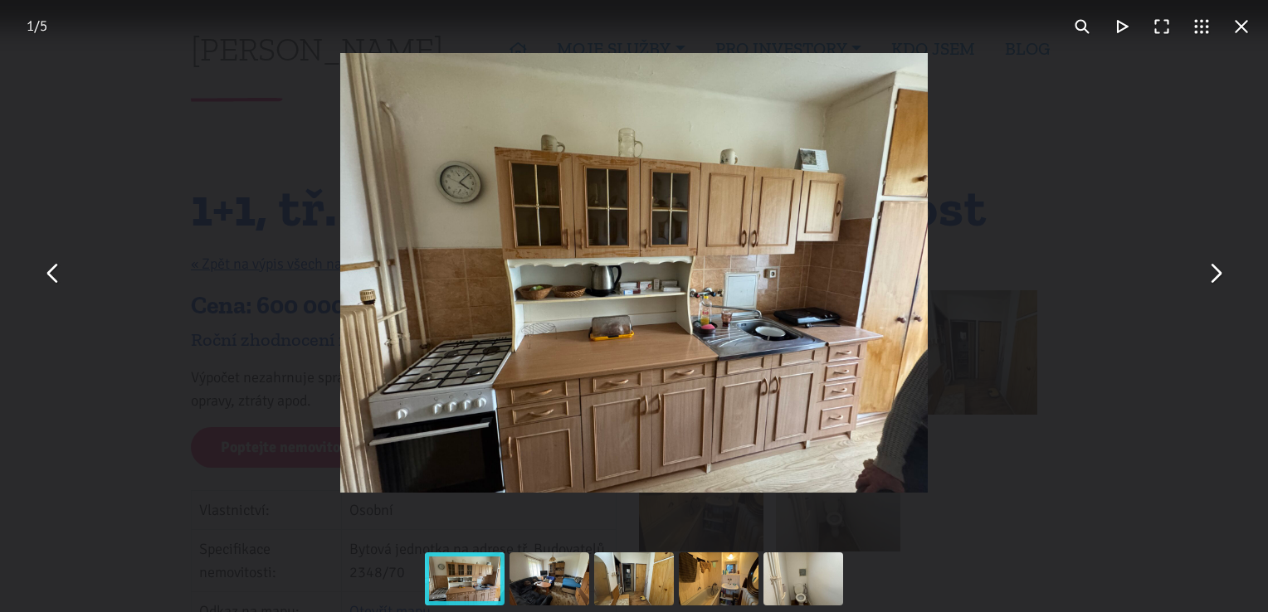
click at [1213, 280] on button "You can close this modal content with the ESC key" at bounding box center [1215, 273] width 40 height 40
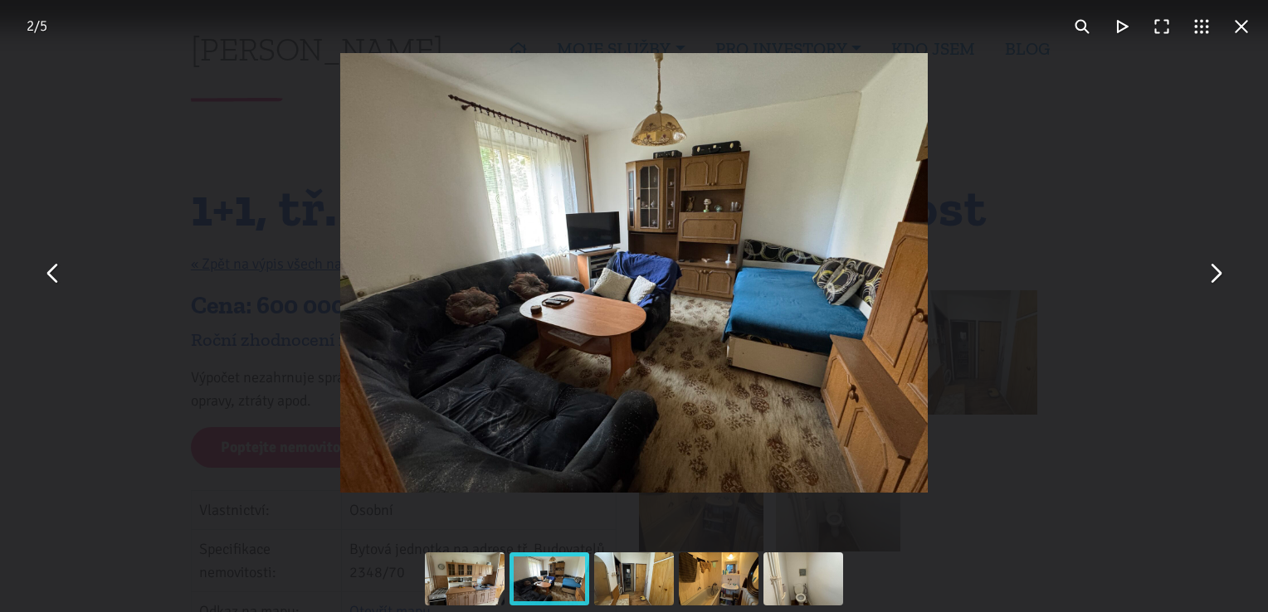
click at [1213, 280] on button "You can close this modal content with the ESC key" at bounding box center [1215, 273] width 40 height 40
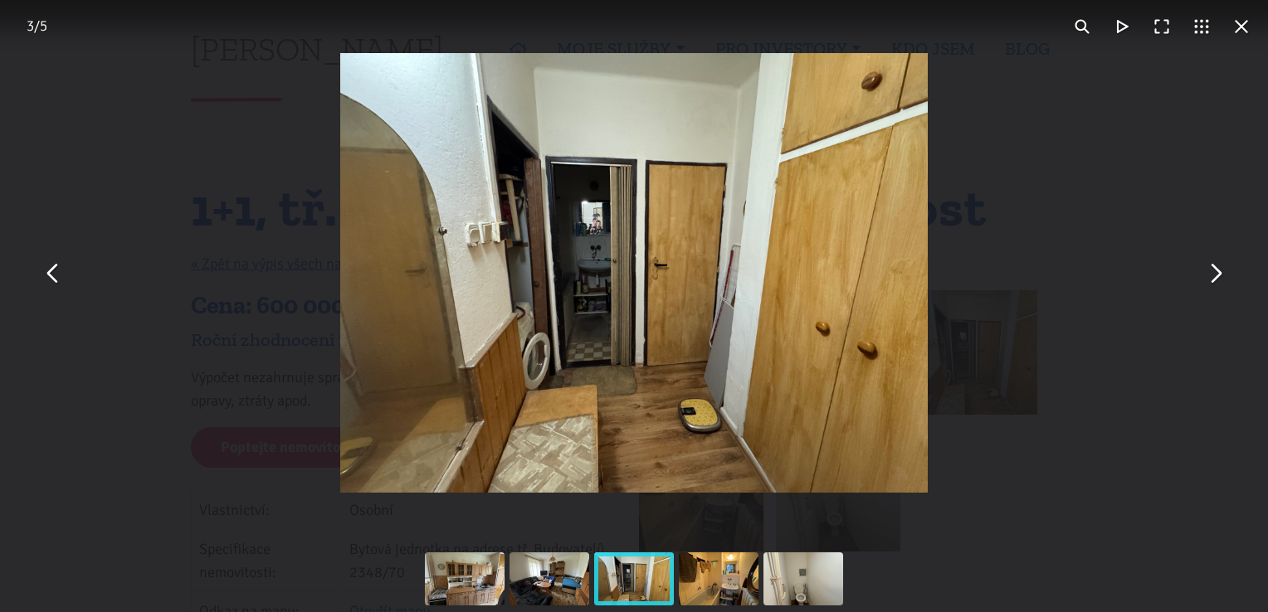
click at [1213, 280] on button "You can close this modal content with the ESC key" at bounding box center [1215, 273] width 40 height 40
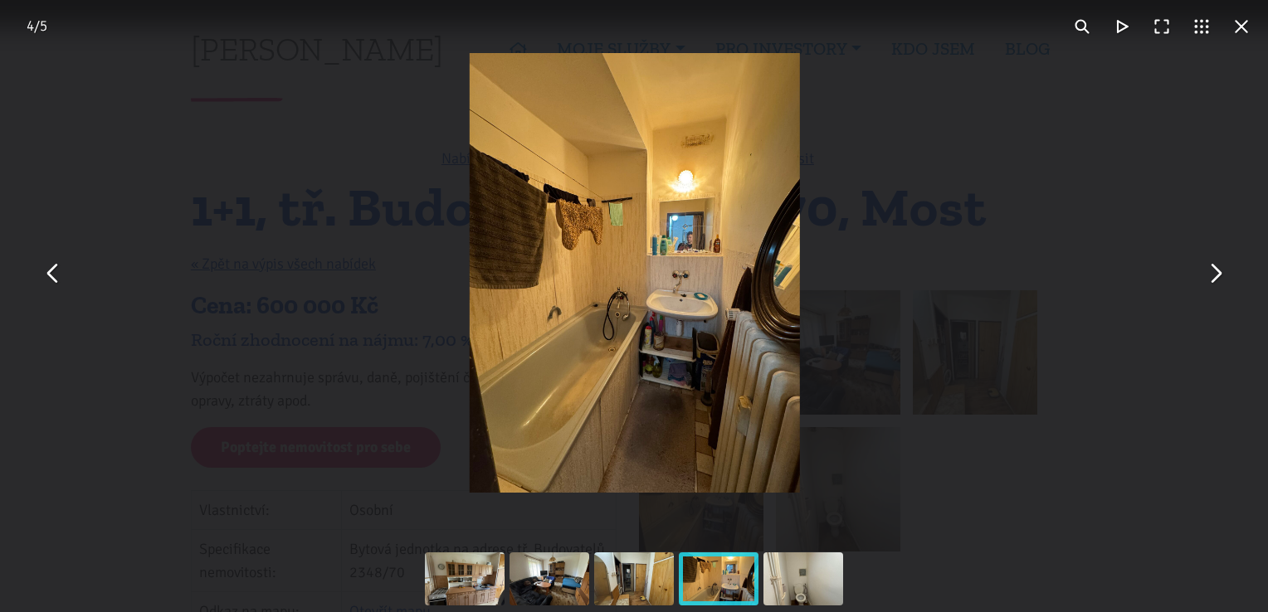
click at [1213, 280] on button "You can close this modal content with the ESC key" at bounding box center [1215, 273] width 40 height 40
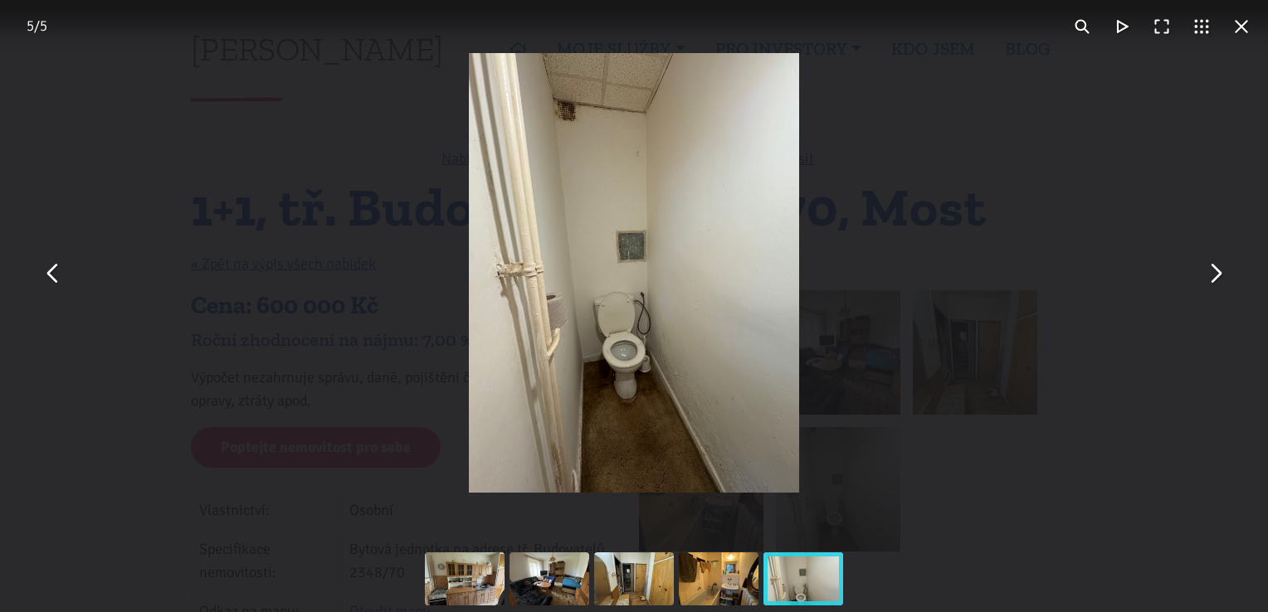
click at [1213, 280] on button "You can close this modal content with the ESC key" at bounding box center [1215, 273] width 40 height 40
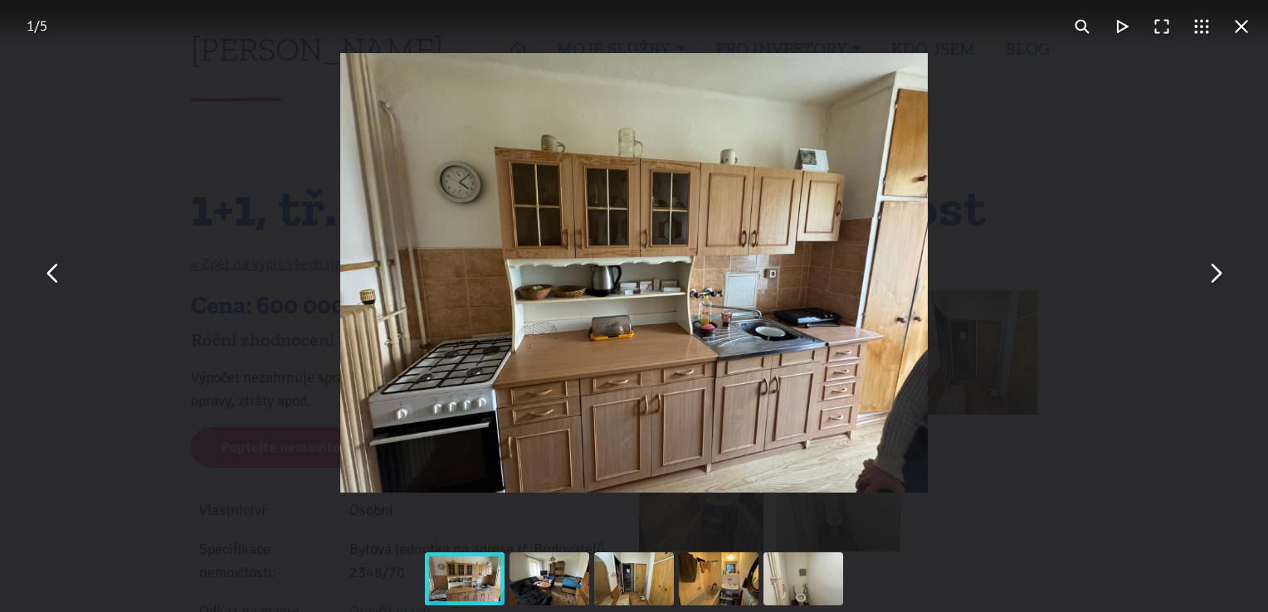
click at [1238, 29] on button "You can close this modal content with the ESC key" at bounding box center [1241, 27] width 40 height 40
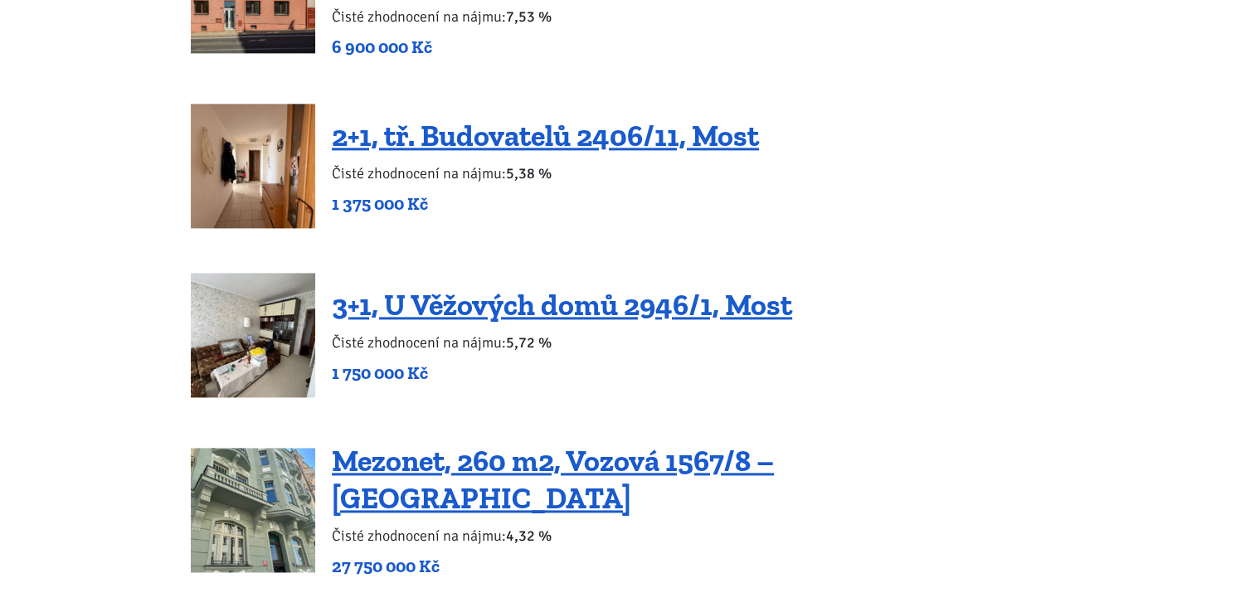
scroll to position [2157, 0]
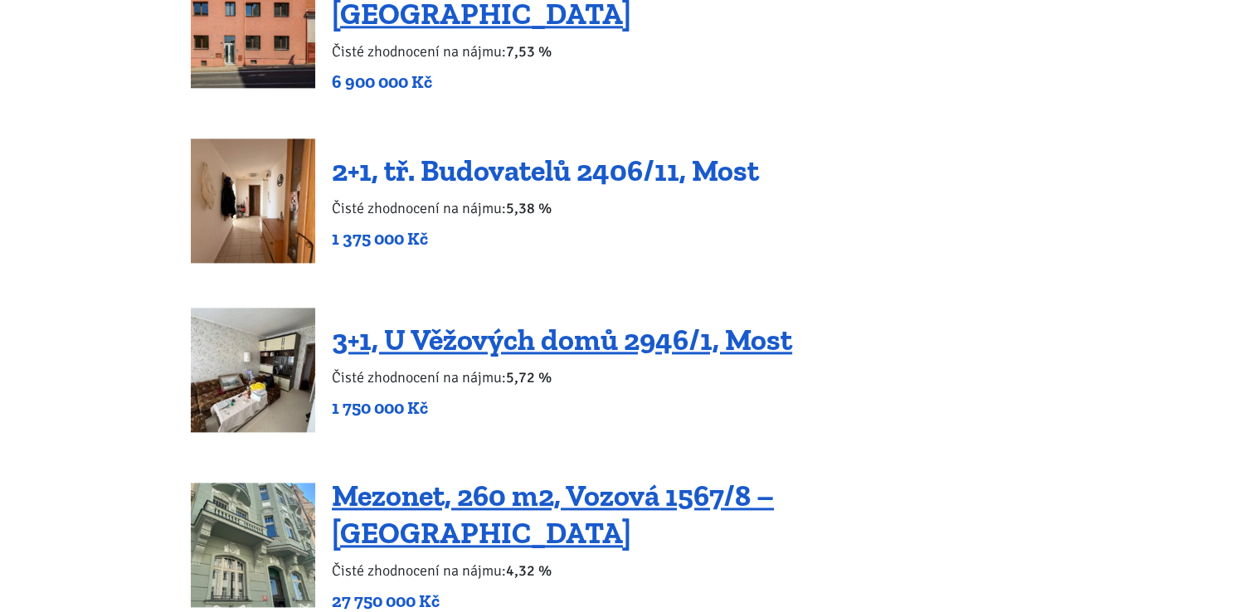
click at [425, 158] on link "2+1, tř. Budovatelů 2406/11, Most" at bounding box center [545, 171] width 427 height 36
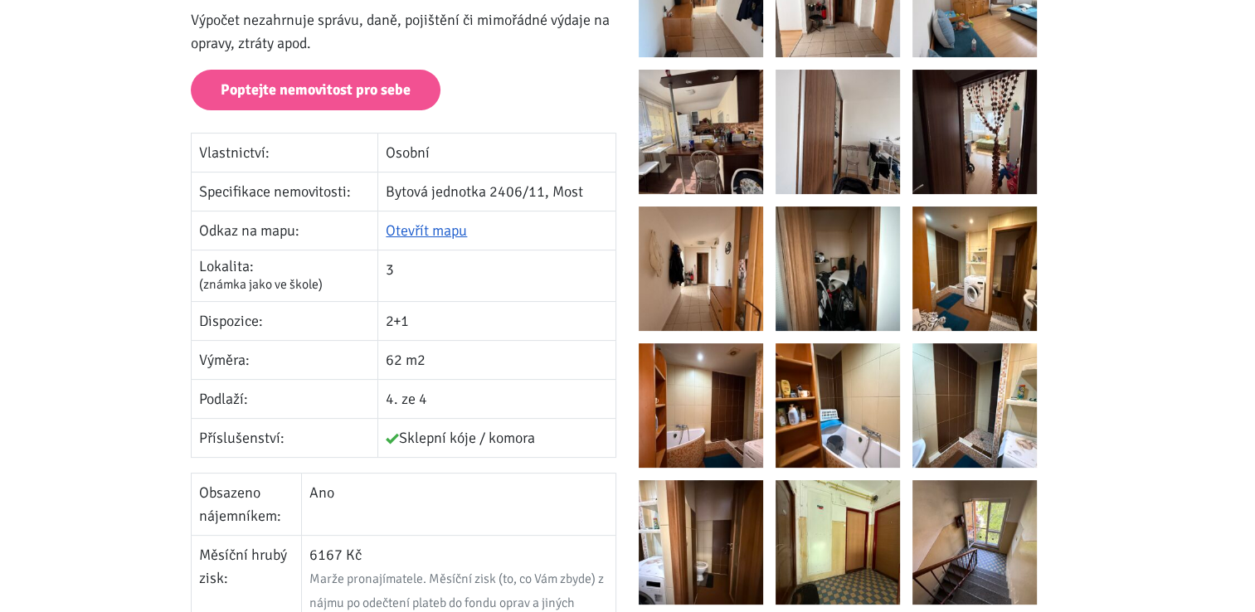
scroll to position [332, 0]
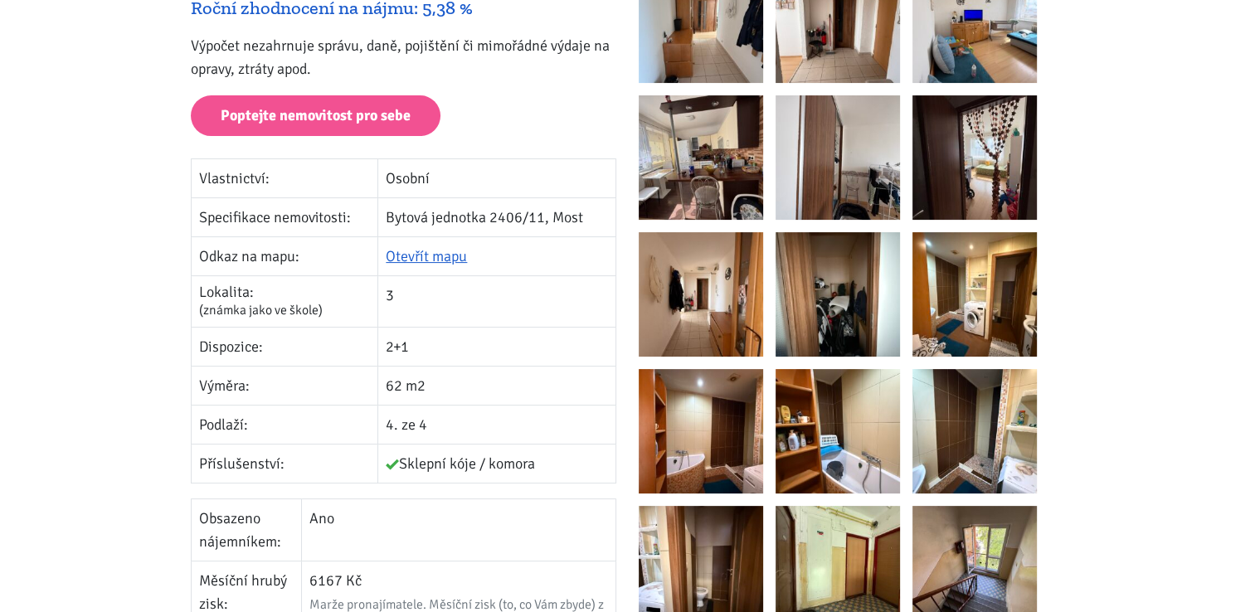
click at [688, 48] on img at bounding box center [701, 21] width 124 height 124
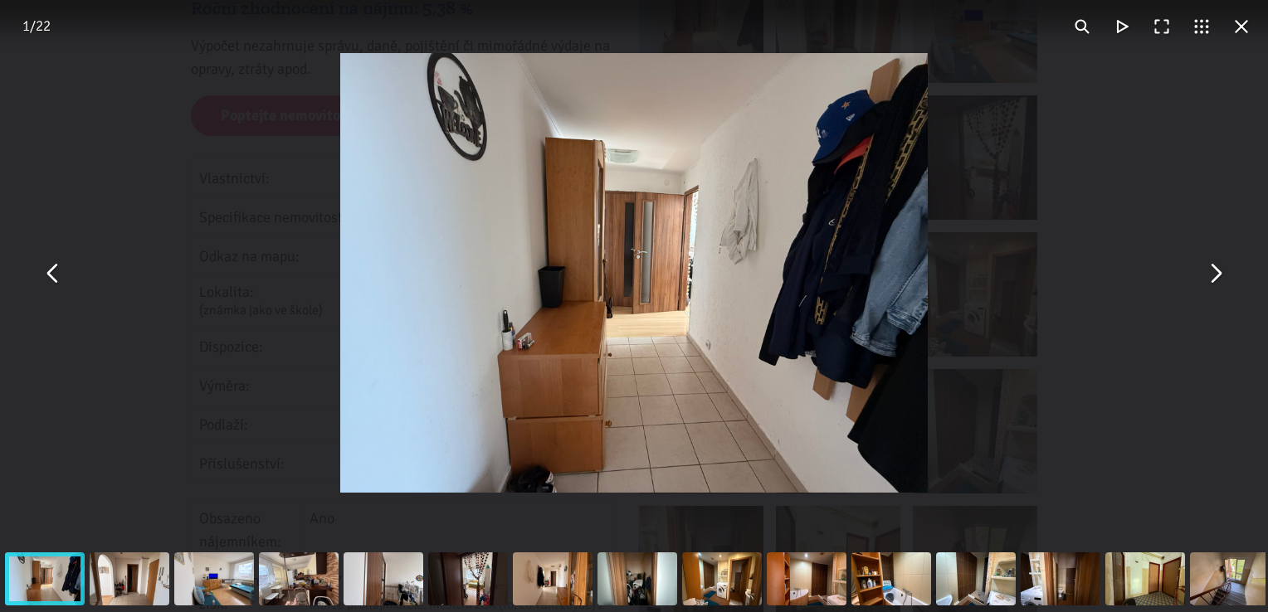
click at [1211, 280] on button "You can close this modal content with the ESC key" at bounding box center [1215, 273] width 40 height 40
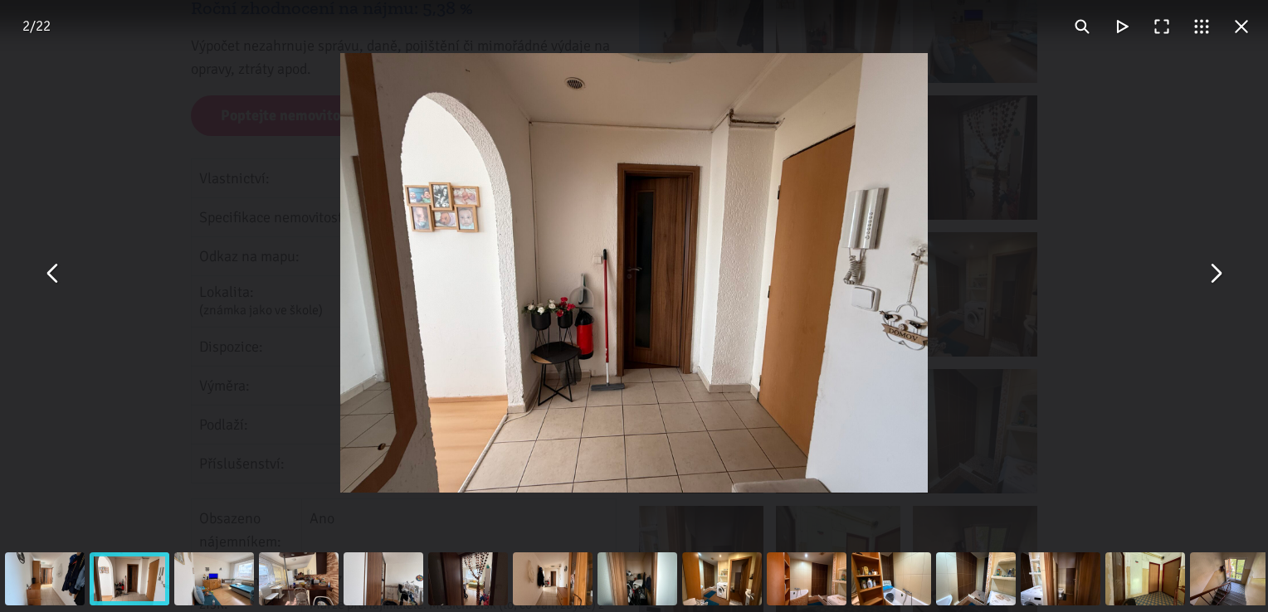
click at [1211, 280] on button "You can close this modal content with the ESC key" at bounding box center [1215, 273] width 40 height 40
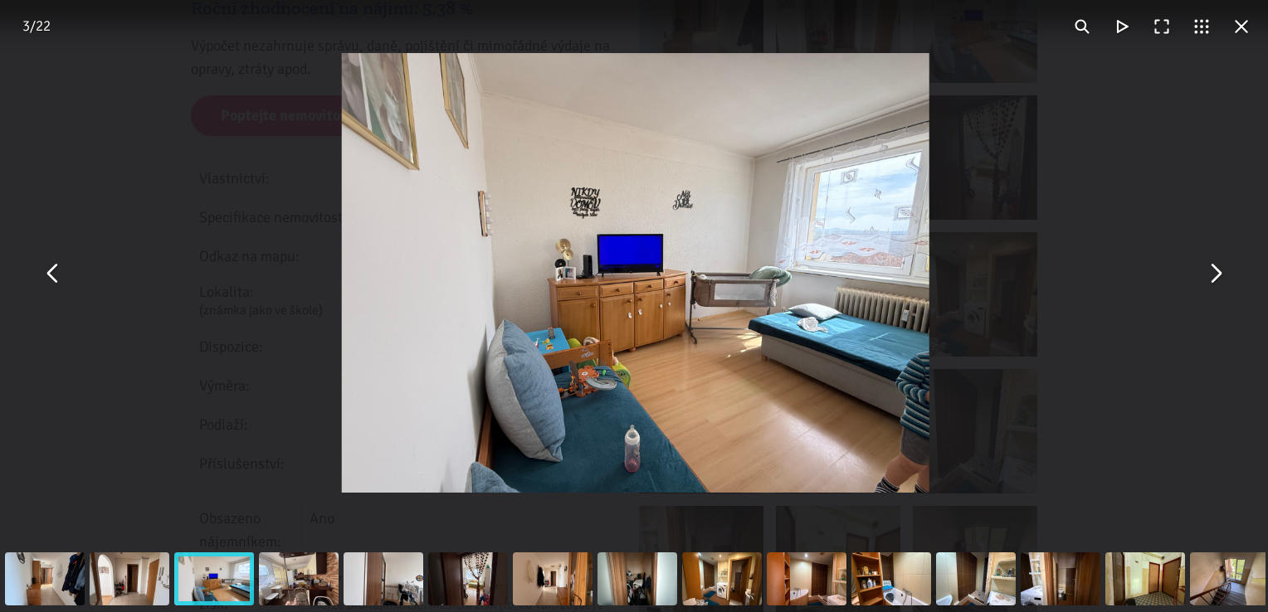
click at [1211, 280] on button "You can close this modal content with the ESC key" at bounding box center [1215, 273] width 40 height 40
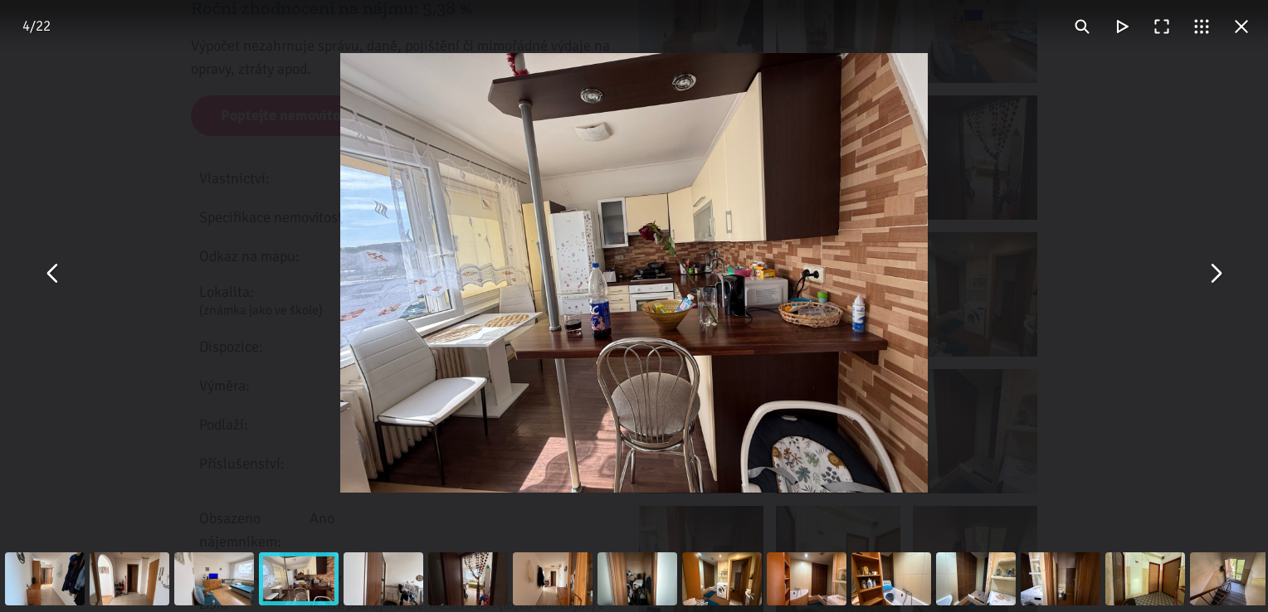
click at [1211, 280] on button "You can close this modal content with the ESC key" at bounding box center [1215, 273] width 40 height 40
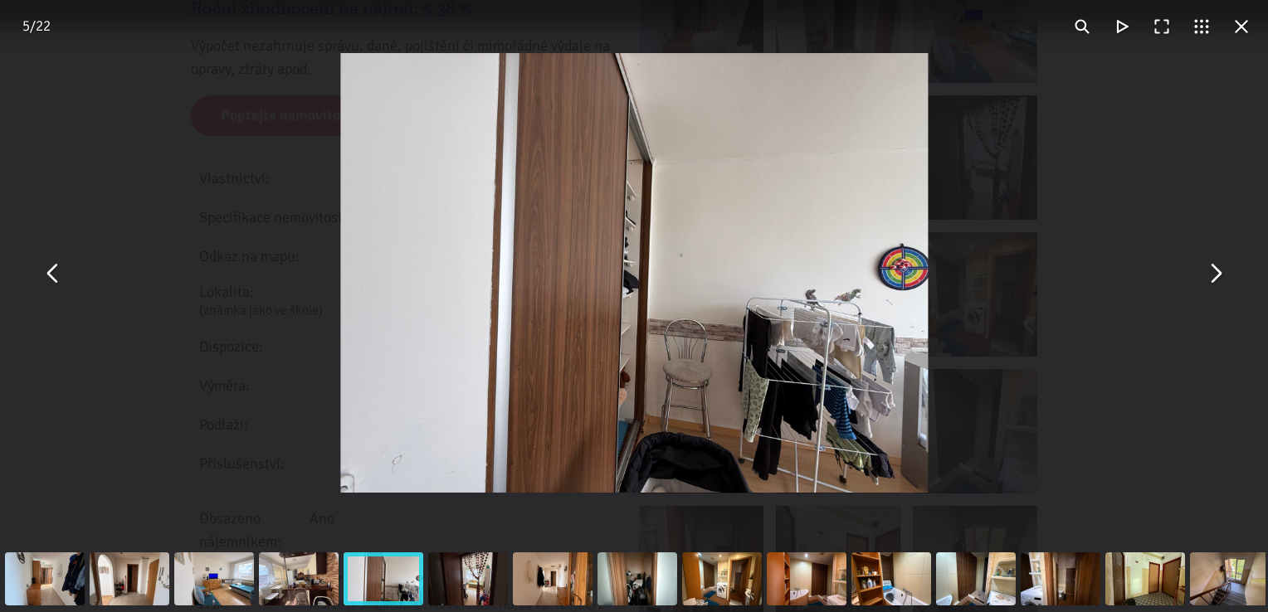
click at [1211, 280] on button "You can close this modal content with the ESC key" at bounding box center [1215, 273] width 40 height 40
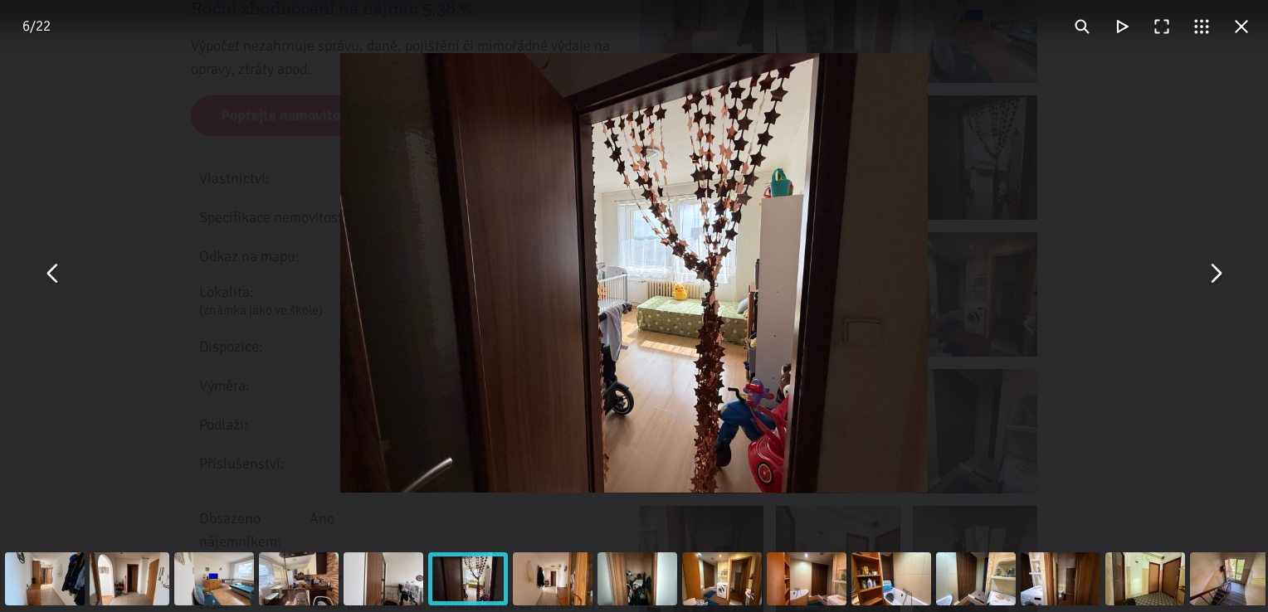
click at [1211, 280] on button "You can close this modal content with the ESC key" at bounding box center [1215, 273] width 40 height 40
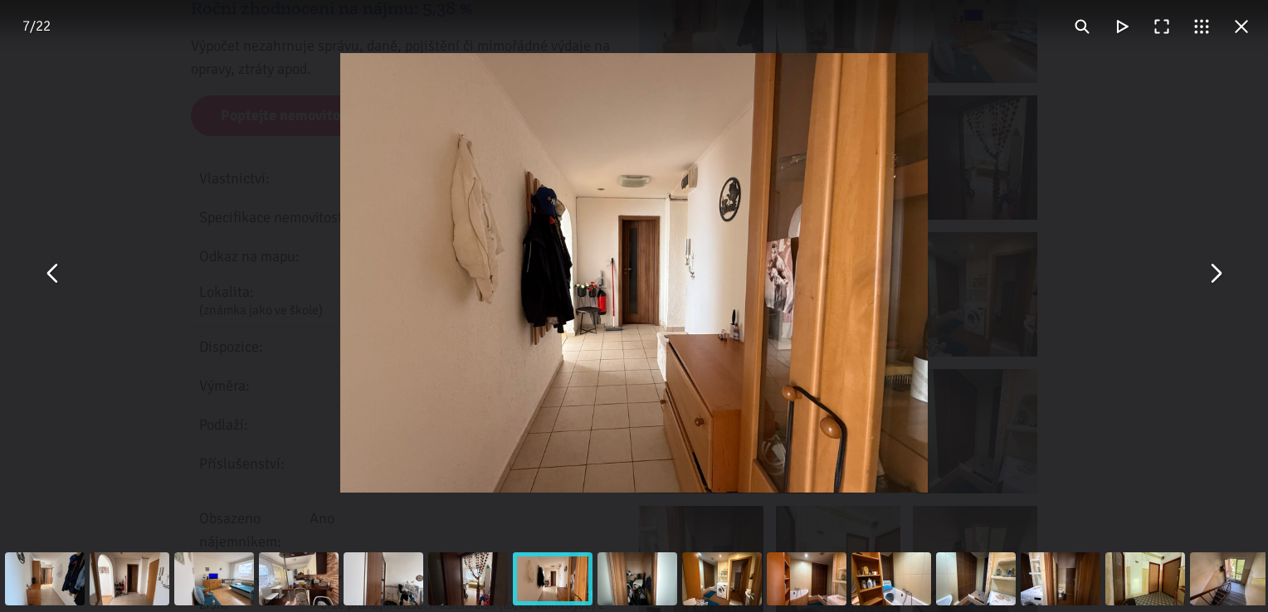
click at [1211, 280] on button "You can close this modal content with the ESC key" at bounding box center [1215, 273] width 40 height 40
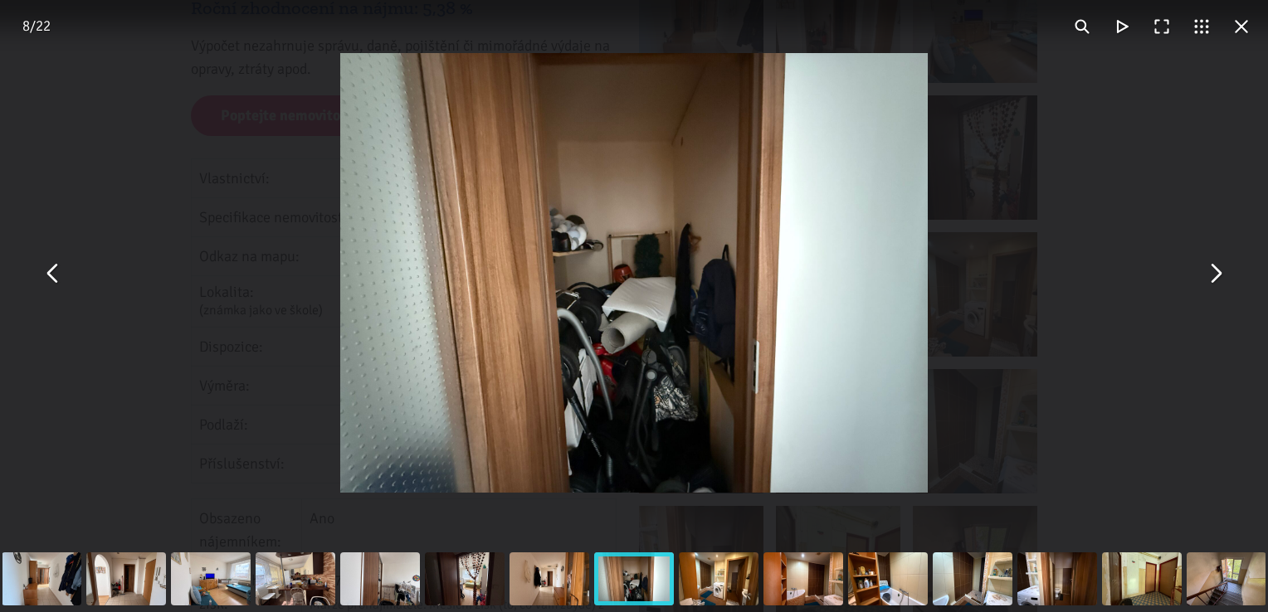
click at [1211, 280] on button "You can close this modal content with the ESC key" at bounding box center [1215, 273] width 40 height 40
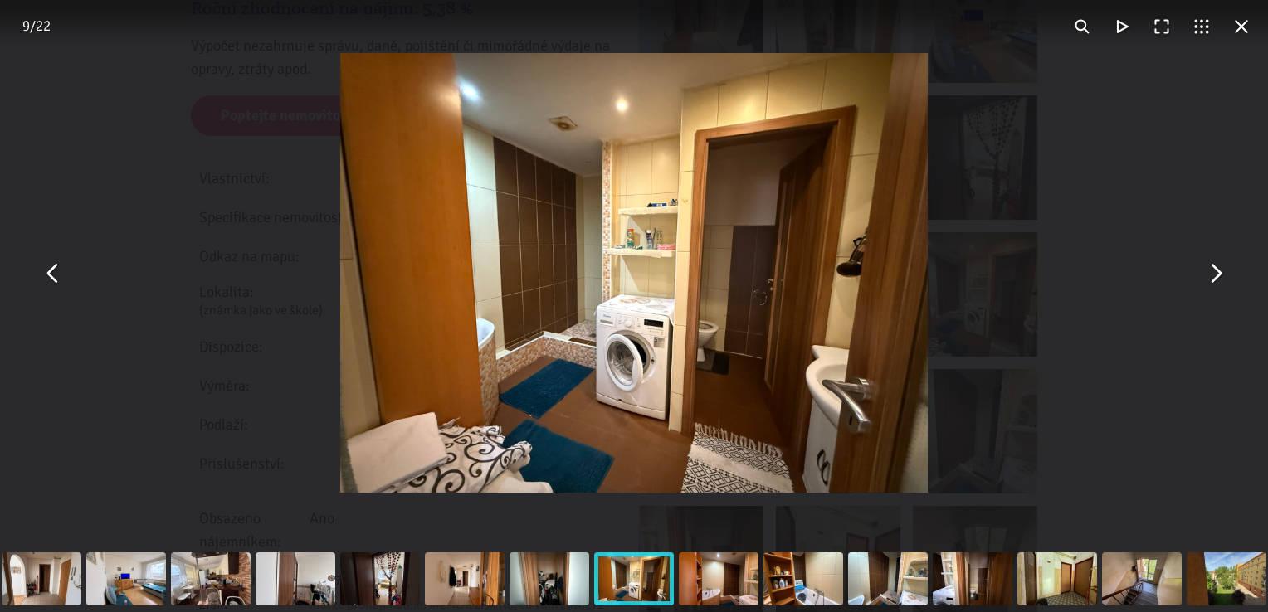
click at [1221, 281] on button "You can close this modal content with the ESC key" at bounding box center [1215, 273] width 40 height 40
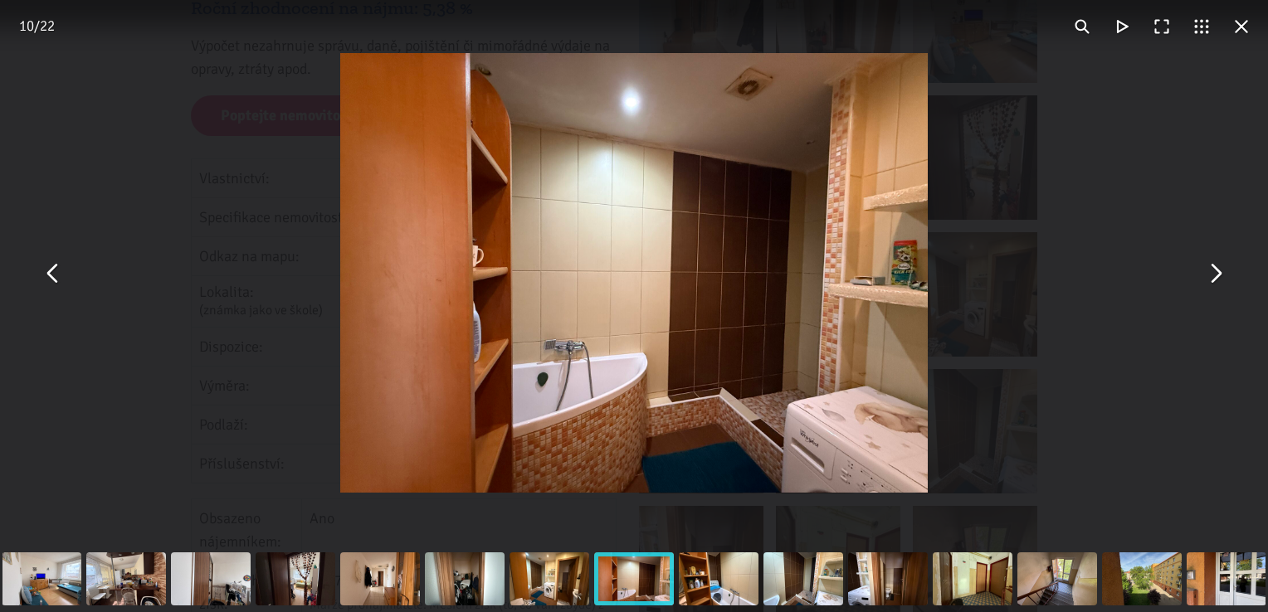
click at [1221, 281] on button "You can close this modal content with the ESC key" at bounding box center [1215, 273] width 40 height 40
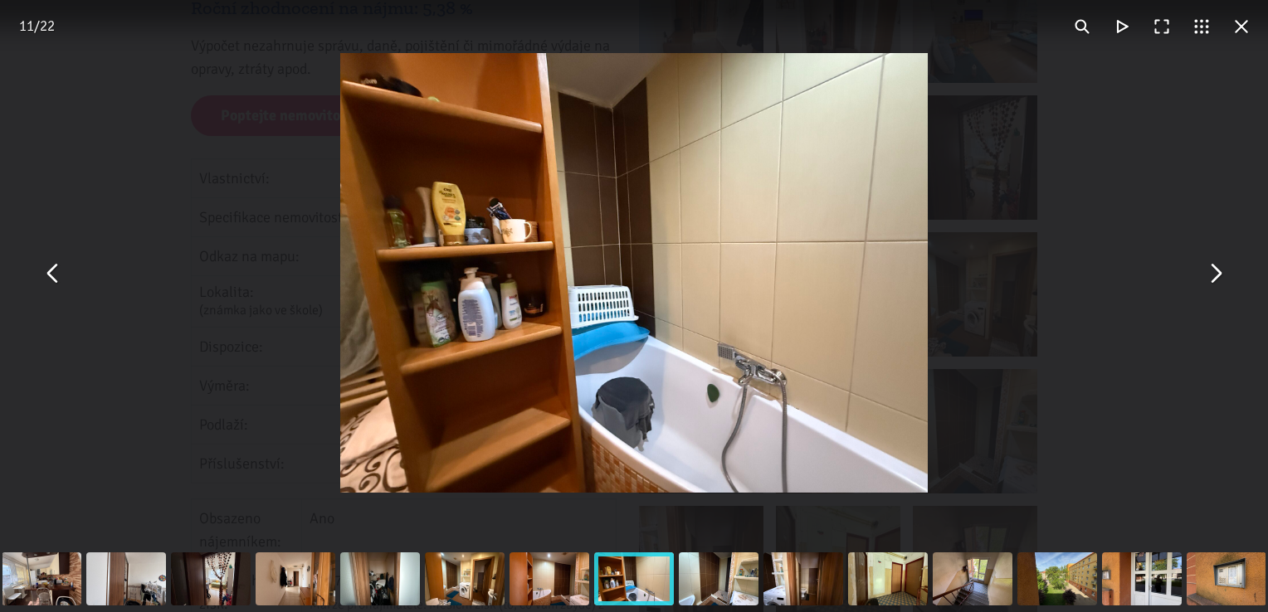
click at [1221, 281] on button "You can close this modal content with the ESC key" at bounding box center [1215, 273] width 40 height 40
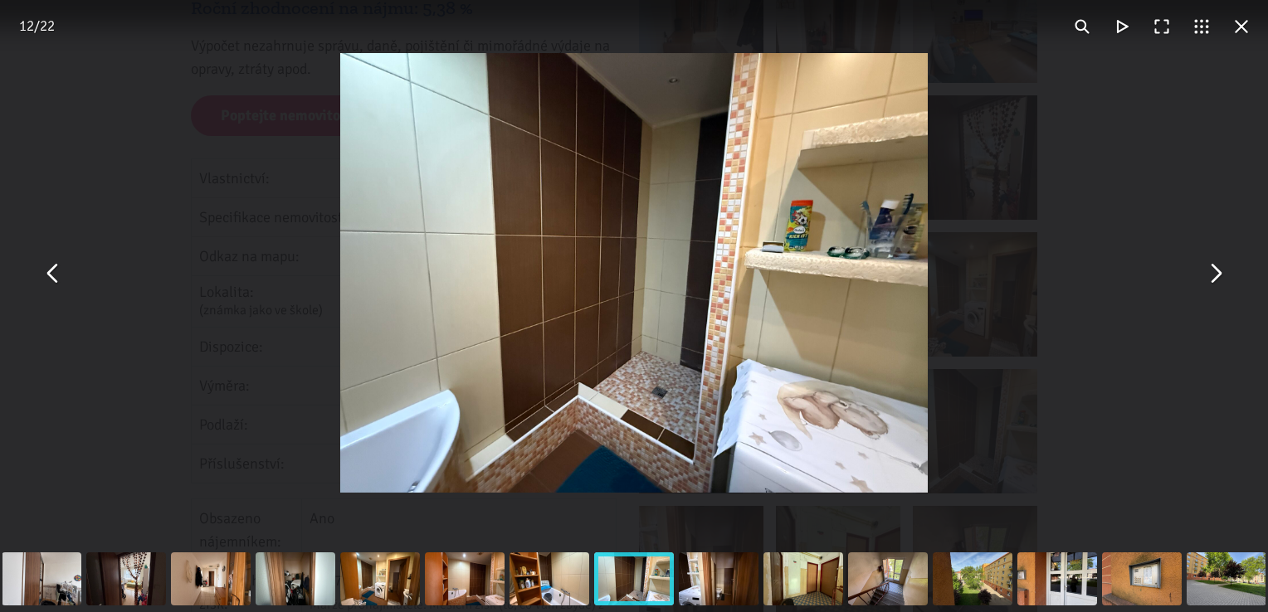
click at [1221, 281] on button "You can close this modal content with the ESC key" at bounding box center [1215, 273] width 40 height 40
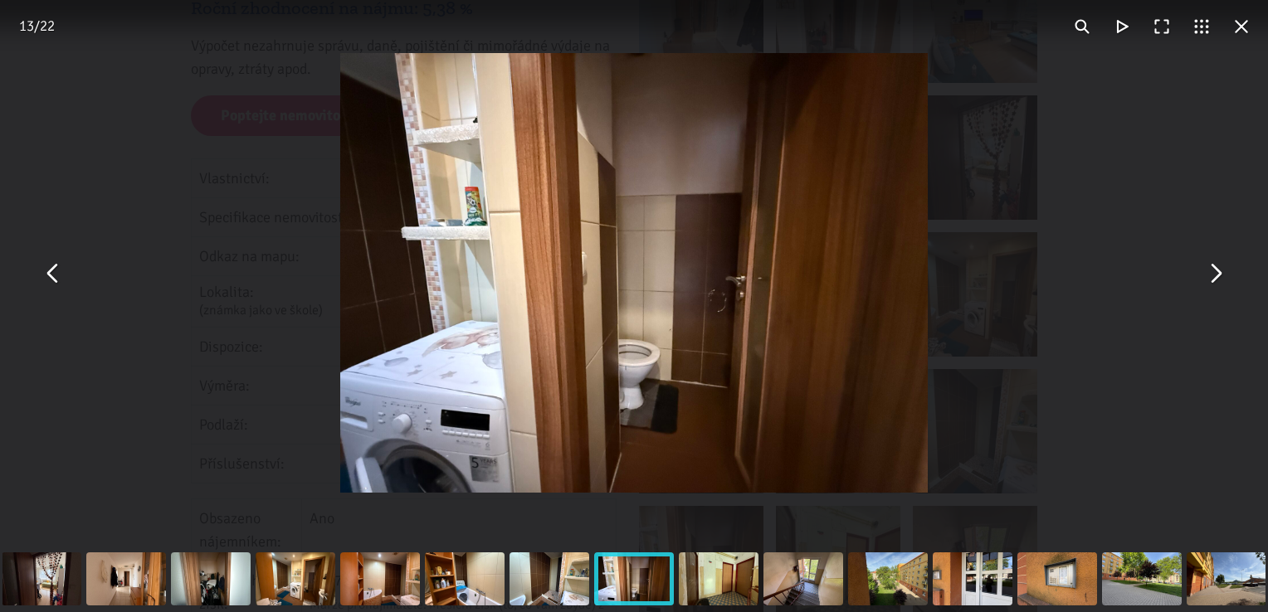
click at [1221, 281] on button "You can close this modal content with the ESC key" at bounding box center [1215, 273] width 40 height 40
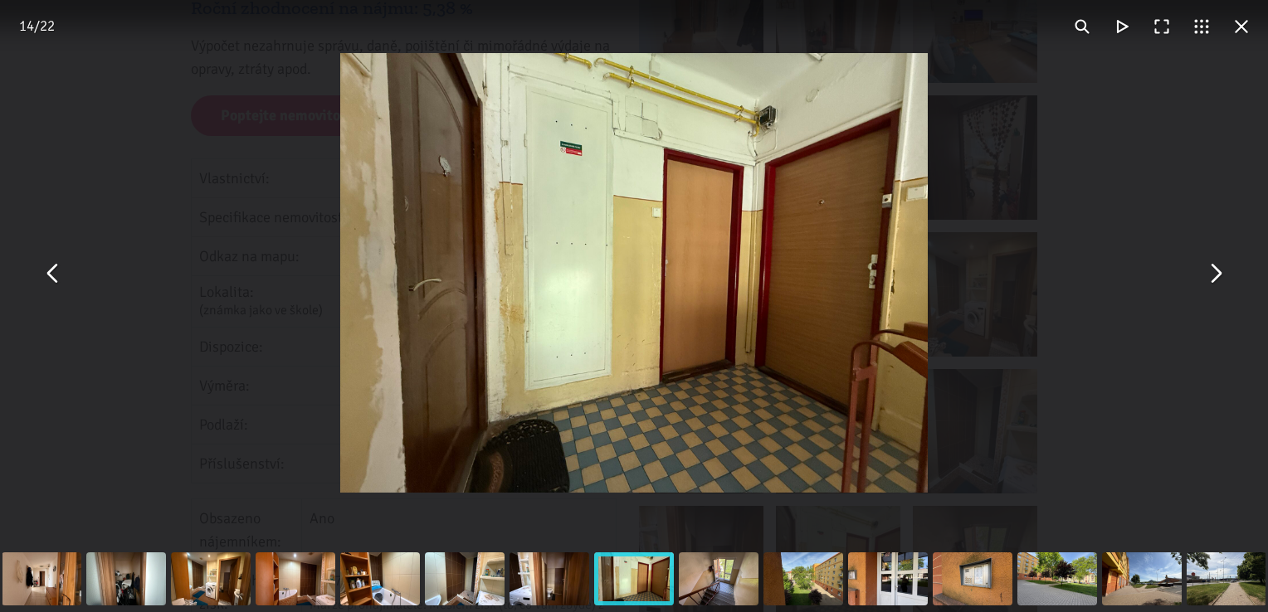
click at [1221, 281] on button "You can close this modal content with the ESC key" at bounding box center [1215, 273] width 40 height 40
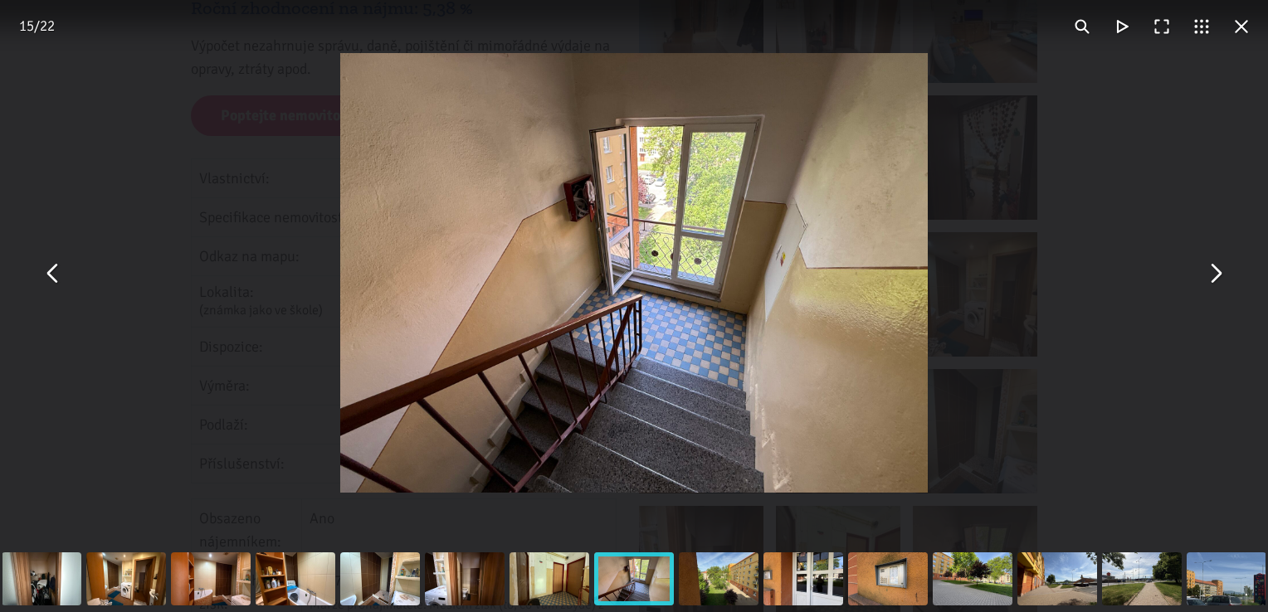
click at [1221, 281] on button "You can close this modal content with the ESC key" at bounding box center [1215, 273] width 40 height 40
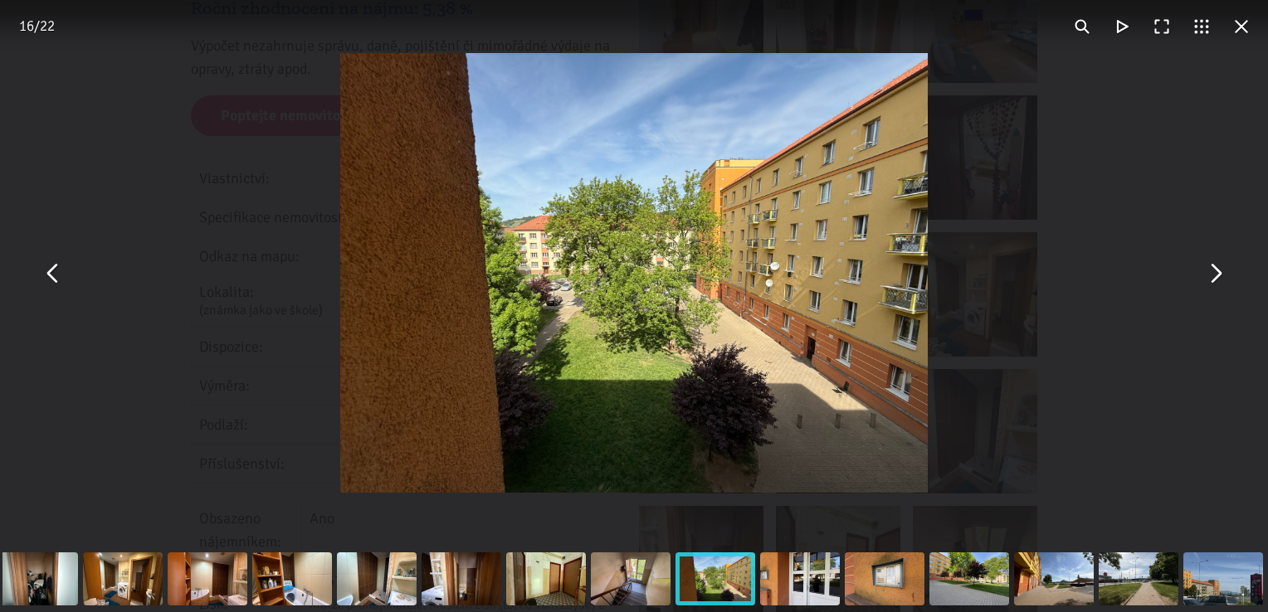
click at [1221, 281] on button "You can close this modal content with the ESC key" at bounding box center [1215, 273] width 40 height 40
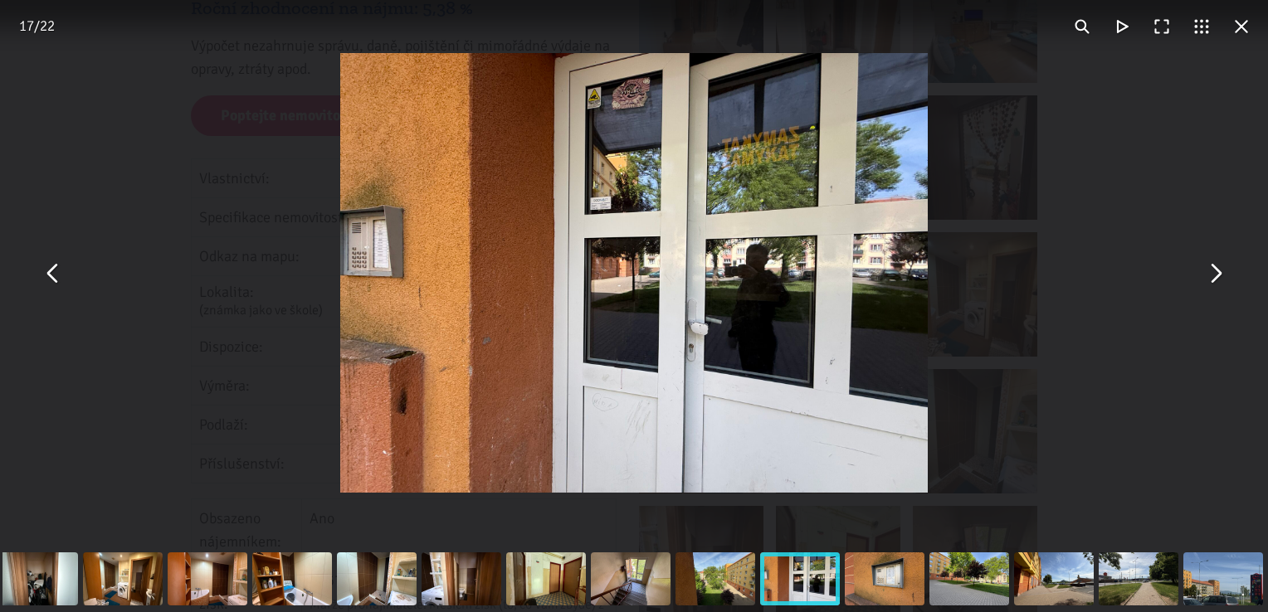
click at [1221, 281] on button "You can close this modal content with the ESC key" at bounding box center [1215, 273] width 40 height 40
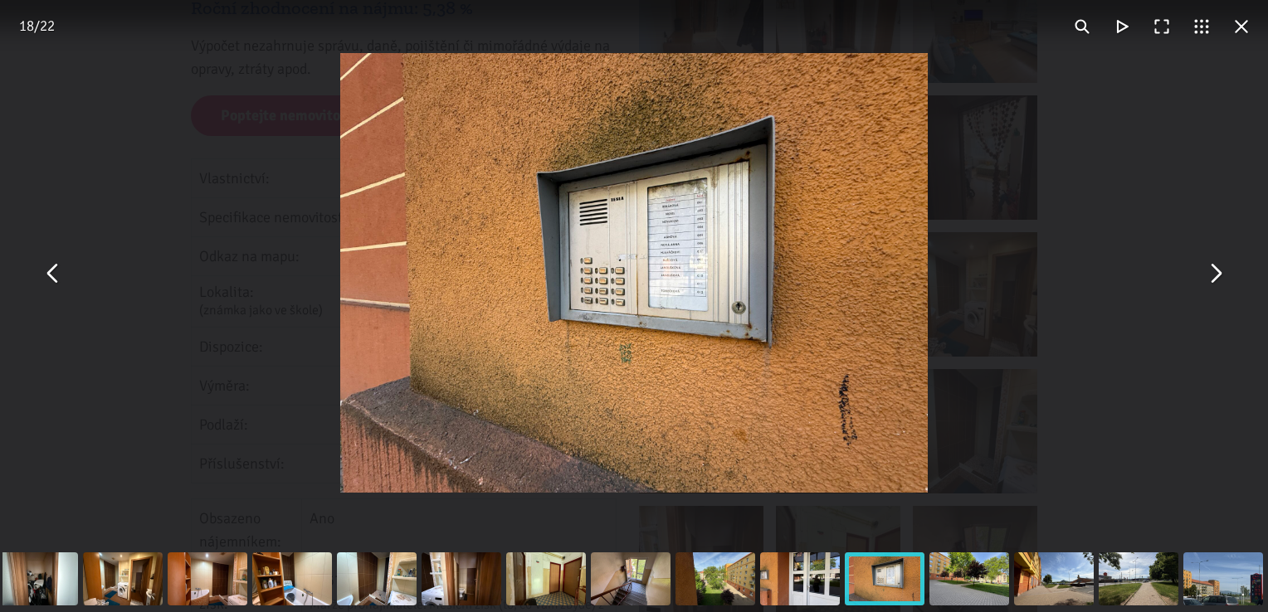
click at [809, 311] on img "You can close this modal content with the ESC key" at bounding box center [633, 273] width 587 height 440
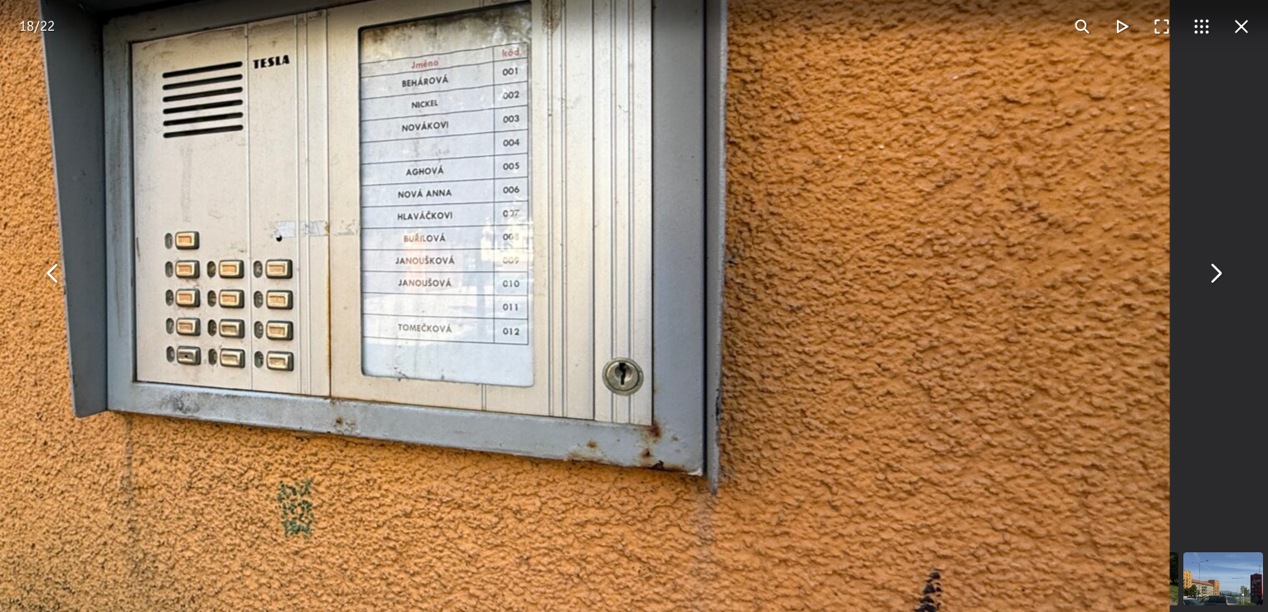
drag, startPoint x: 796, startPoint y: 246, endPoint x: 812, endPoint y: 309, distance: 64.2
click at [812, 309] on img "You can close this modal content with the ESC key" at bounding box center [320, 275] width 1699 height 1275
click at [1204, 275] on button "You can close this modal content with the ESC key" at bounding box center [1215, 273] width 40 height 40
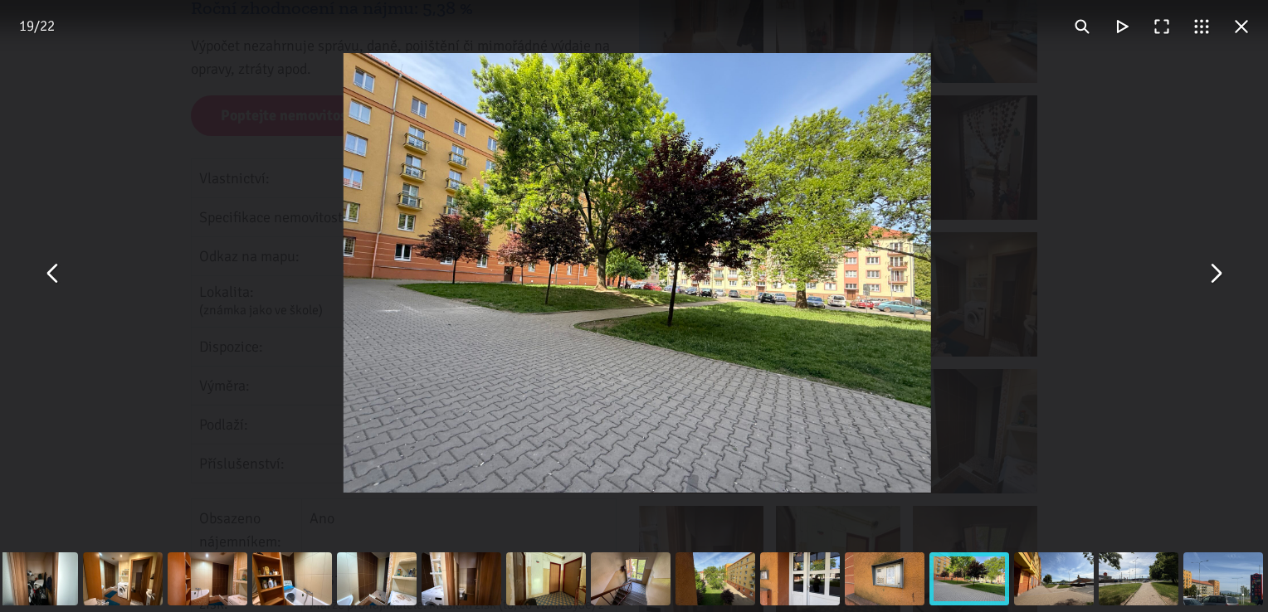
click at [1204, 275] on button "You can close this modal content with the ESC key" at bounding box center [1215, 273] width 40 height 40
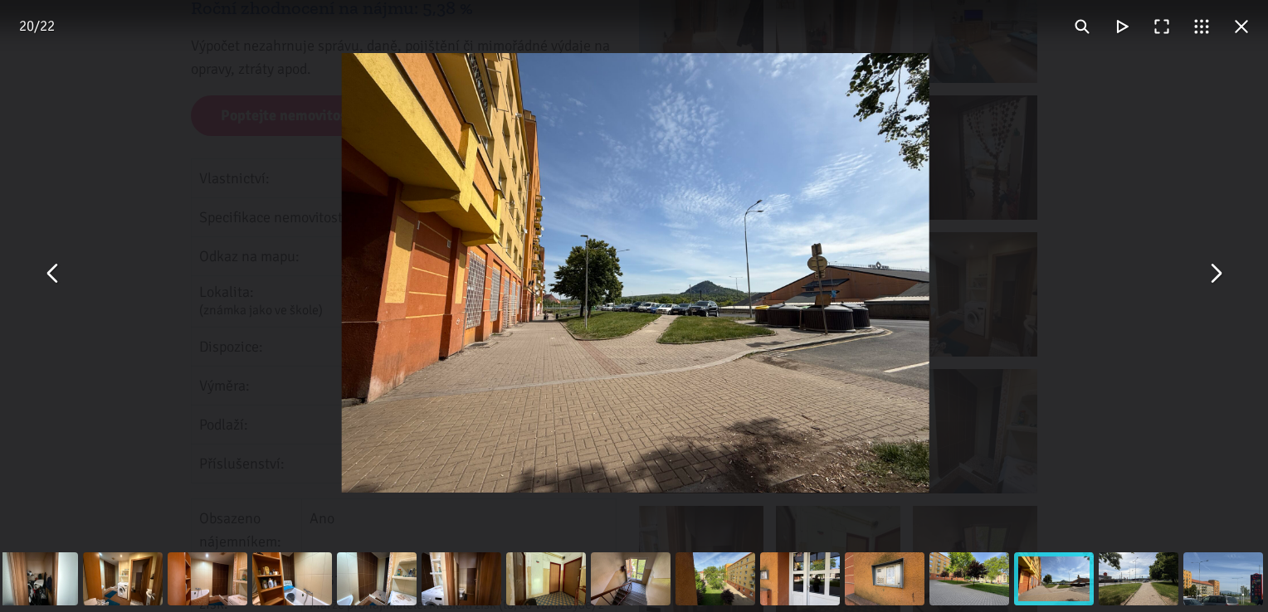
click at [1204, 275] on button "You can close this modal content with the ESC key" at bounding box center [1215, 273] width 40 height 40
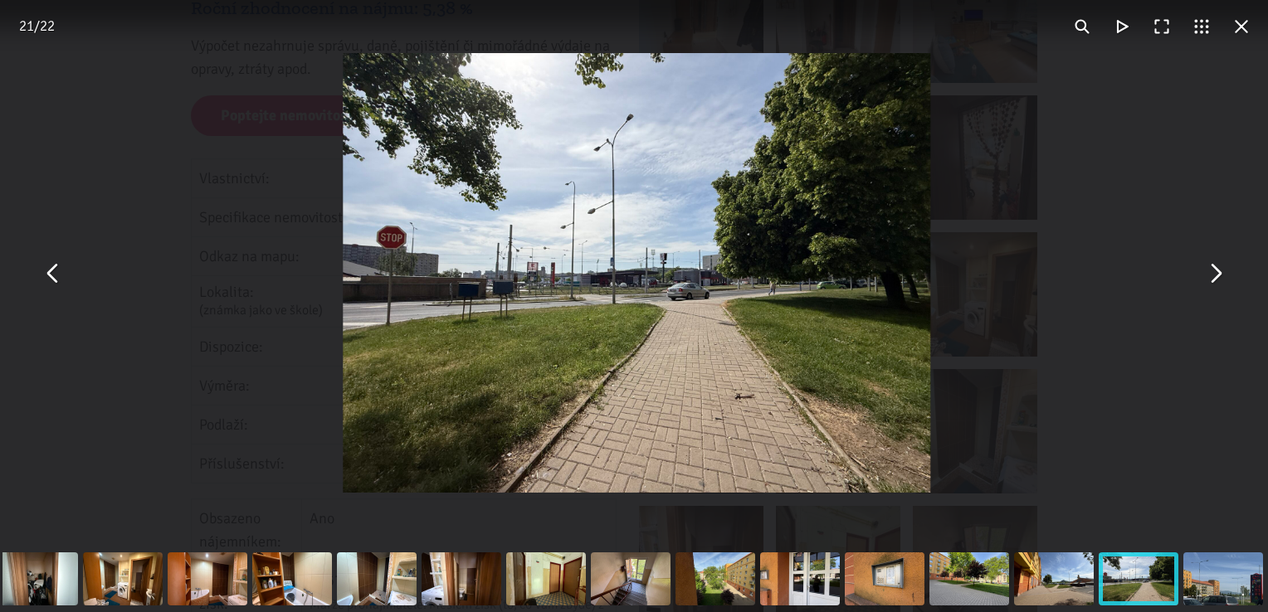
click at [1204, 275] on button "You can close this modal content with the ESC key" at bounding box center [1215, 273] width 40 height 40
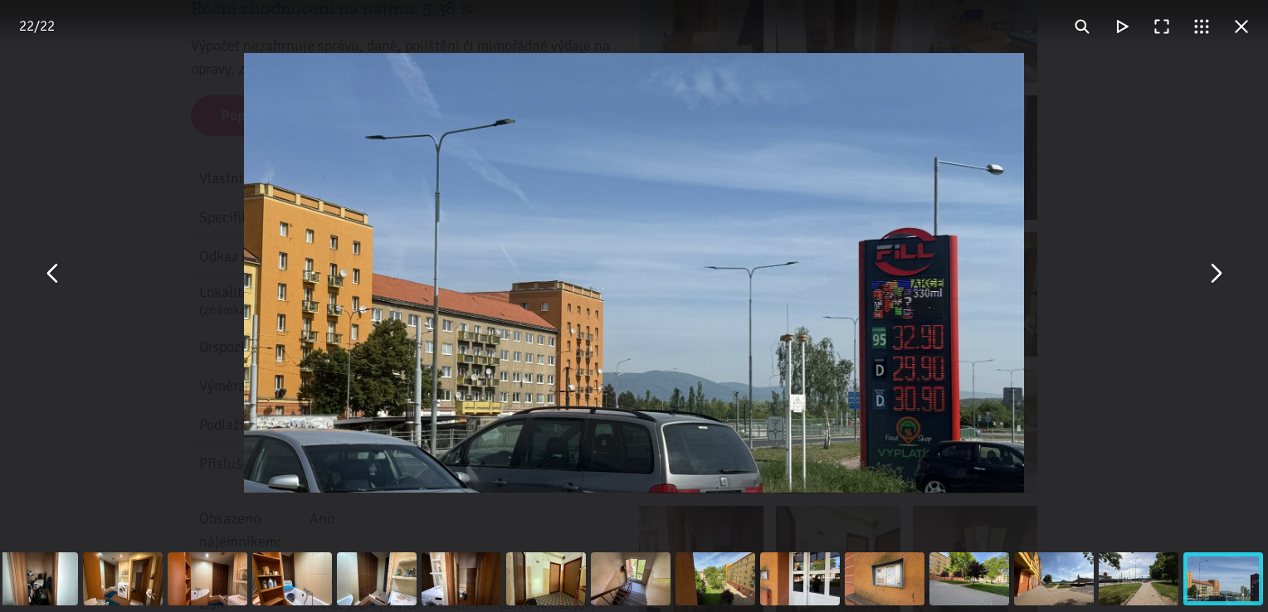
click at [1251, 23] on button "You can close this modal content with the ESC key" at bounding box center [1241, 27] width 40 height 40
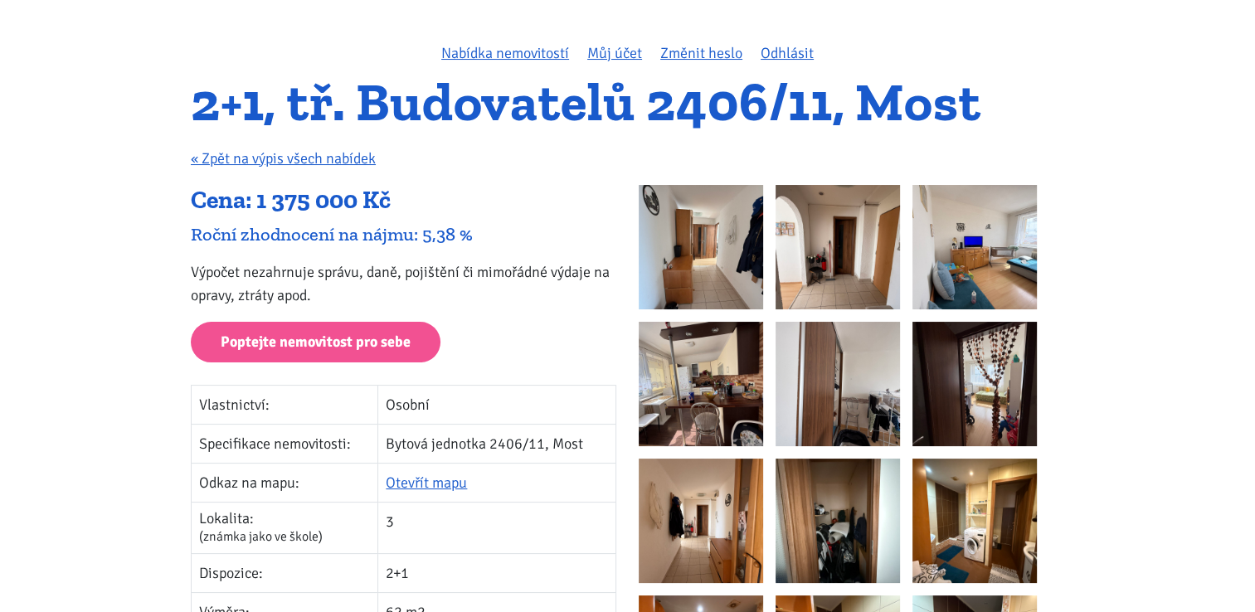
scroll to position [0, 0]
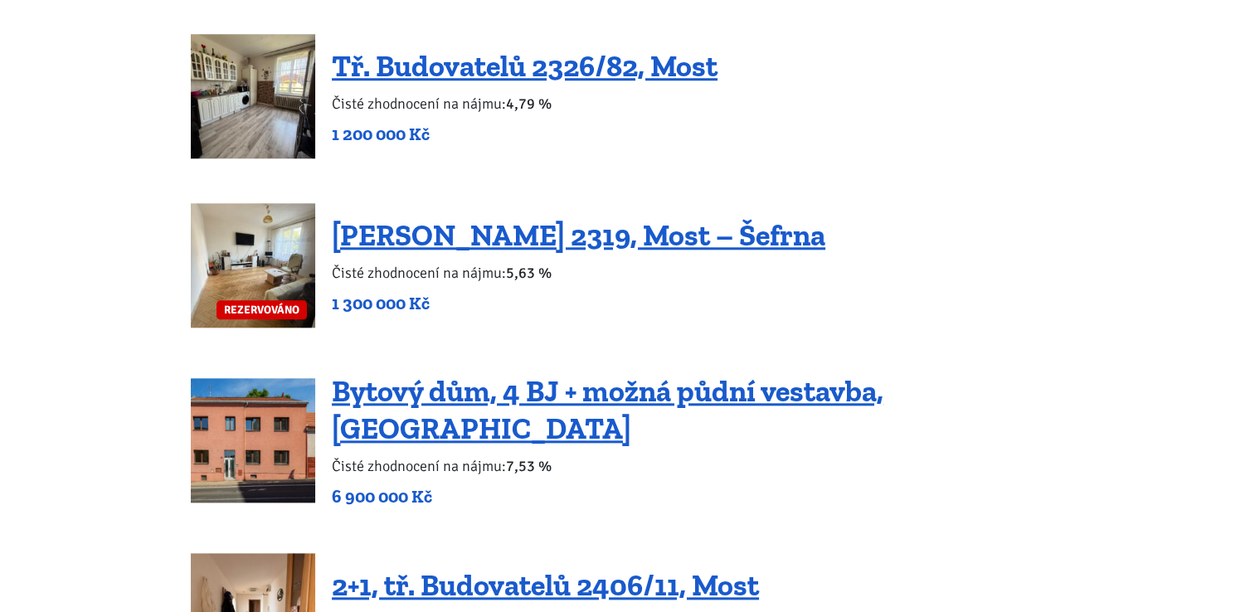
scroll to position [1660, 0]
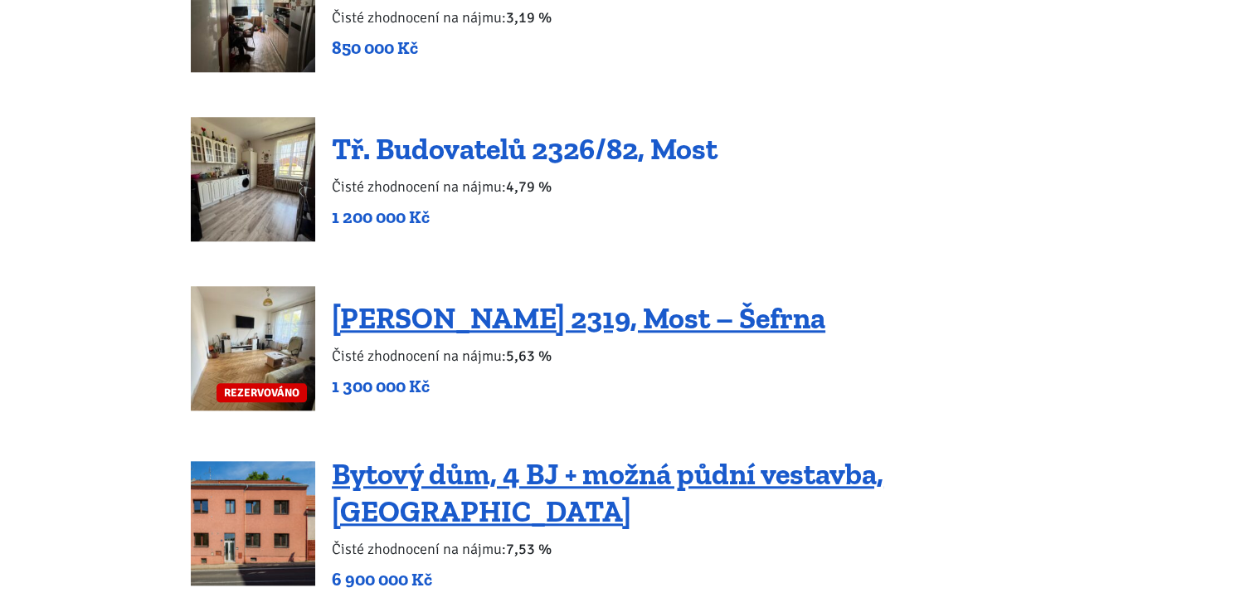
click at [455, 154] on link "Tř. Budovatelů 2326/82, Most" at bounding box center [525, 149] width 386 height 36
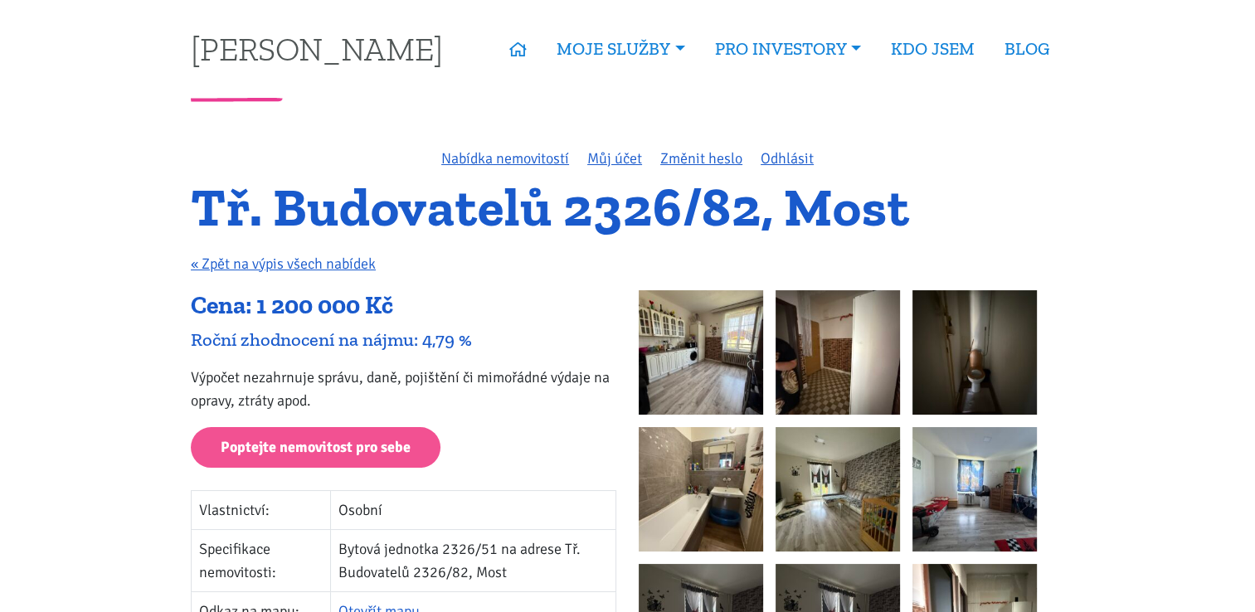
click at [711, 367] on img at bounding box center [701, 352] width 124 height 124
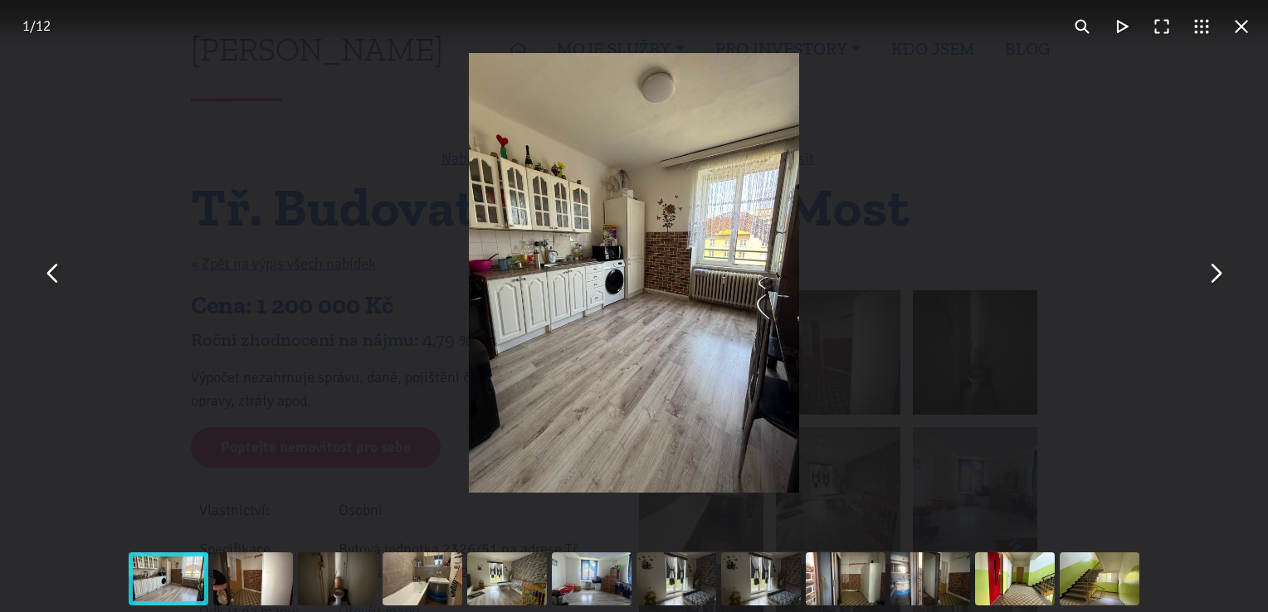
click at [1223, 271] on button "You can close this modal content with the ESC key" at bounding box center [1215, 273] width 40 height 40
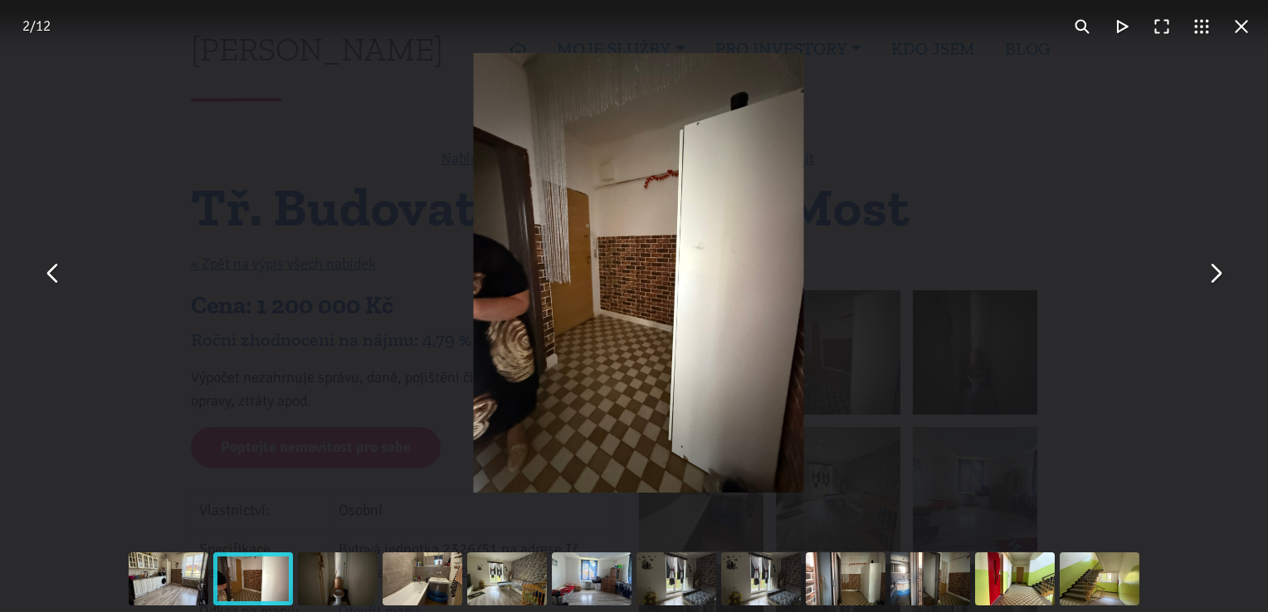
click at [1223, 271] on button "You can close this modal content with the ESC key" at bounding box center [1215, 273] width 40 height 40
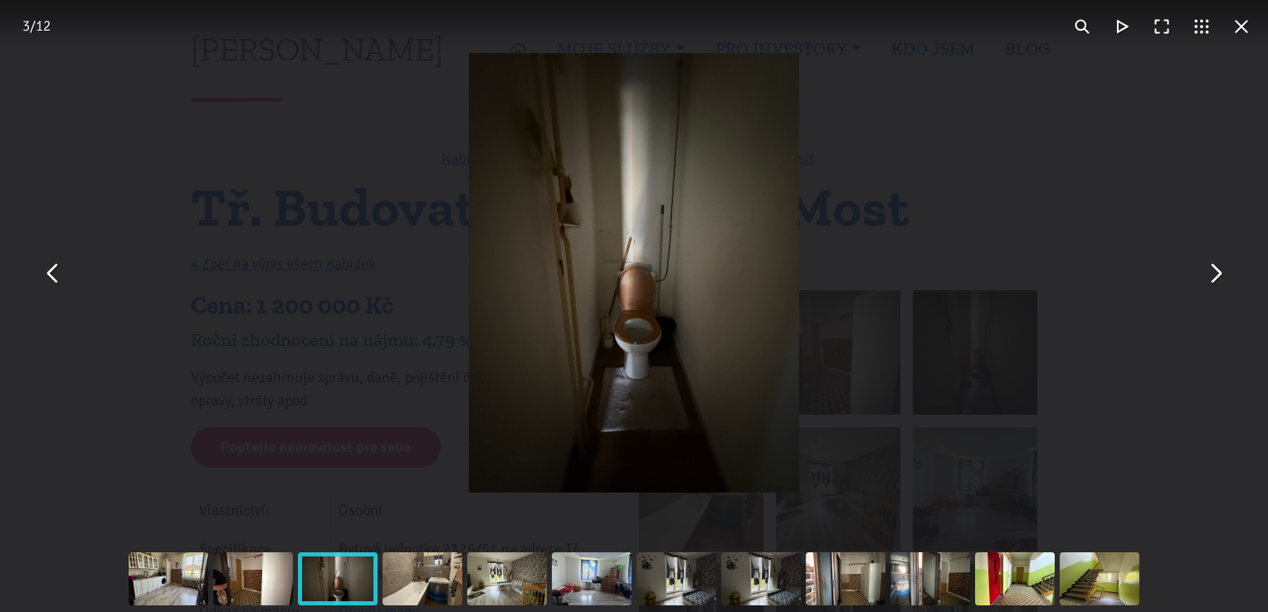
click at [1223, 271] on button "You can close this modal content with the ESC key" at bounding box center [1215, 273] width 40 height 40
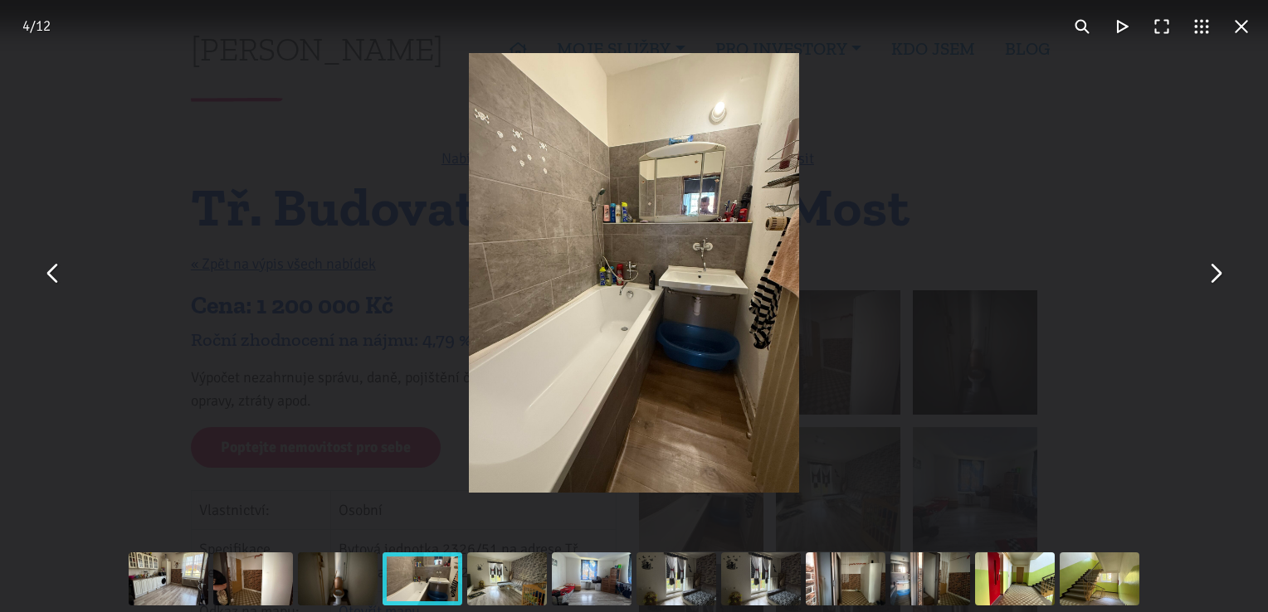
click at [1223, 271] on button "You can close this modal content with the ESC key" at bounding box center [1215, 273] width 40 height 40
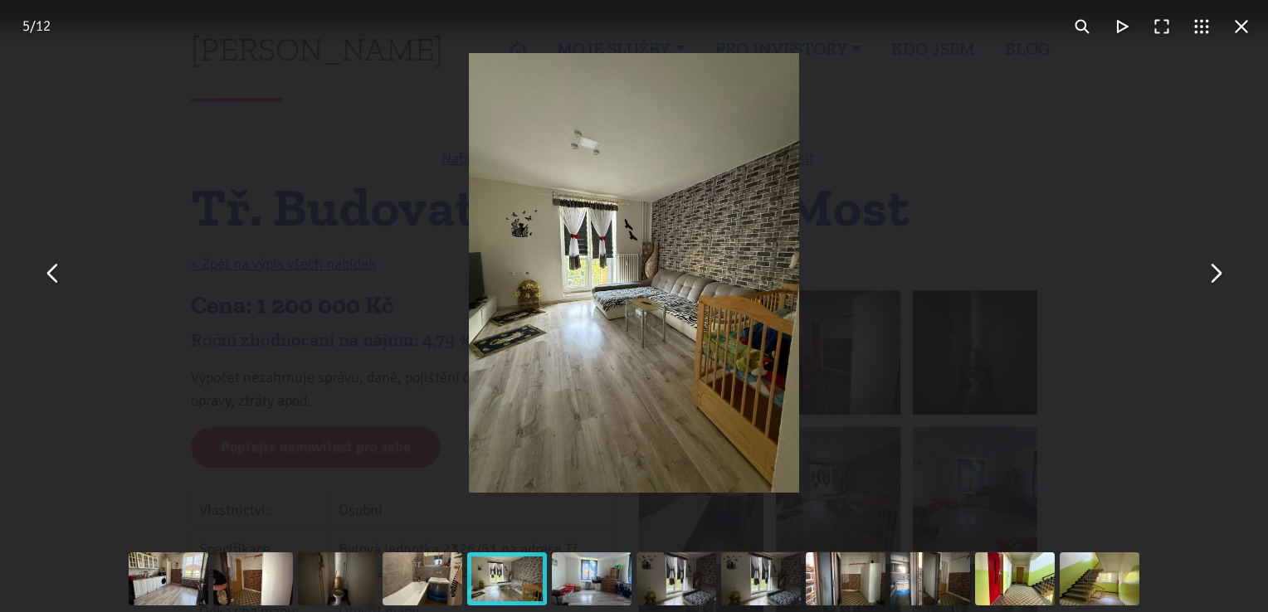
click at [1223, 271] on button "You can close this modal content with the ESC key" at bounding box center [1215, 273] width 40 height 40
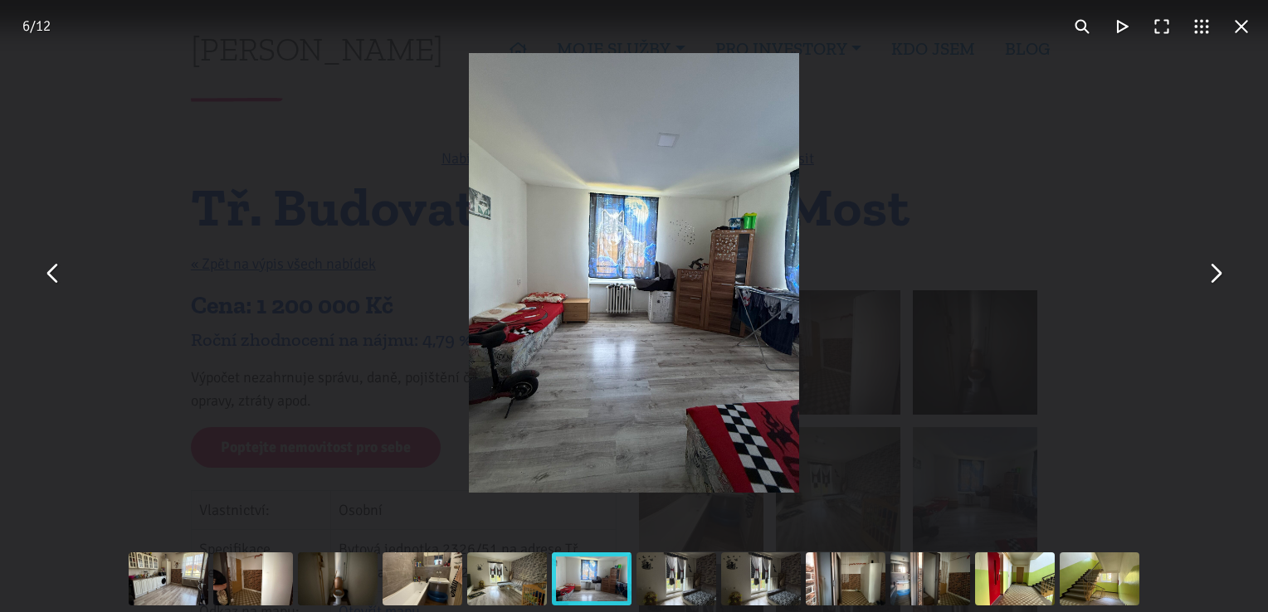
click at [1223, 271] on button "You can close this modal content with the ESC key" at bounding box center [1215, 273] width 40 height 40
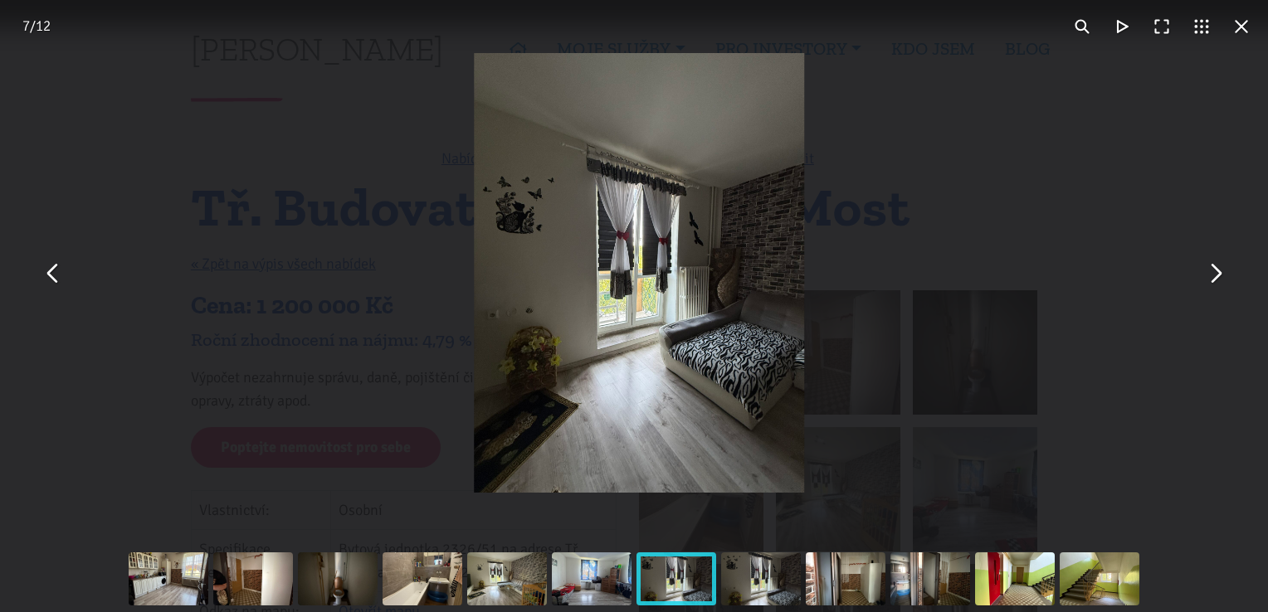
click at [1223, 271] on button "You can close this modal content with the ESC key" at bounding box center [1215, 273] width 40 height 40
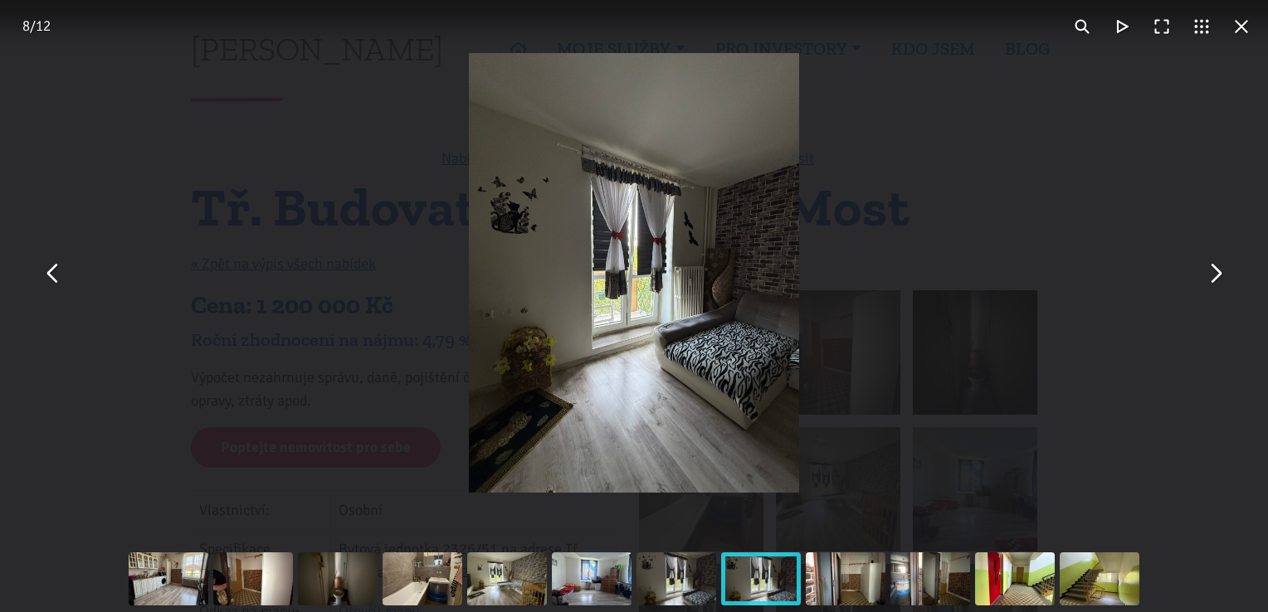
click at [1235, 32] on button "You can close this modal content with the ESC key" at bounding box center [1241, 27] width 40 height 40
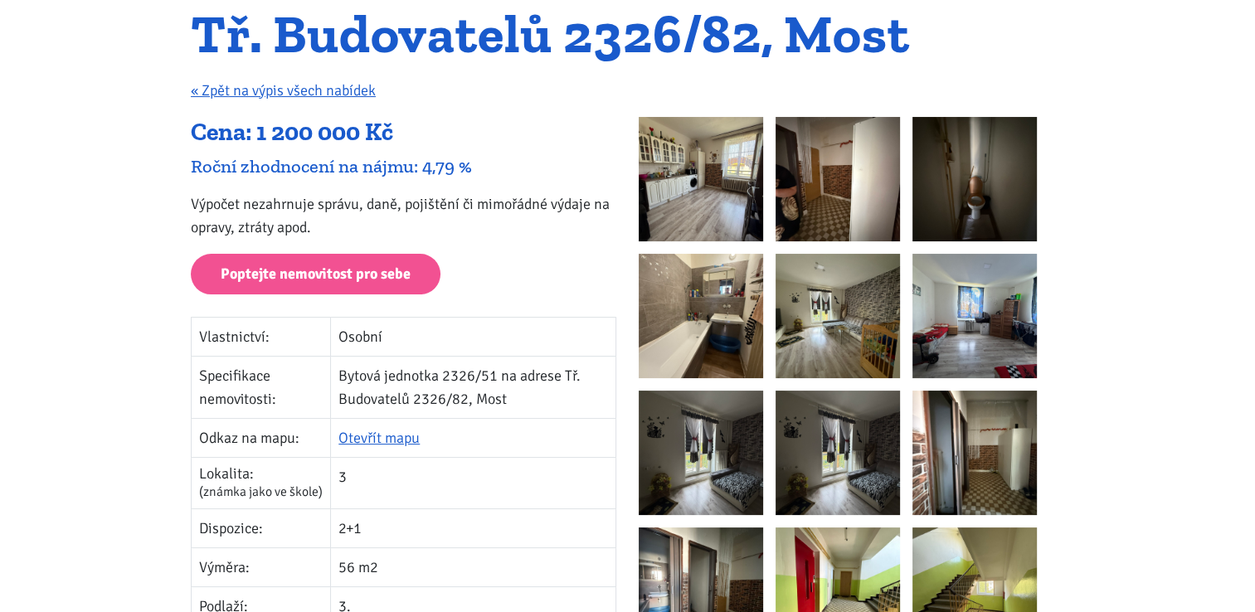
scroll to position [166, 0]
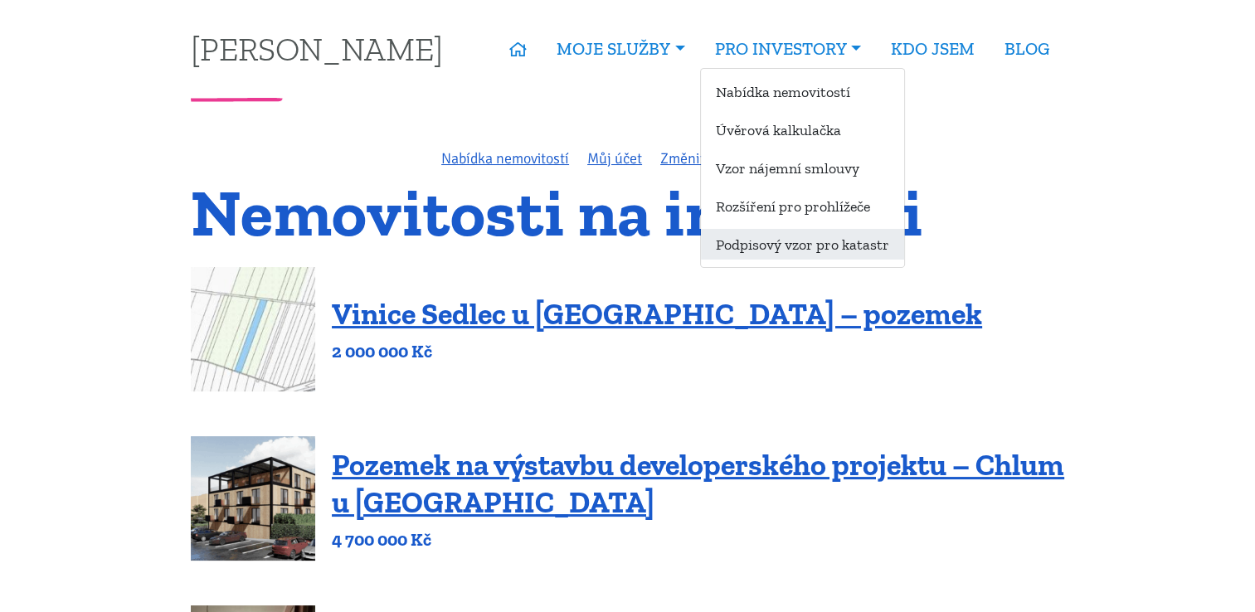
click at [771, 252] on link "Podpisový vzor pro katastr" at bounding box center [802, 244] width 203 height 31
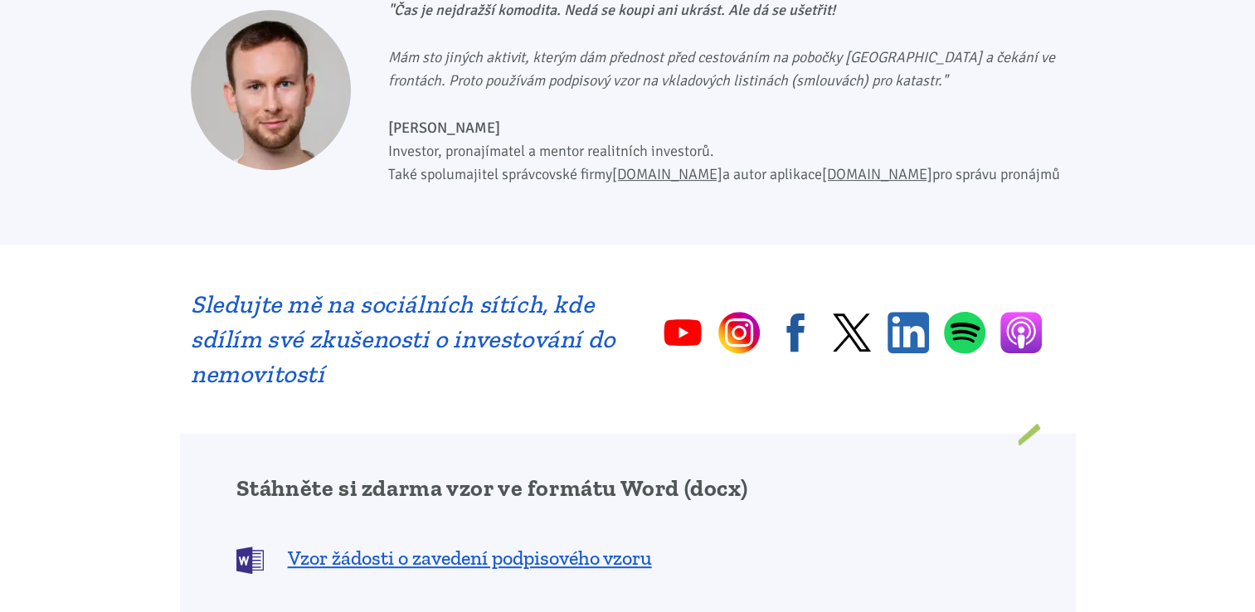
scroll to position [830, 0]
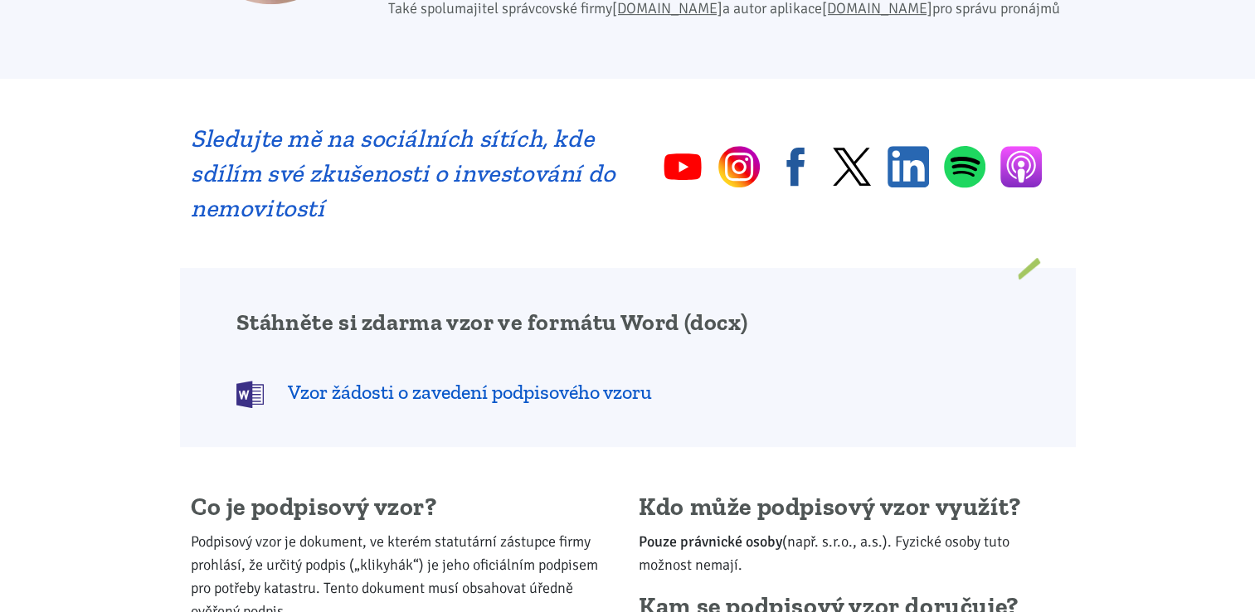
click at [526, 399] on span "Vzor žádosti o zavedení podpisového vzoru" at bounding box center [470, 392] width 364 height 27
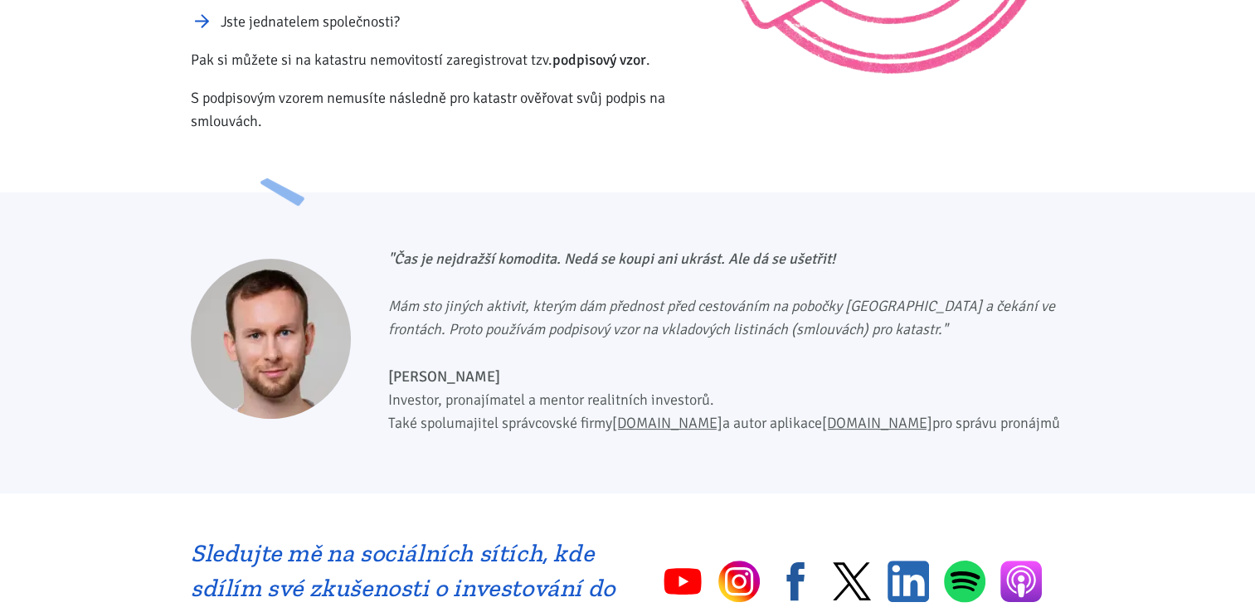
scroll to position [0, 0]
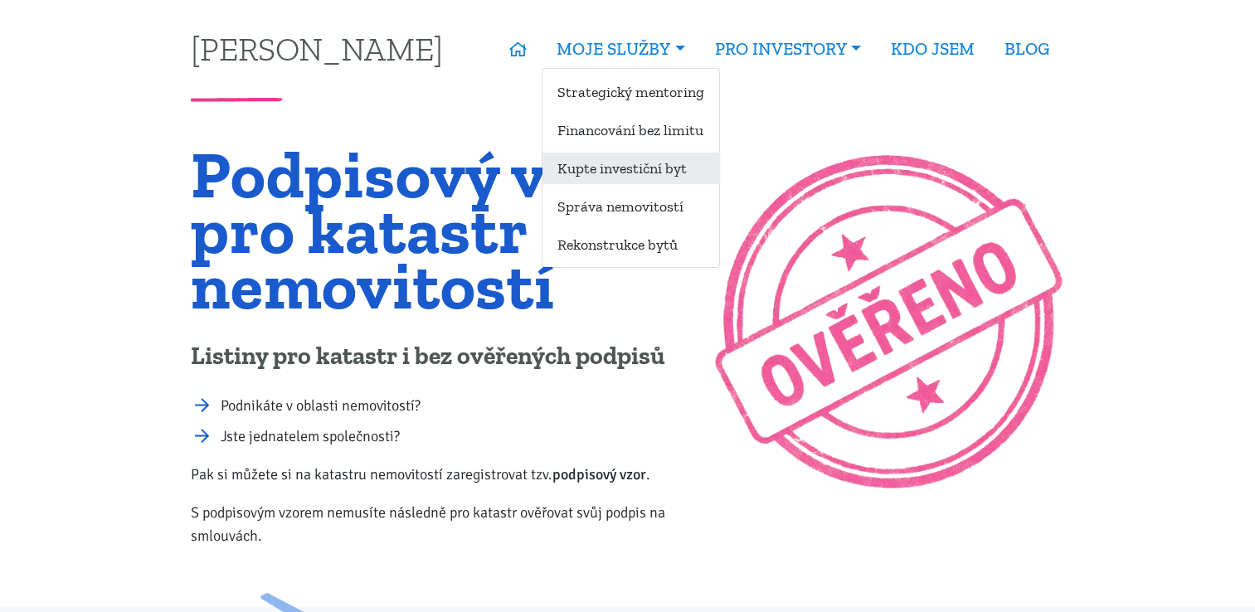
click at [614, 174] on link "Kupte investiční byt" at bounding box center [631, 168] width 177 height 31
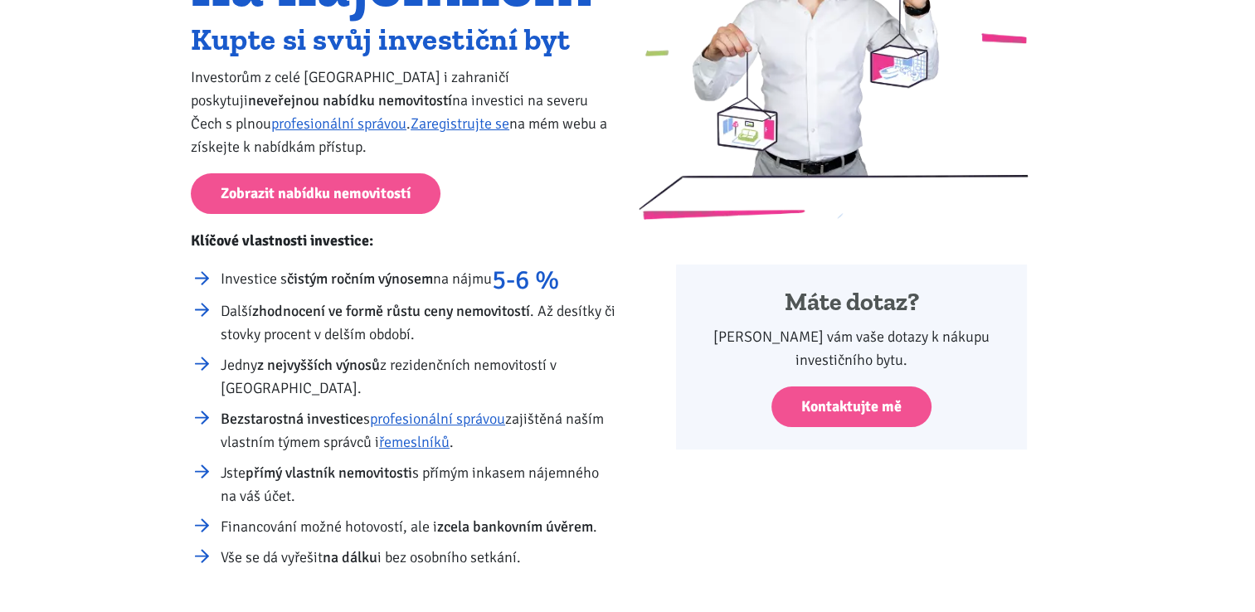
scroll to position [249, 0]
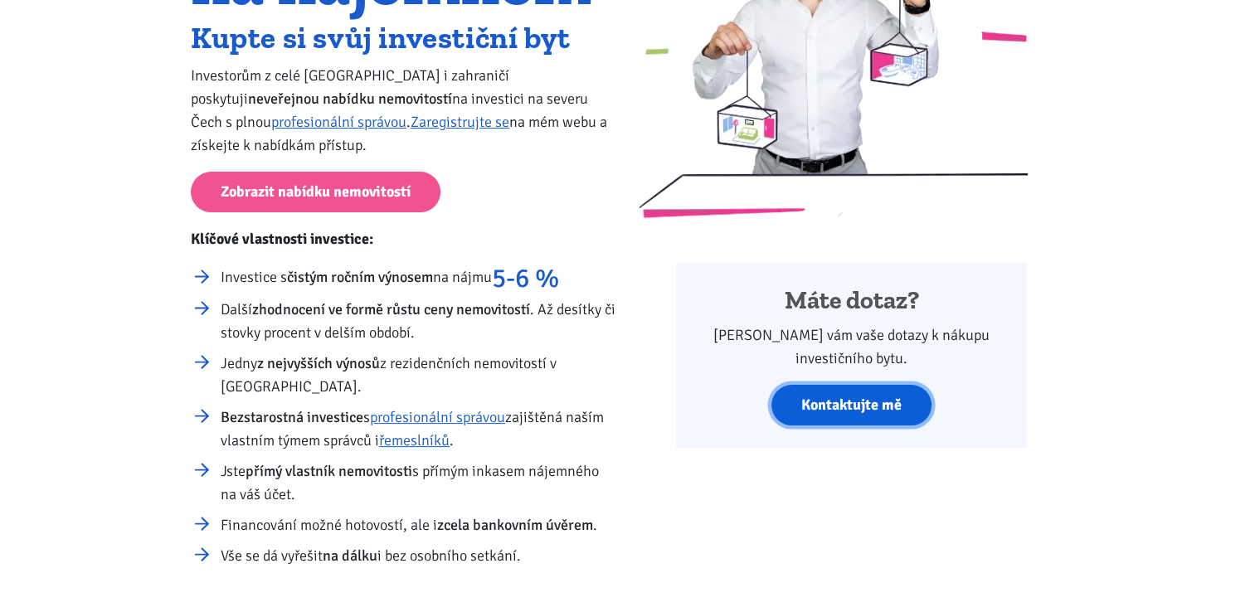
click at [848, 412] on link "Kontaktujte mě" at bounding box center [852, 405] width 160 height 41
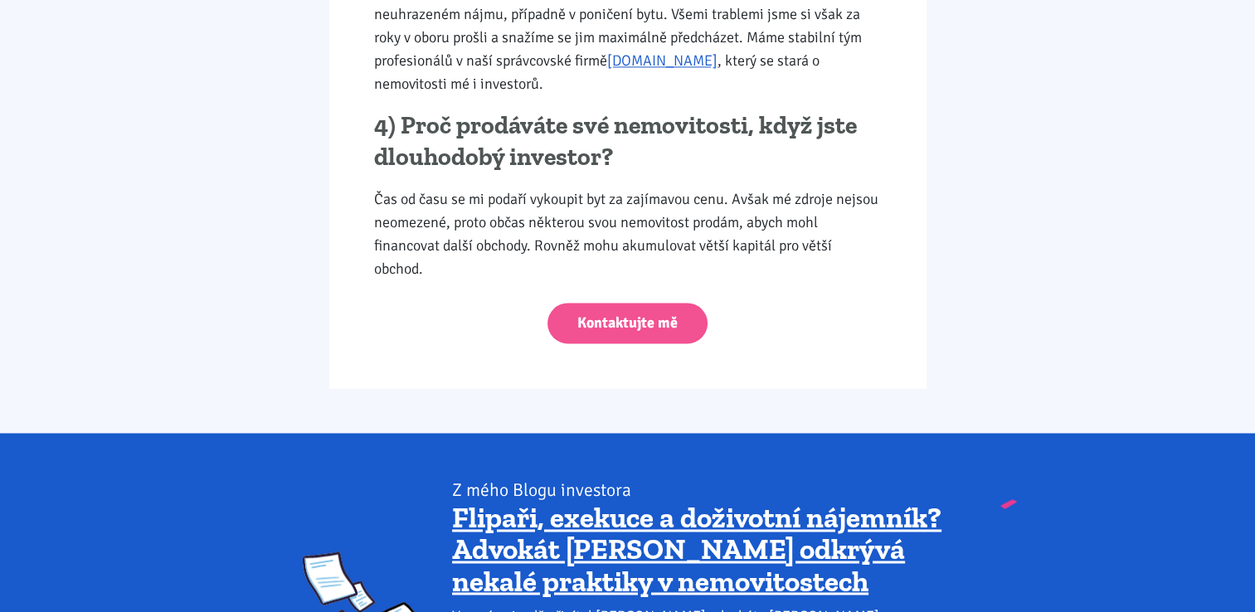
scroll to position [3261, 0]
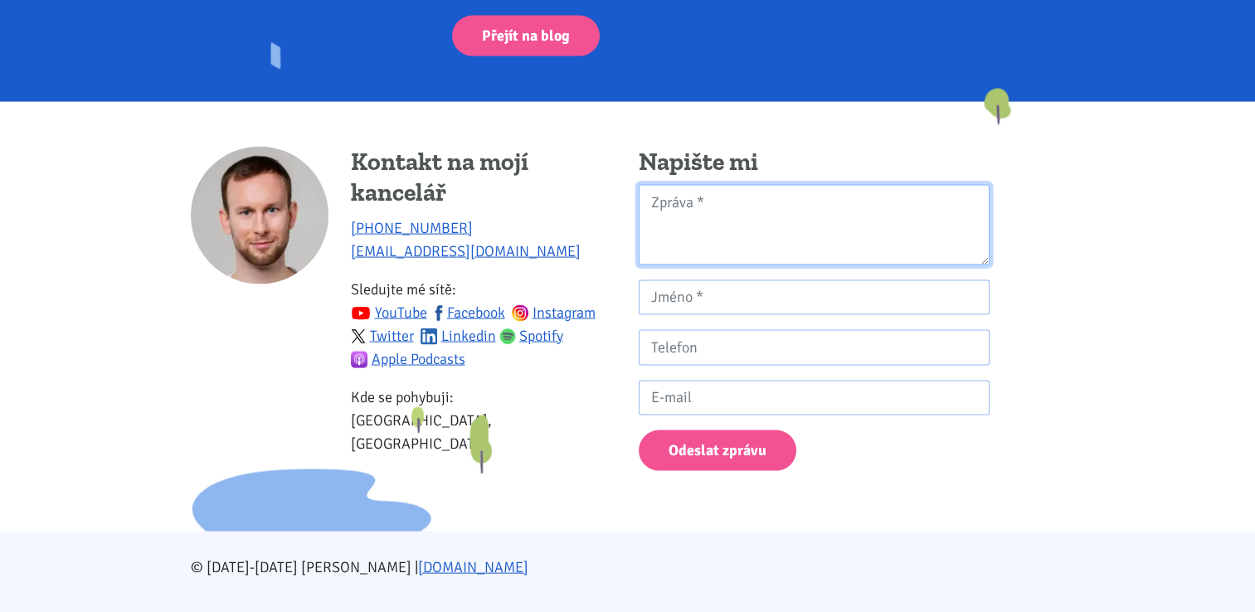
click at [704, 185] on textarea "Kontaktní formulář" at bounding box center [814, 225] width 351 height 80
click at [876, 185] on textarea "Přeji pěkný večer, [PERSON_NAME], poptávám na ústecku" at bounding box center [814, 225] width 351 height 80
click at [936, 185] on textarea "Přeji pěkný večer, [PERSON_NAME], sháním na ústecku" at bounding box center [814, 225] width 351 height 80
click at [813, 185] on textarea "Přeji pěkný večer, [PERSON_NAME], sháním na ústecku" at bounding box center [814, 225] width 351 height 80
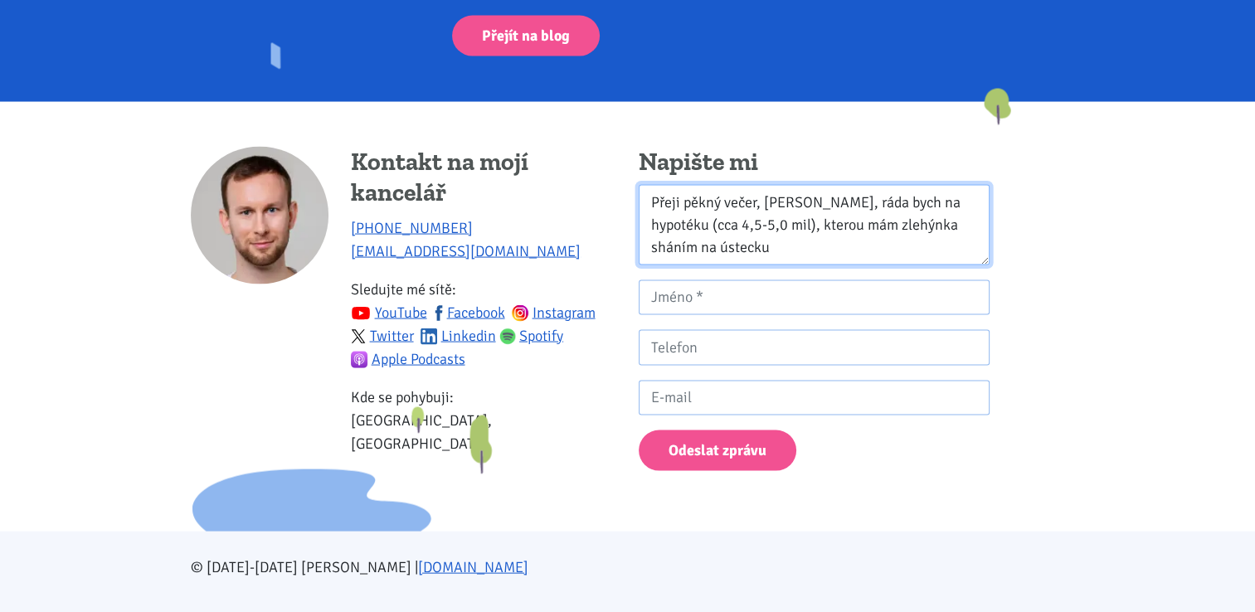
click at [759, 202] on textarea "Přeji pěkný večer, [PERSON_NAME], ráda bych na hypotéku (cca 4,5-5,0 mil), kter…" at bounding box center [814, 225] width 351 height 80
click at [752, 197] on textarea "Přeji pěkný večer, [PERSON_NAME], ráda bych na hypotéku (cca 4,5-5,0 mil), její…" at bounding box center [814, 225] width 351 height 80
click at [880, 201] on textarea "Přeji pěkný večer, [PERSON_NAME], ráda bych na hypotéku, jejíž výši mám zjištěn…" at bounding box center [814, 225] width 351 height 80
click at [880, 202] on textarea "Přeji pěkný večer, [PERSON_NAME], ráda bych na hypotéku, jejíž výši mám zjištěn…" at bounding box center [814, 225] width 351 height 80
click at [899, 222] on textarea "Přeji pěkný večer, [PERSON_NAME], ráda bych na hypotéku, jejíž výši mám zjištěn…" at bounding box center [814, 225] width 351 height 80
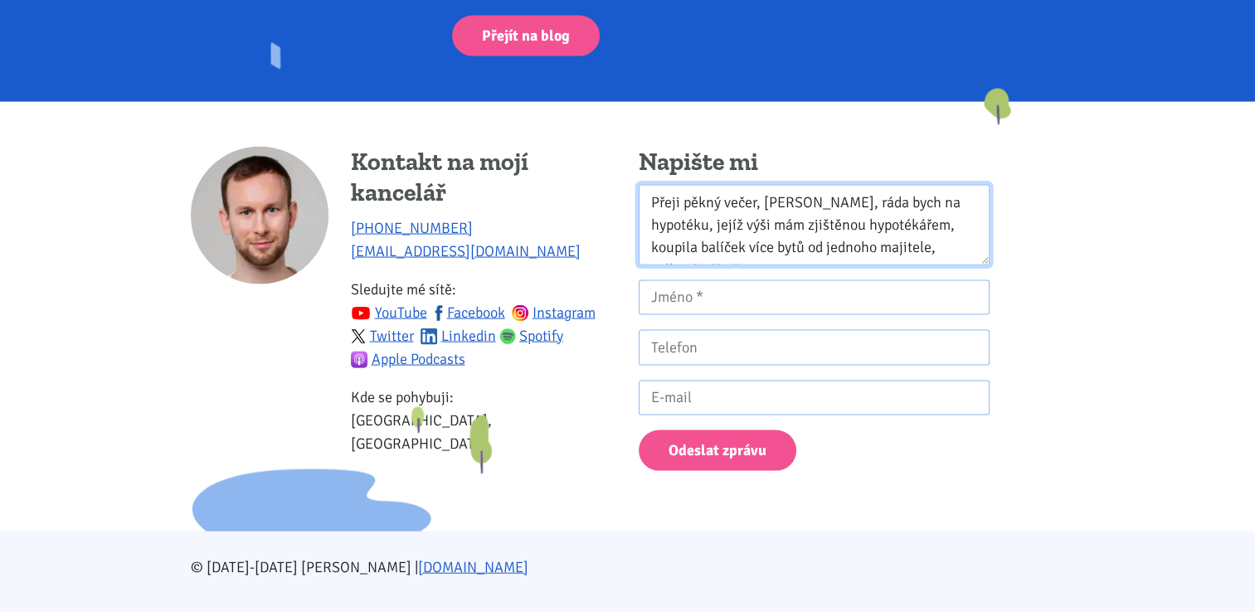
scroll to position [14, 0]
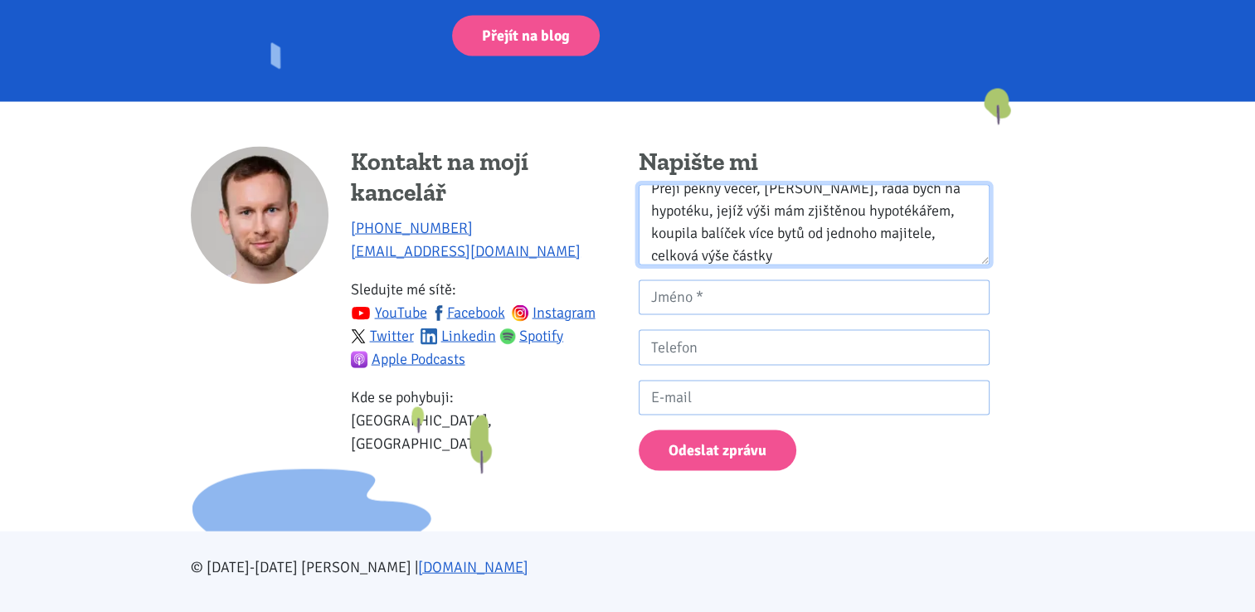
drag, startPoint x: 734, startPoint y: 229, endPoint x: 892, endPoint y: 218, distance: 158.9
click at [892, 218] on textarea "Přeji pěkný večer, [PERSON_NAME], ráda bych na hypotéku, jejíž výši mám zjištěn…" at bounding box center [814, 225] width 351 height 80
click at [954, 206] on textarea "Přeji pěkný večer, [PERSON_NAME], ráda bych na hypotéku, jejíž výši mám zjištěn…" at bounding box center [814, 225] width 351 height 80
click at [767, 237] on textarea "Přeji pěkný večer, [PERSON_NAME], ráda bych na hypotéku, jejíž výši mám zjištěn…" at bounding box center [814, 225] width 351 height 80
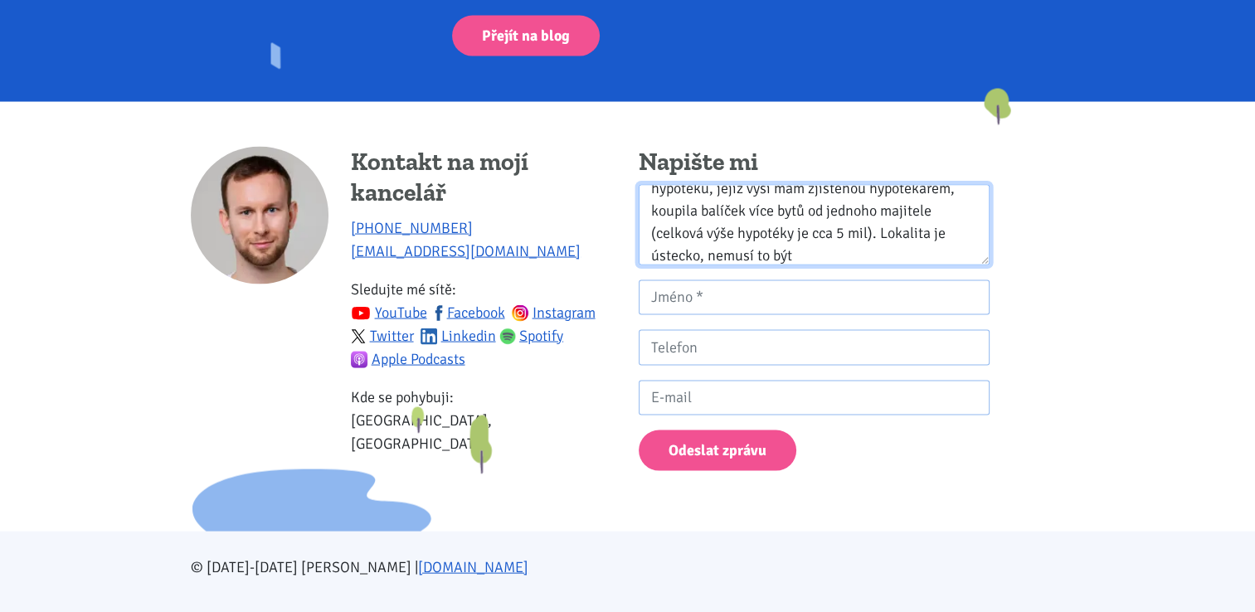
click at [953, 208] on textarea "Přeji pěkný večer, [PERSON_NAME], ráda bych na hypotéku, jejíž výši mám zjištěn…" at bounding box center [814, 225] width 351 height 80
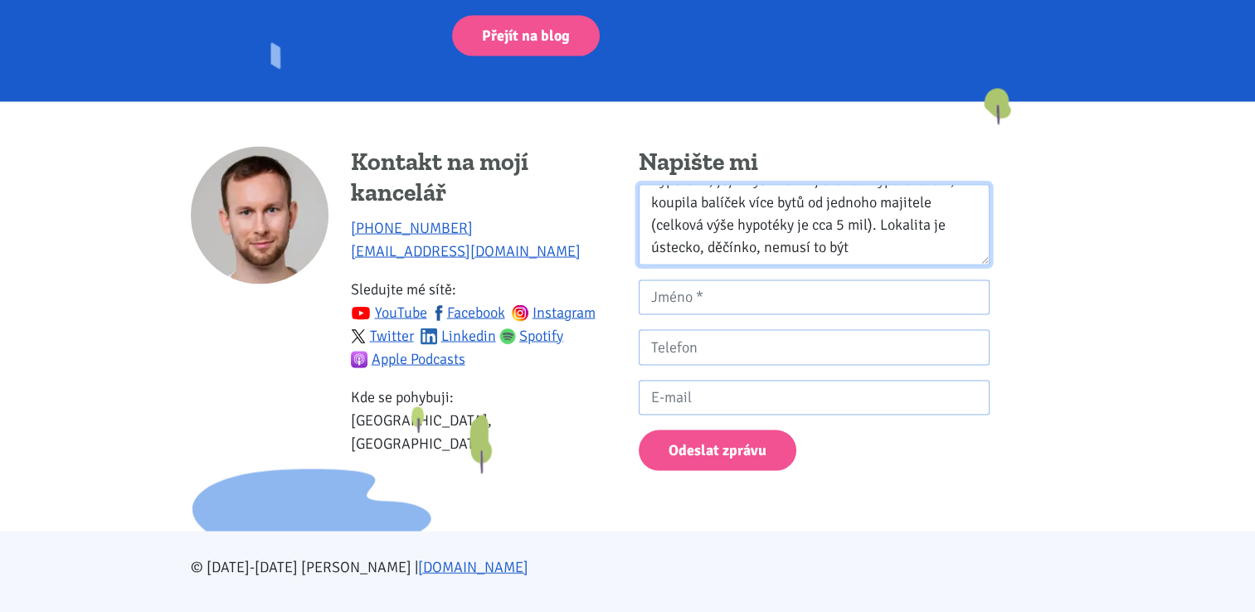
drag, startPoint x: 797, startPoint y: 232, endPoint x: 704, endPoint y: 225, distance: 93.2
click at [704, 225] on textarea "Přeji pěkný večer, [PERSON_NAME], ráda bych na hypotéku, jejíž výši mám zjištěn…" at bounding box center [814, 225] width 351 height 80
click at [889, 202] on textarea "Přeji pěkný večer, [PERSON_NAME], ráda bych na hypotéku, jejíž výši mám zjištěn…" at bounding box center [814, 225] width 351 height 80
click at [727, 227] on textarea "Přeji pěkný večer, [PERSON_NAME], ráda bych na hypotéku, jejíž výši mám zjištěn…" at bounding box center [814, 225] width 351 height 80
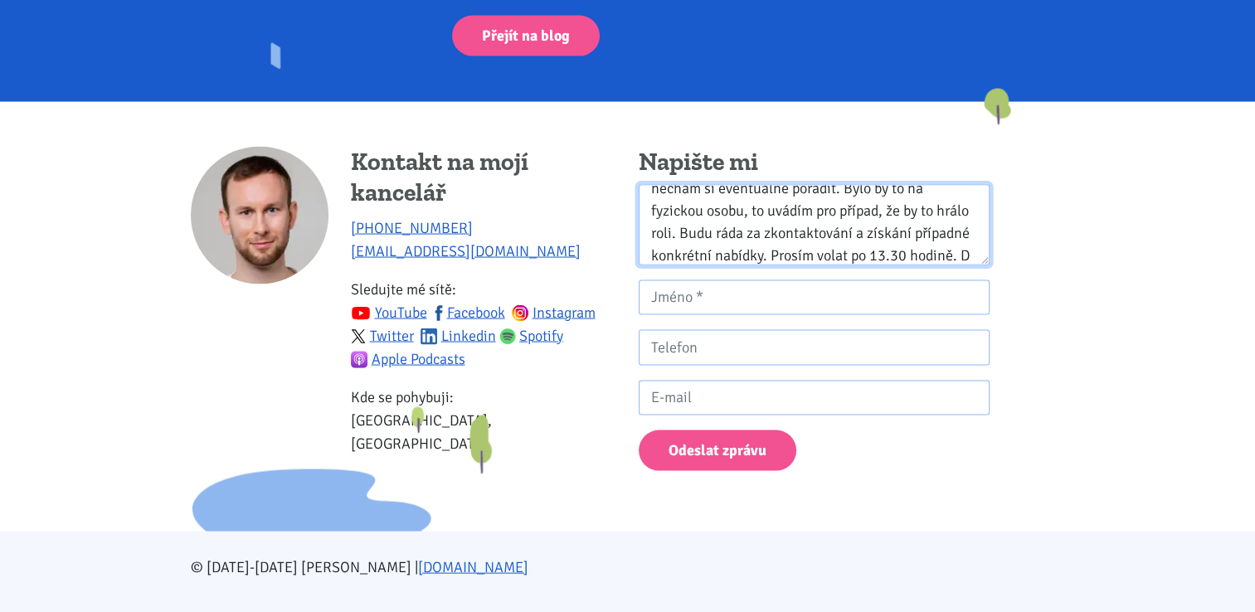
scroll to position [149, 0]
click at [769, 211] on textarea "Přeji pěkný večer, [PERSON_NAME], ráda bych na hypotéku, jejíž výši mám zjištěn…" at bounding box center [814, 225] width 351 height 80
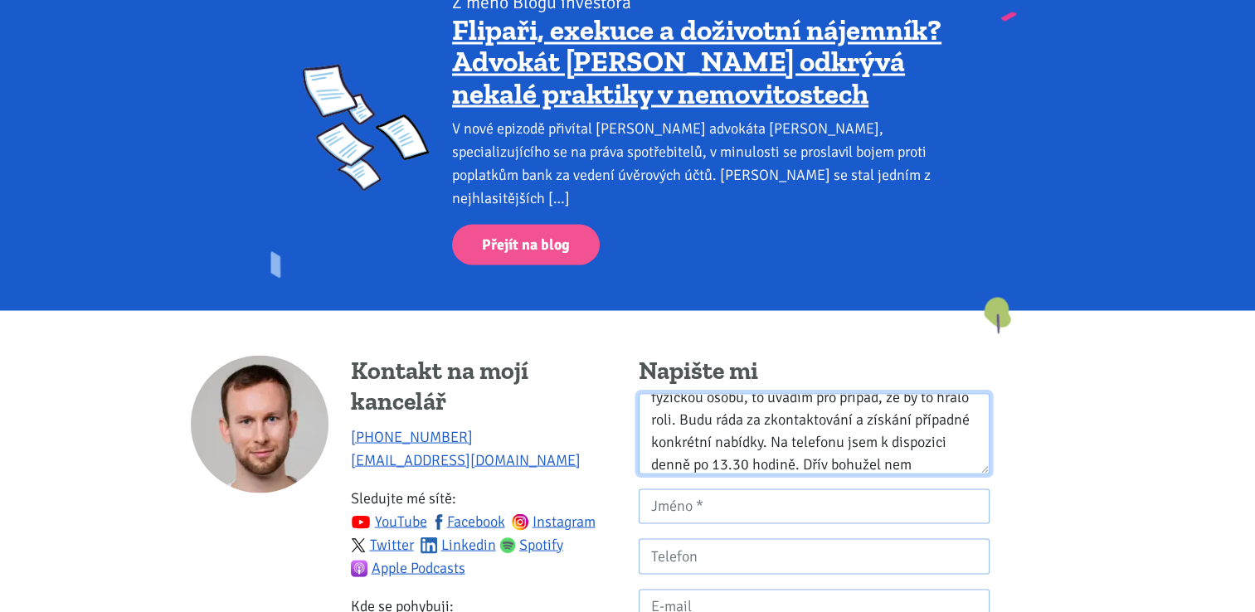
scroll to position [3012, 0]
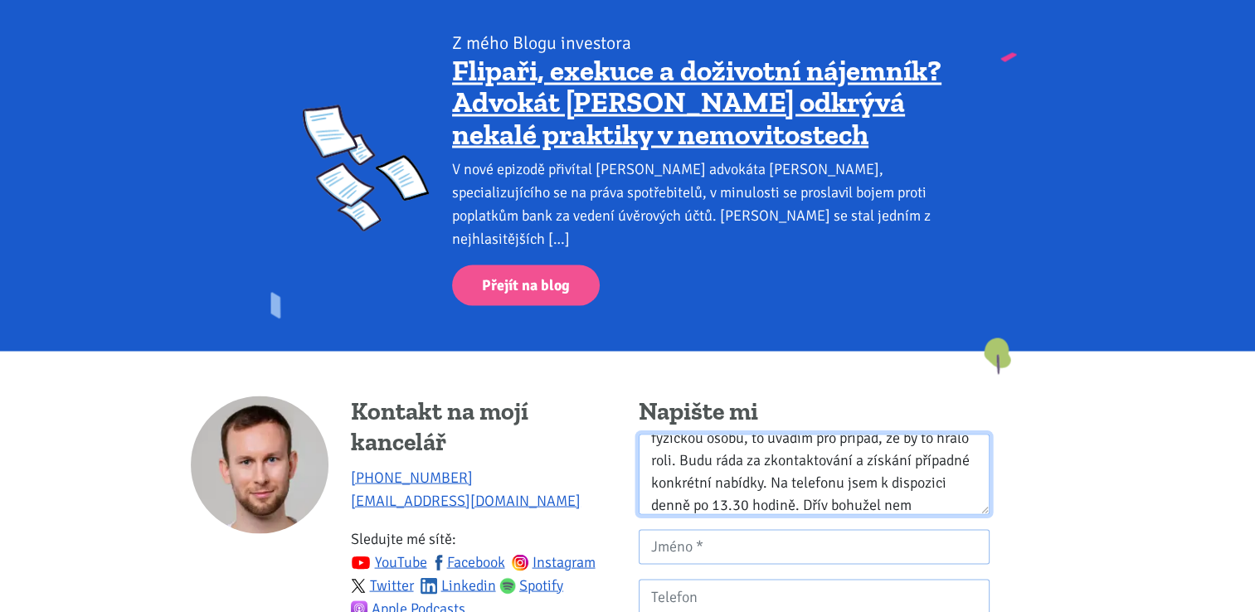
click at [921, 480] on textarea "Přeji pěkný večer, [PERSON_NAME], ráda bych na hypotéku, jejíž výši mám zjištěn…" at bounding box center [814, 474] width 351 height 80
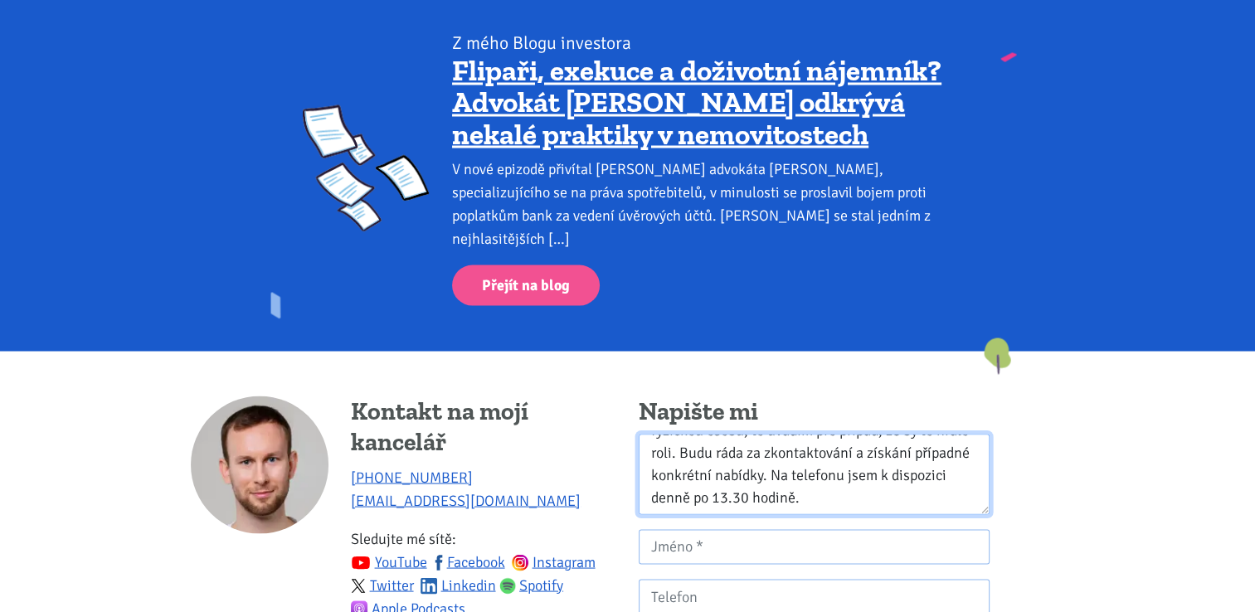
click at [814, 470] on textarea "Přeji pěkný večer, [PERSON_NAME], ráda bych na hypotéku, jejíž výši mám zjištěn…" at bounding box center [814, 474] width 351 height 80
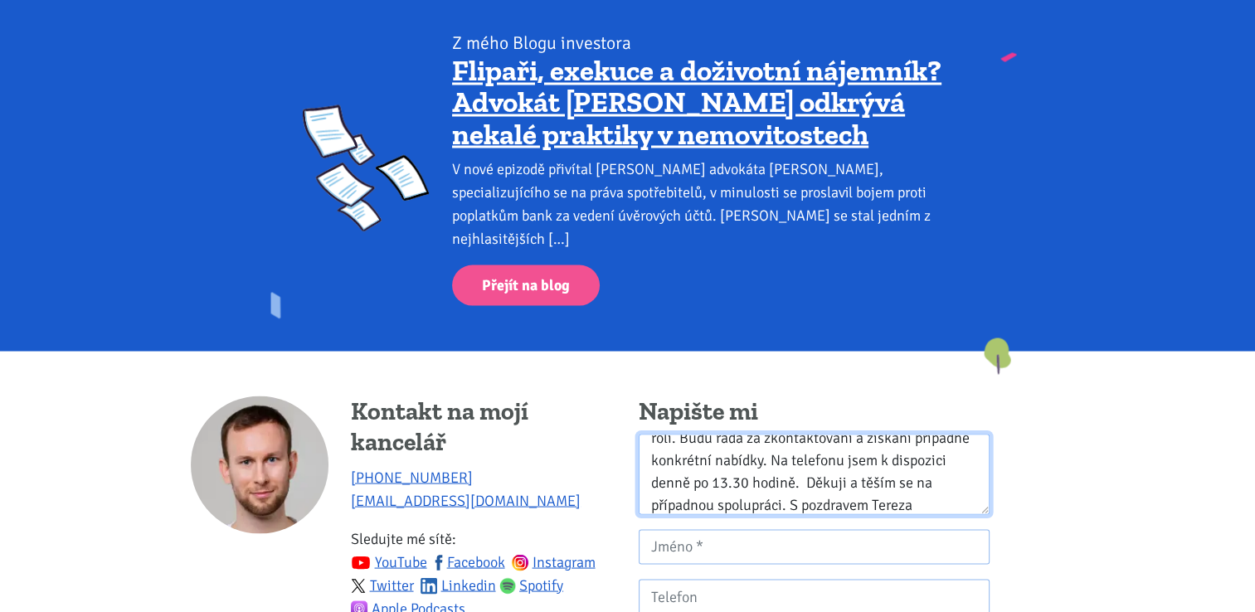
type textarea "Přeji pěkný večer, [PERSON_NAME], ráda bych na hypotéku, jejíž výši mám zjištěn…"
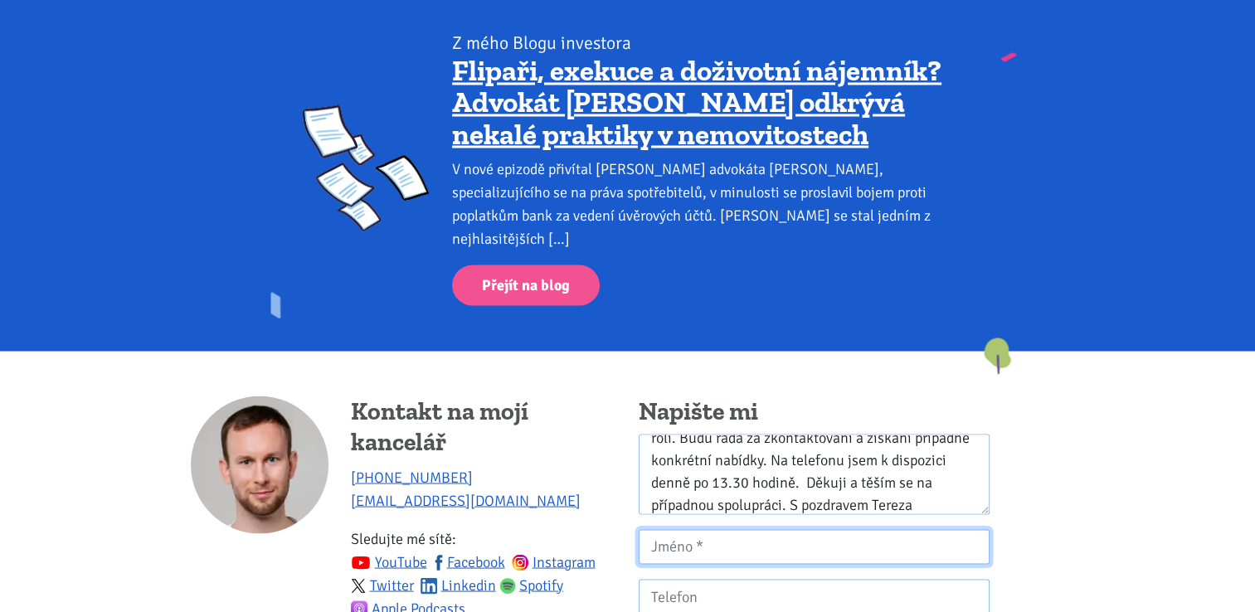
click at [773, 529] on input "Kontaktní formulář" at bounding box center [814, 547] width 351 height 36
type input "[PERSON_NAME]"
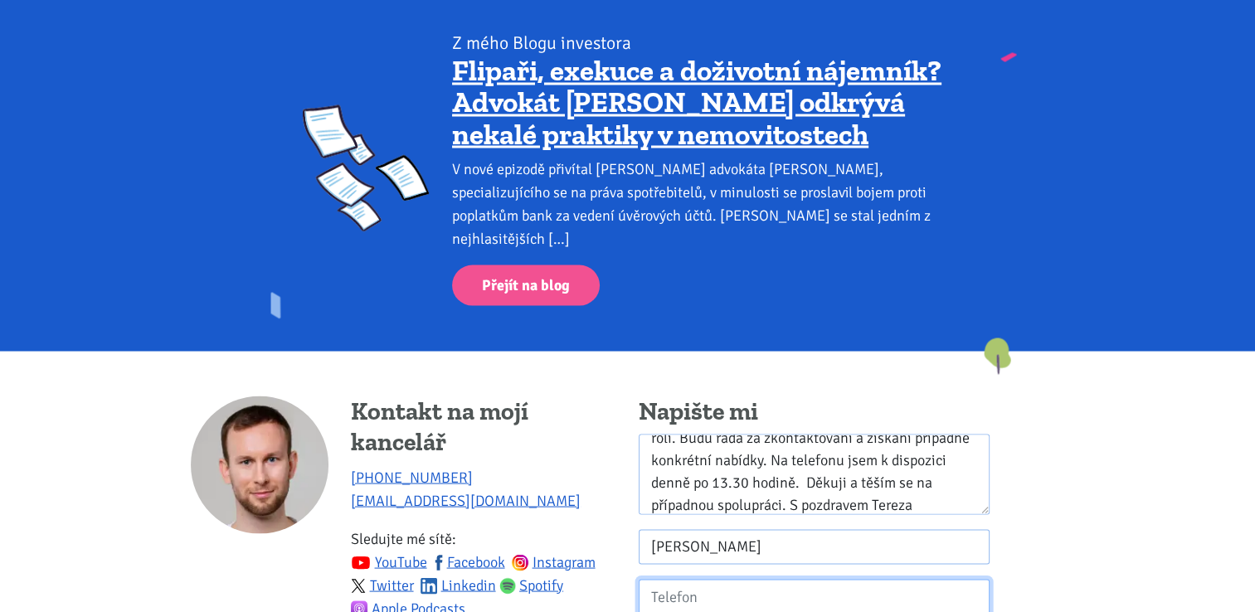
type input "732288558"
type input "[EMAIL_ADDRESS][DOMAIN_NAME]"
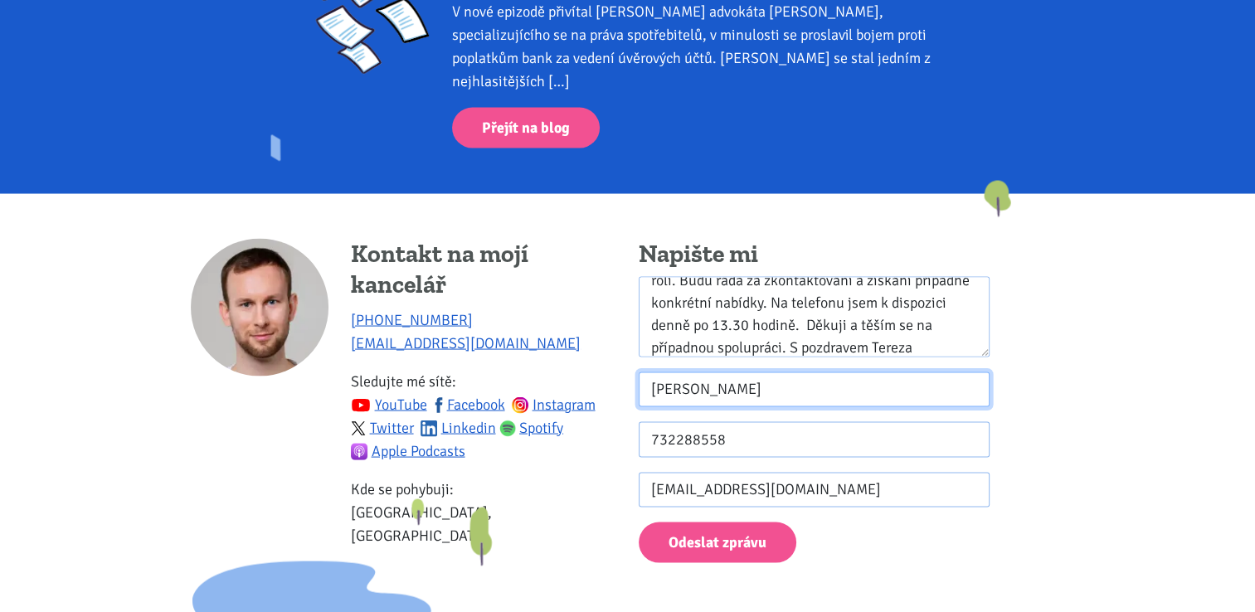
scroll to position [3178, 0]
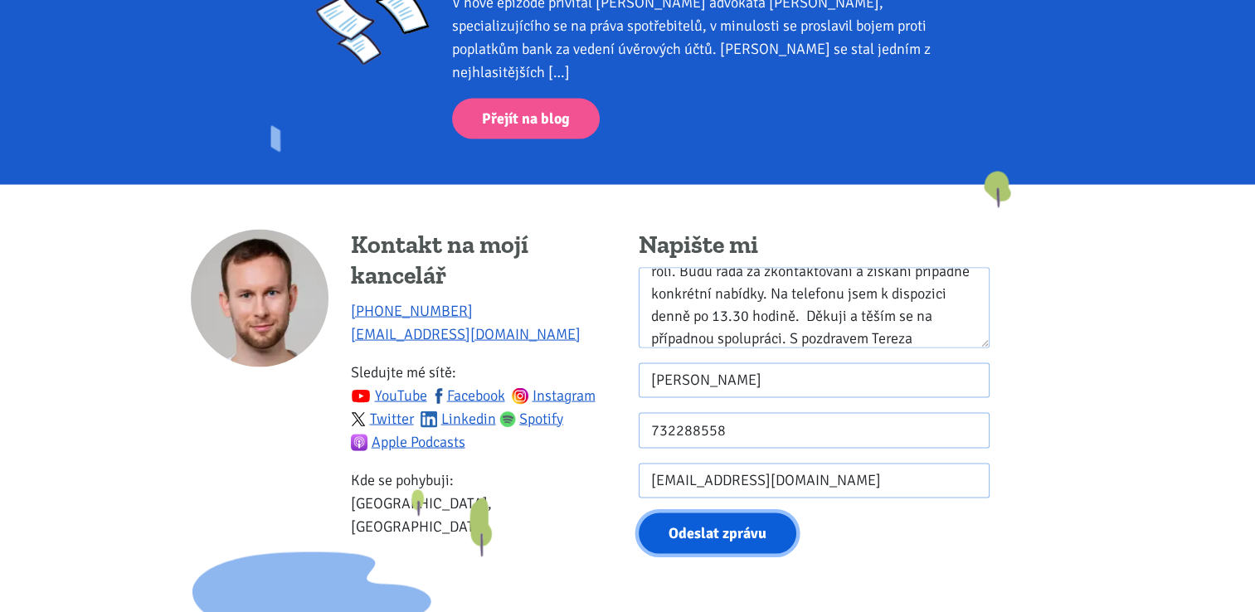
click at [757, 514] on button "Odeslat zprávu" at bounding box center [718, 534] width 158 height 41
